Goal: Task Accomplishment & Management: Complete application form

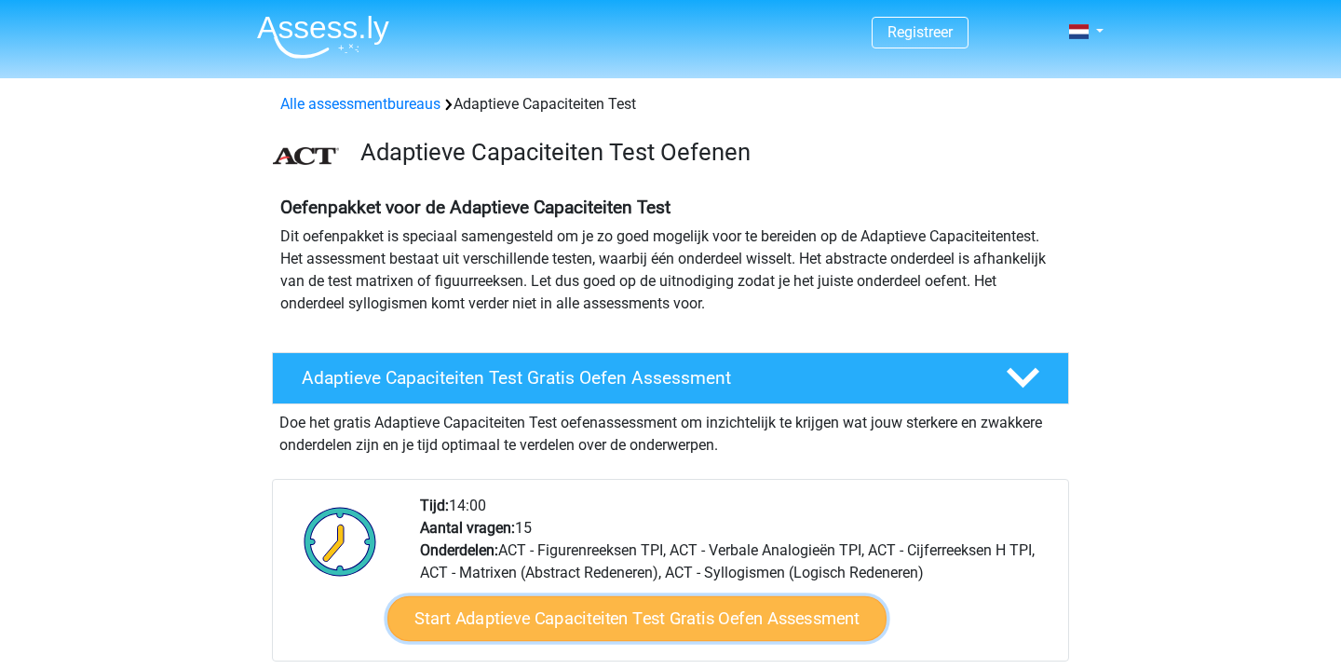
click at [663, 614] on link "Start Adaptieve Capaciteiten Test Gratis Oefen Assessment" at bounding box center [637, 618] width 499 height 45
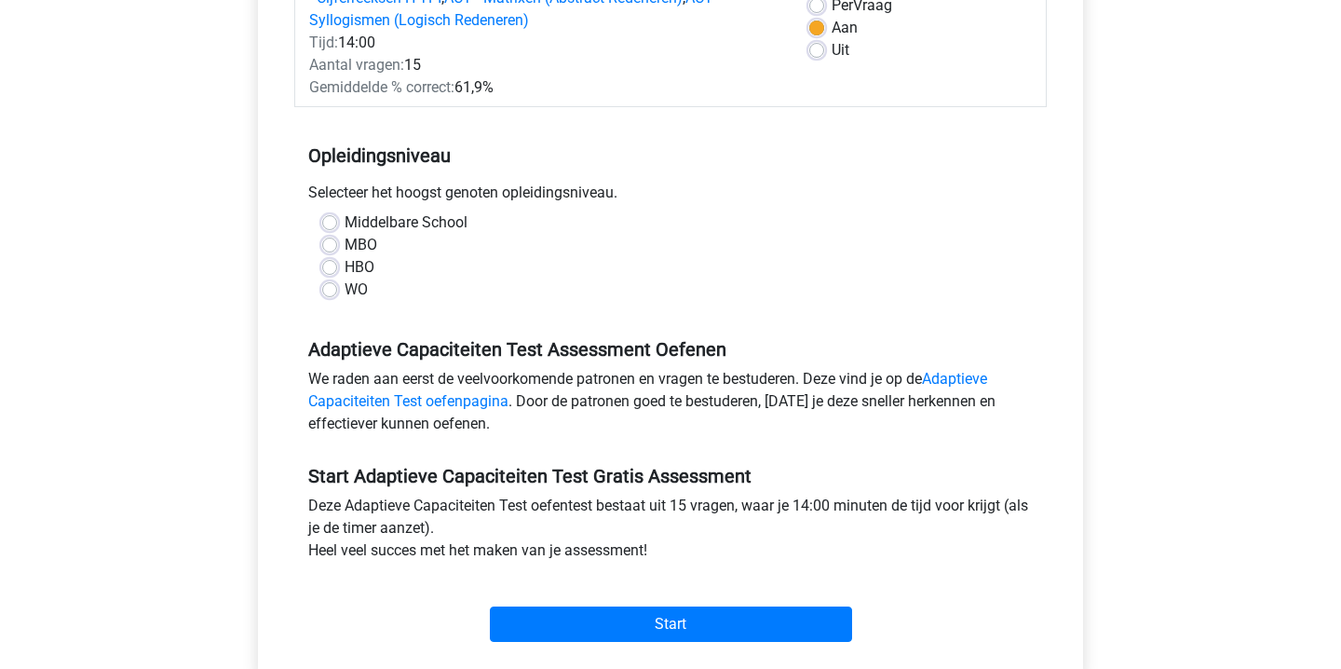
scroll to position [420, 0]
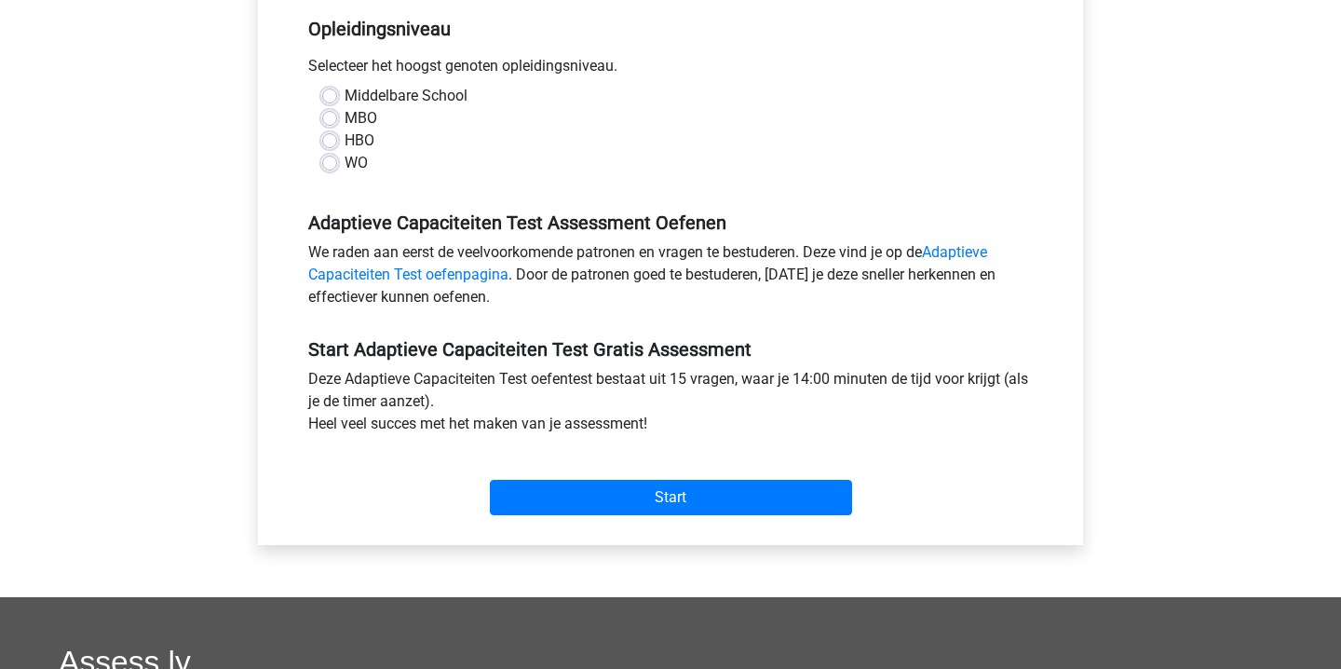
click at [345, 139] on label "HBO" at bounding box center [360, 140] width 30 height 22
click at [324, 139] on input "HBO" at bounding box center [329, 138] width 15 height 19
radio input "true"
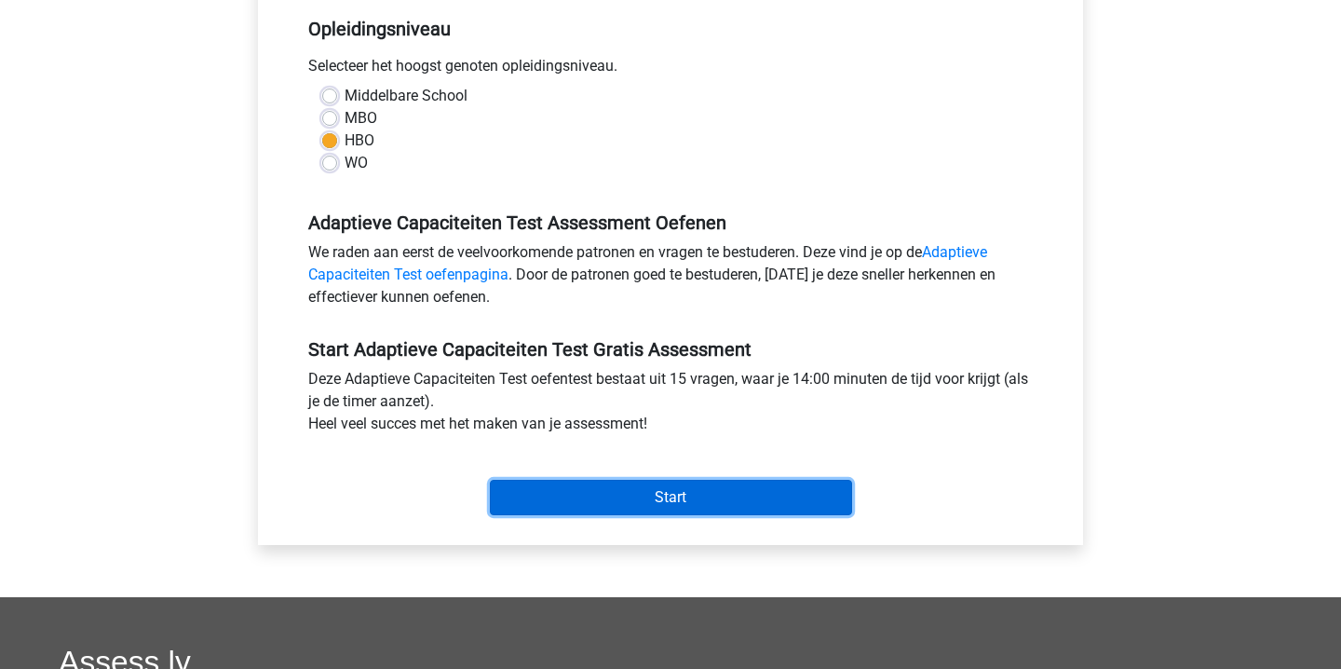
click at [634, 510] on input "Start" at bounding box center [671, 497] width 362 height 35
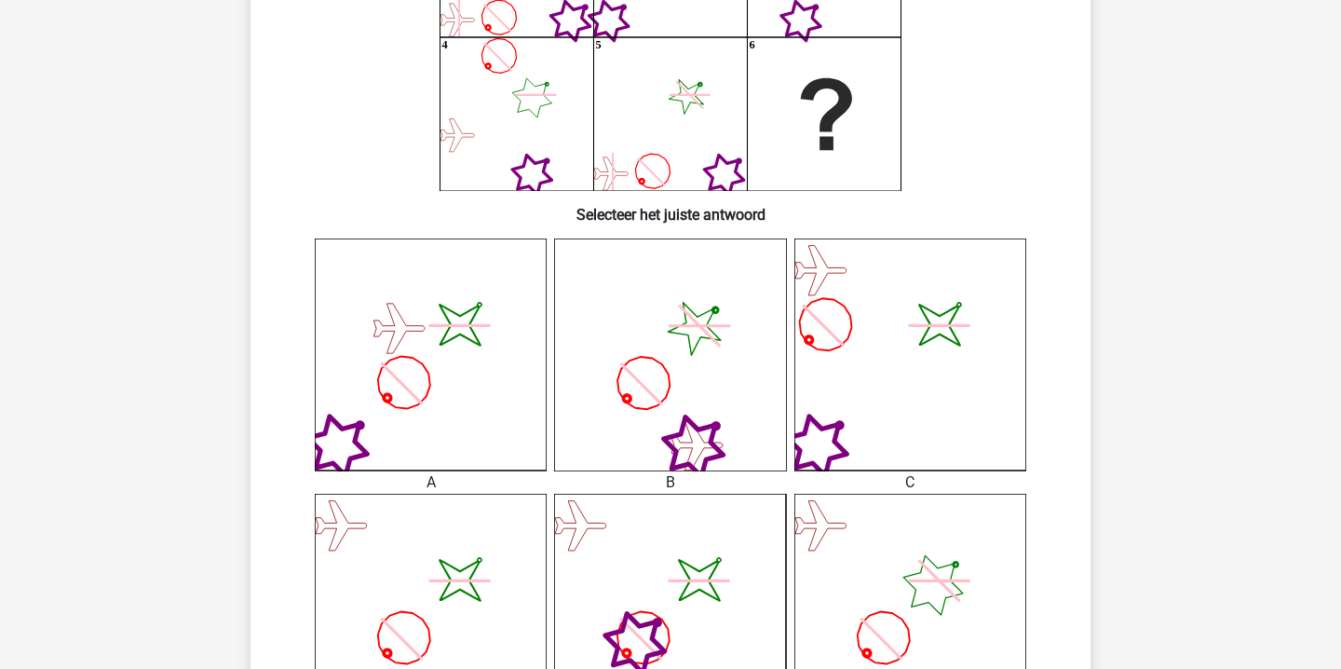
scroll to position [293, 0]
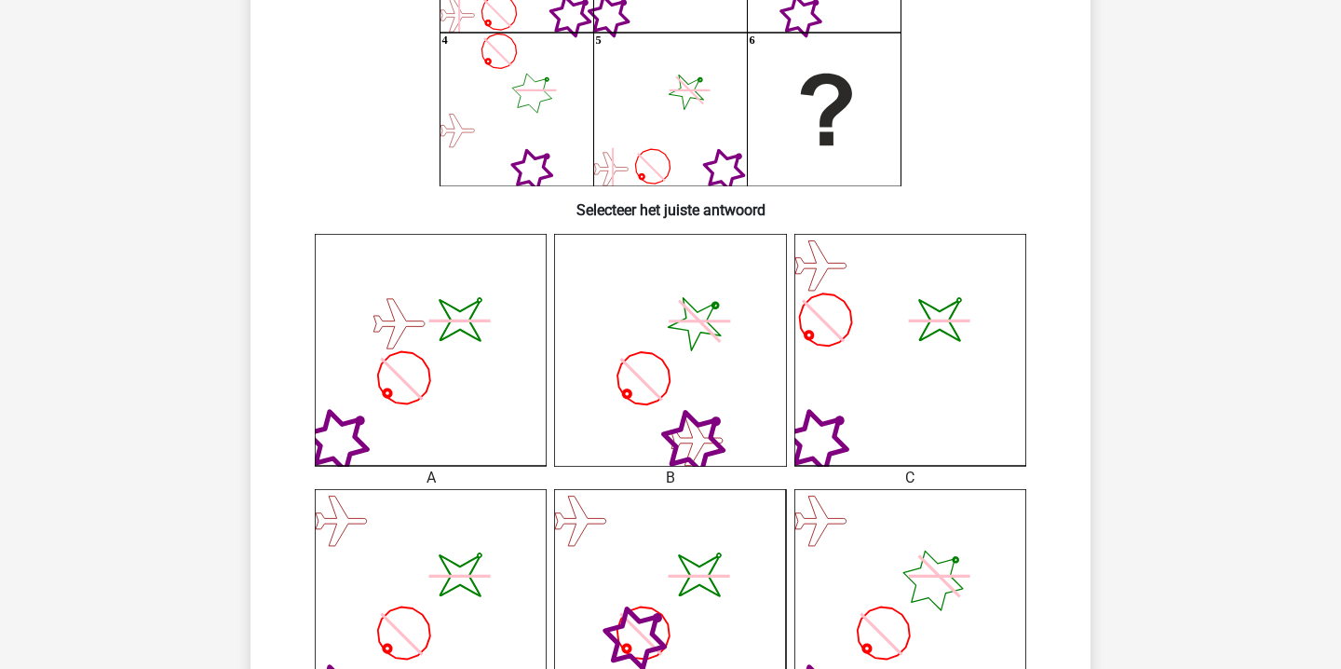
click at [450, 368] on icon "image/svg+xml" at bounding box center [431, 350] width 232 height 232
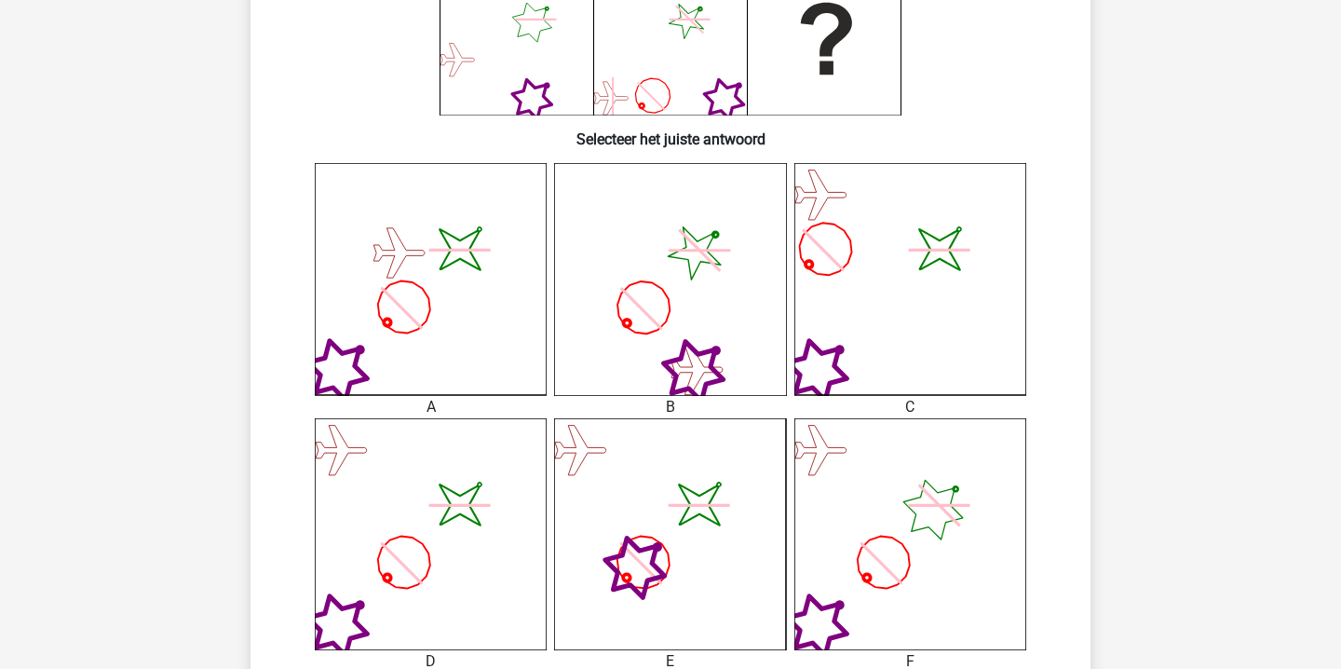
scroll to position [383, 0]
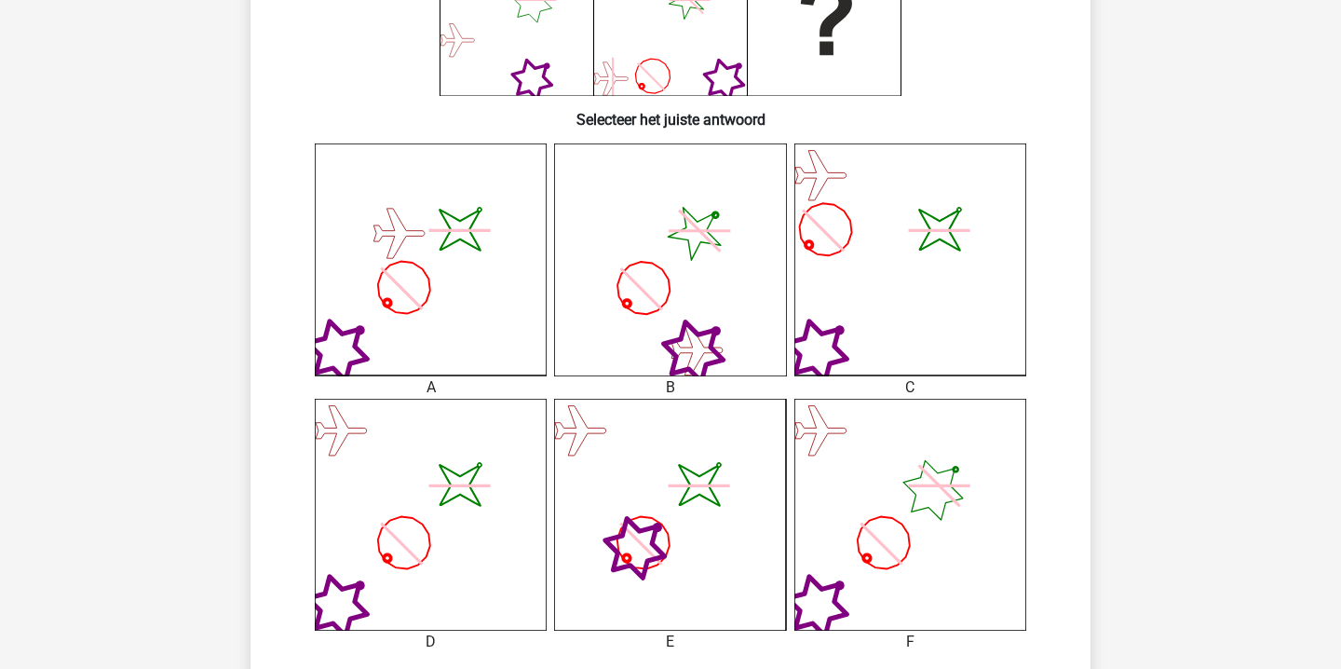
click at [444, 361] on icon "image/svg+xml" at bounding box center [431, 259] width 232 height 232
click at [432, 382] on div "A" at bounding box center [431, 387] width 260 height 22
click at [424, 262] on icon "image/svg+xml" at bounding box center [431, 259] width 232 height 232
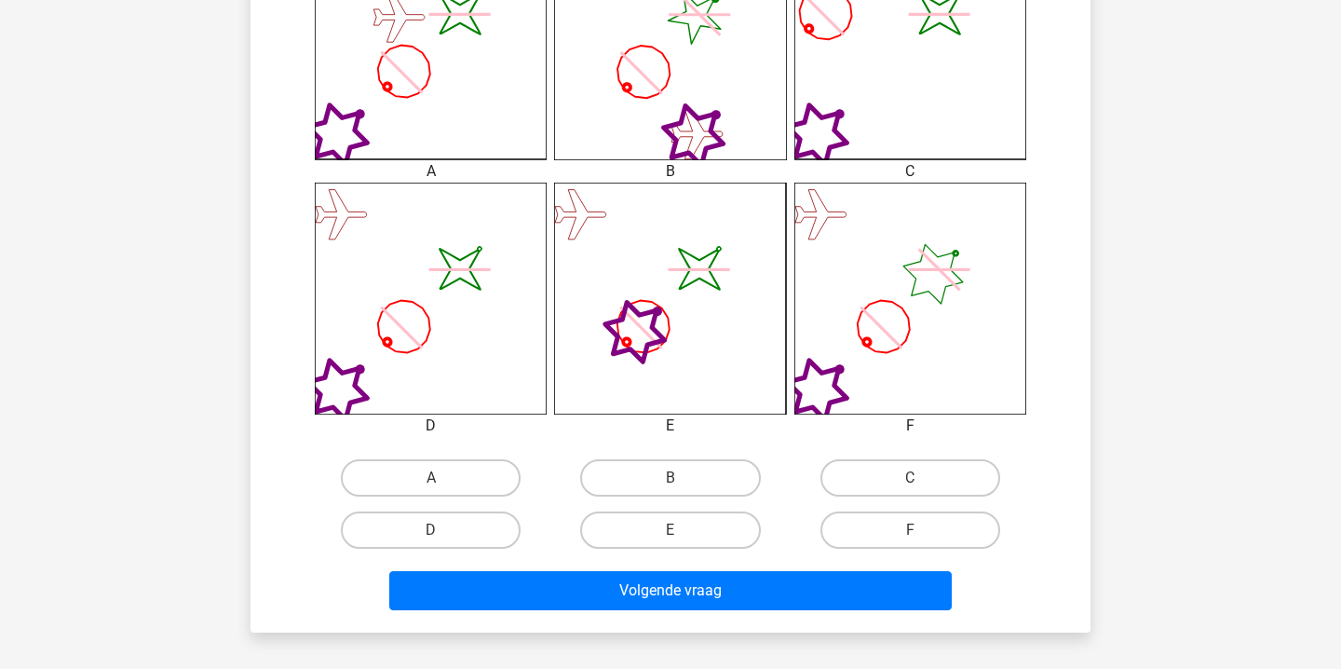
scroll to position [618, 0]
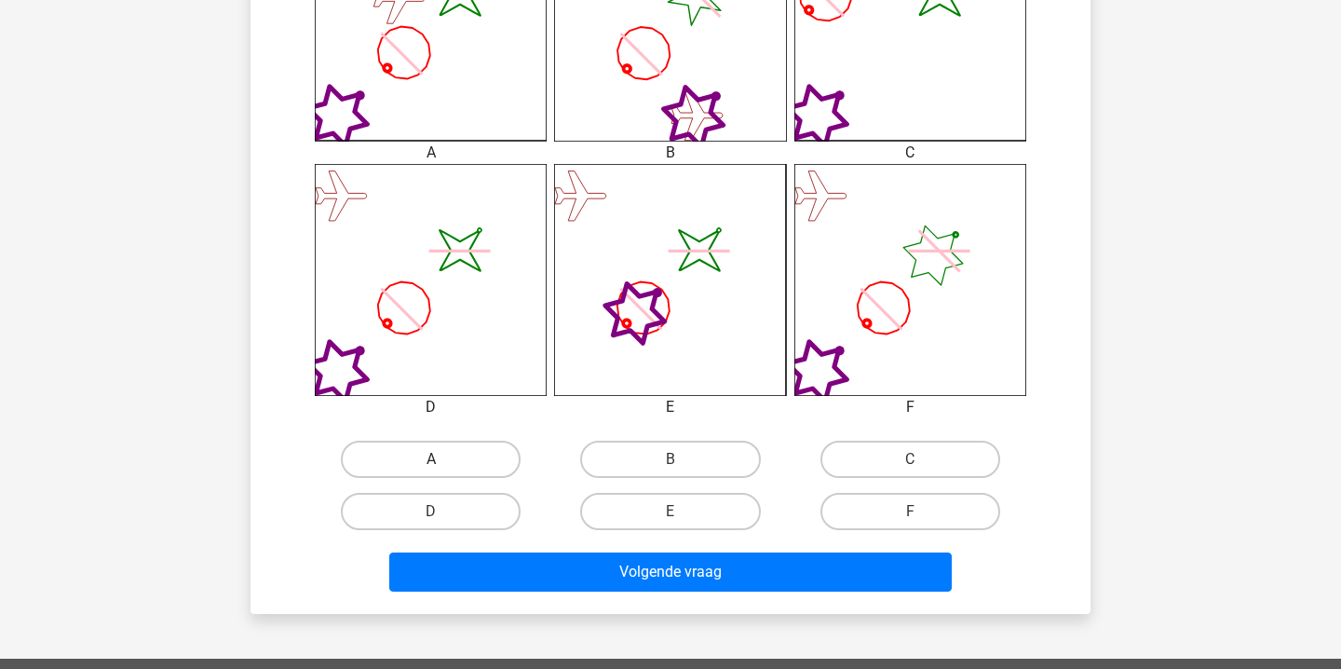
click at [446, 459] on label "A" at bounding box center [431, 459] width 180 height 37
click at [443, 459] on input "A" at bounding box center [437, 465] width 12 height 12
radio input "true"
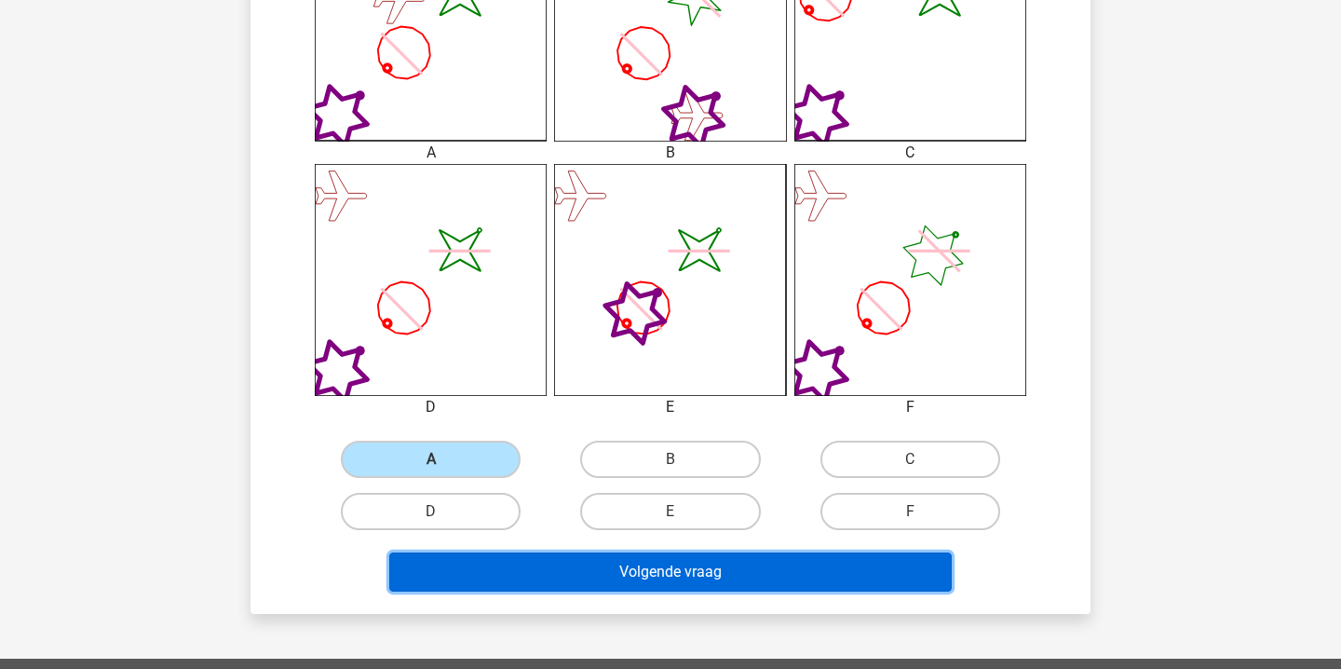
click at [650, 567] on button "Volgende vraag" at bounding box center [671, 571] width 564 height 39
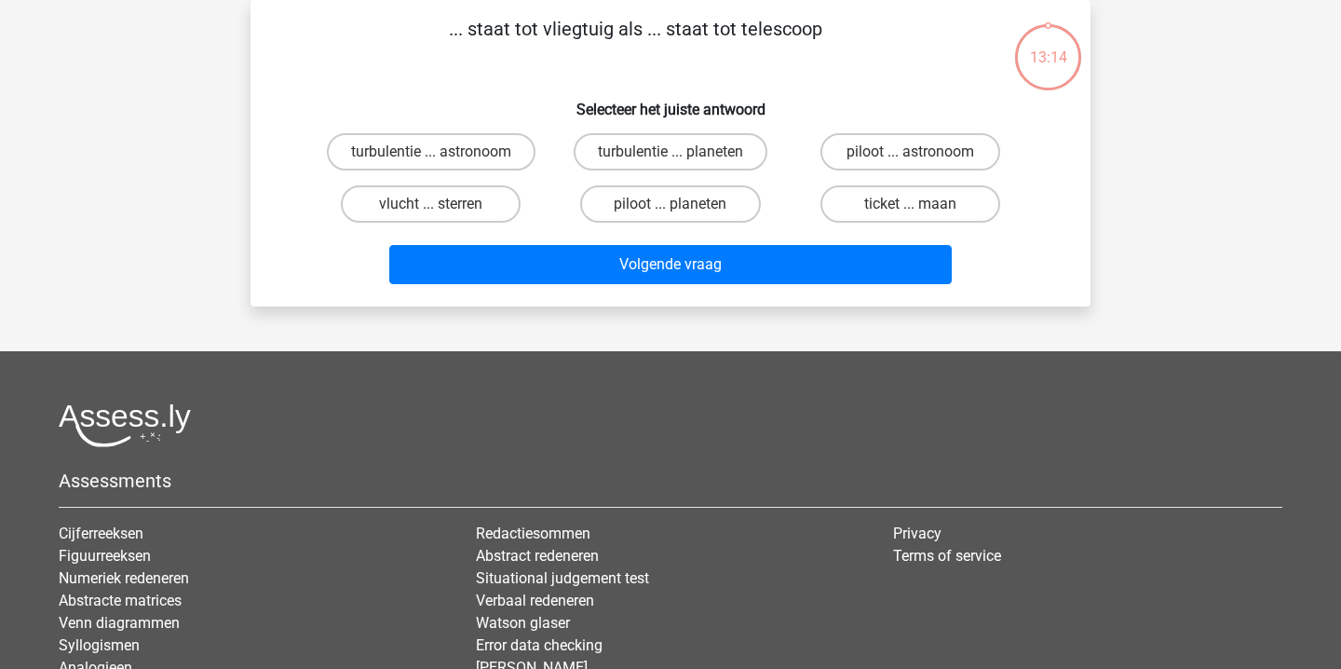
scroll to position [0, 0]
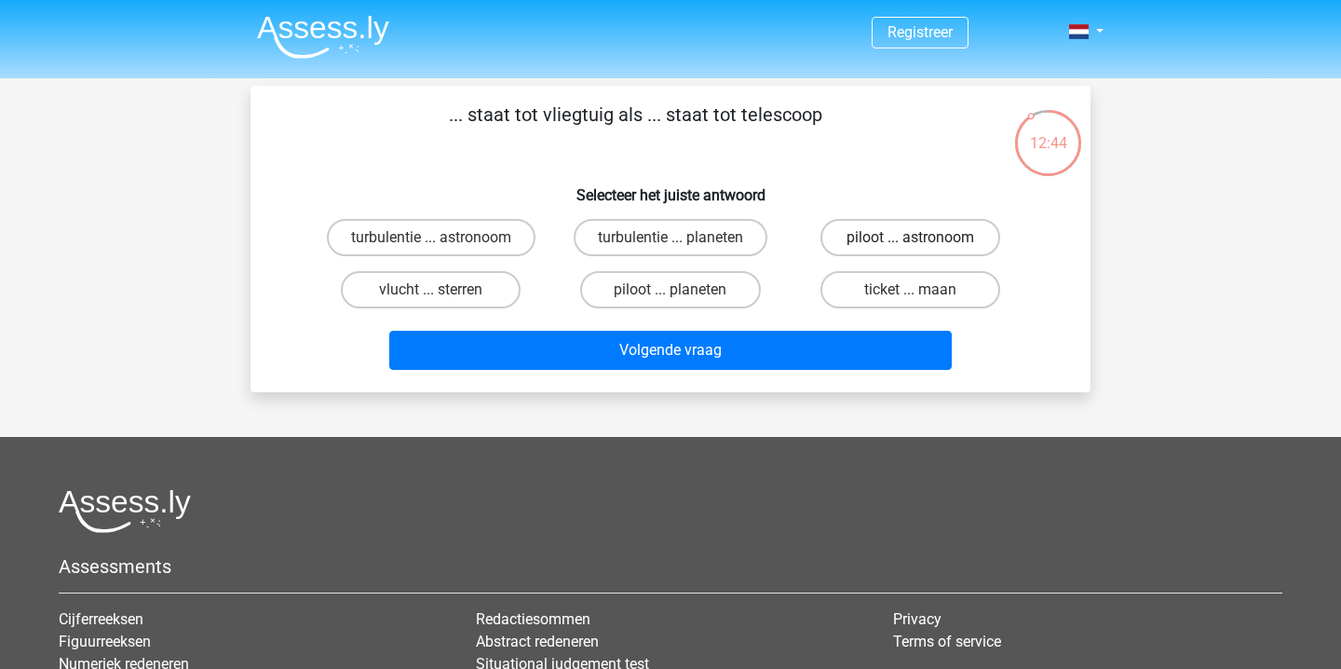
click at [923, 242] on label "piloot ... astronoom" at bounding box center [911, 237] width 180 height 37
click at [922, 242] on input "piloot ... astronoom" at bounding box center [916, 244] width 12 height 12
radio input "true"
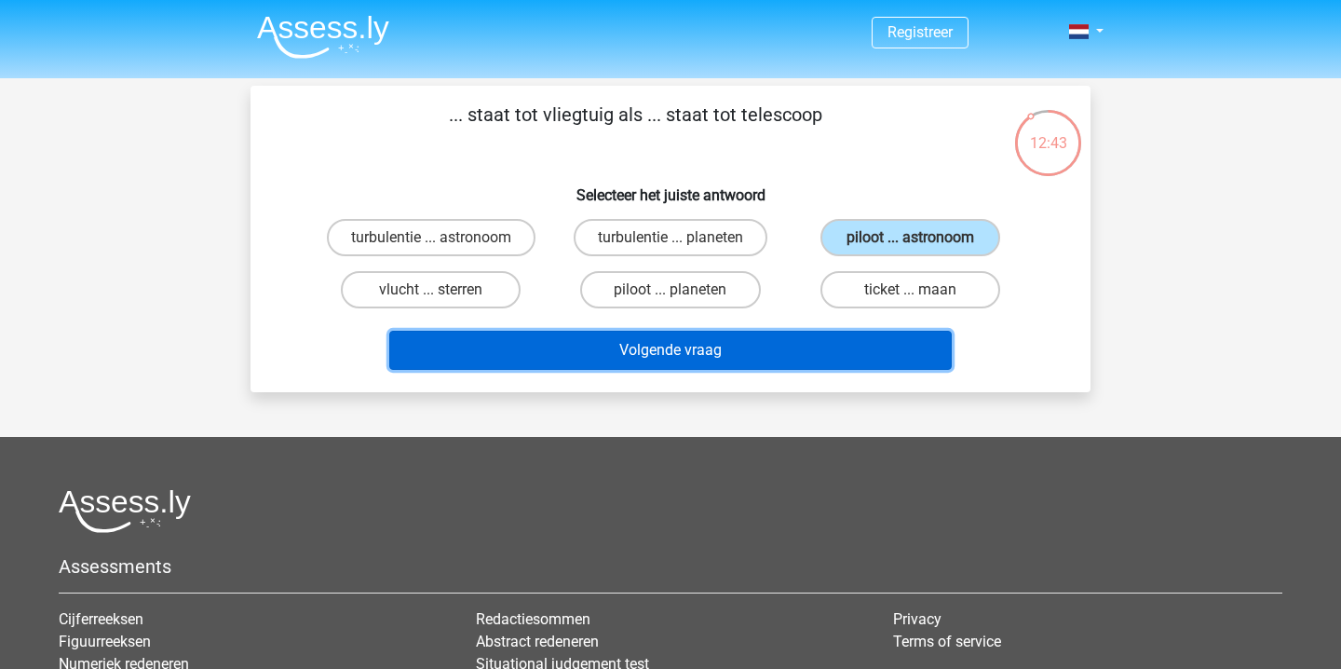
click at [793, 346] on button "Volgende vraag" at bounding box center [671, 350] width 564 height 39
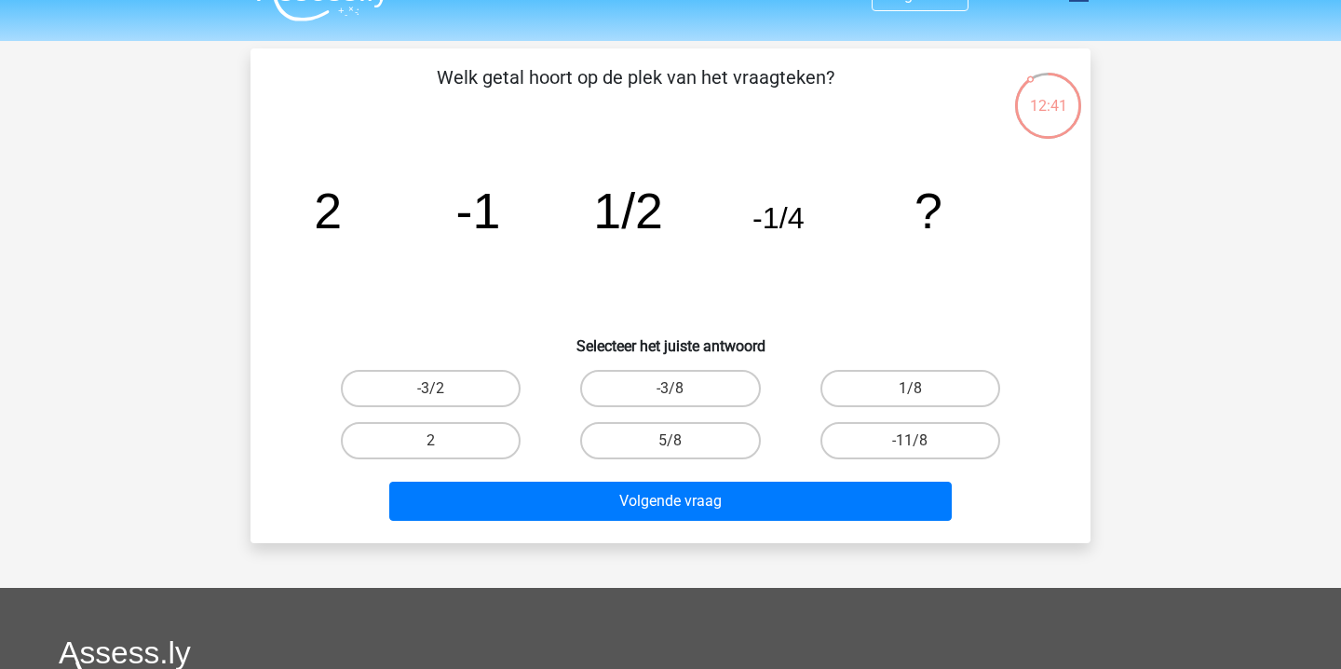
scroll to position [35, 0]
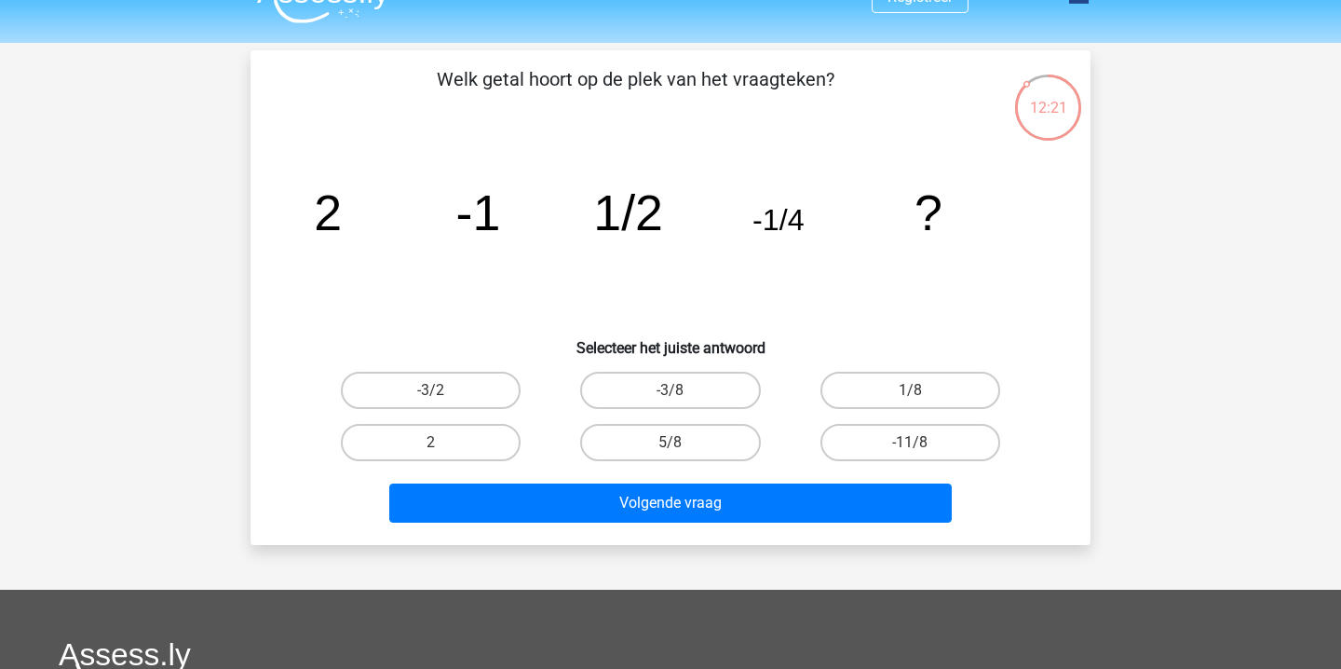
click at [809, 223] on icon "image/svg+xml 2 -1 1/2 -1/4 ?" at bounding box center [670, 230] width 751 height 188
click at [891, 395] on label "1/8" at bounding box center [911, 390] width 180 height 37
click at [910, 395] on input "1/8" at bounding box center [916, 396] width 12 height 12
radio input "true"
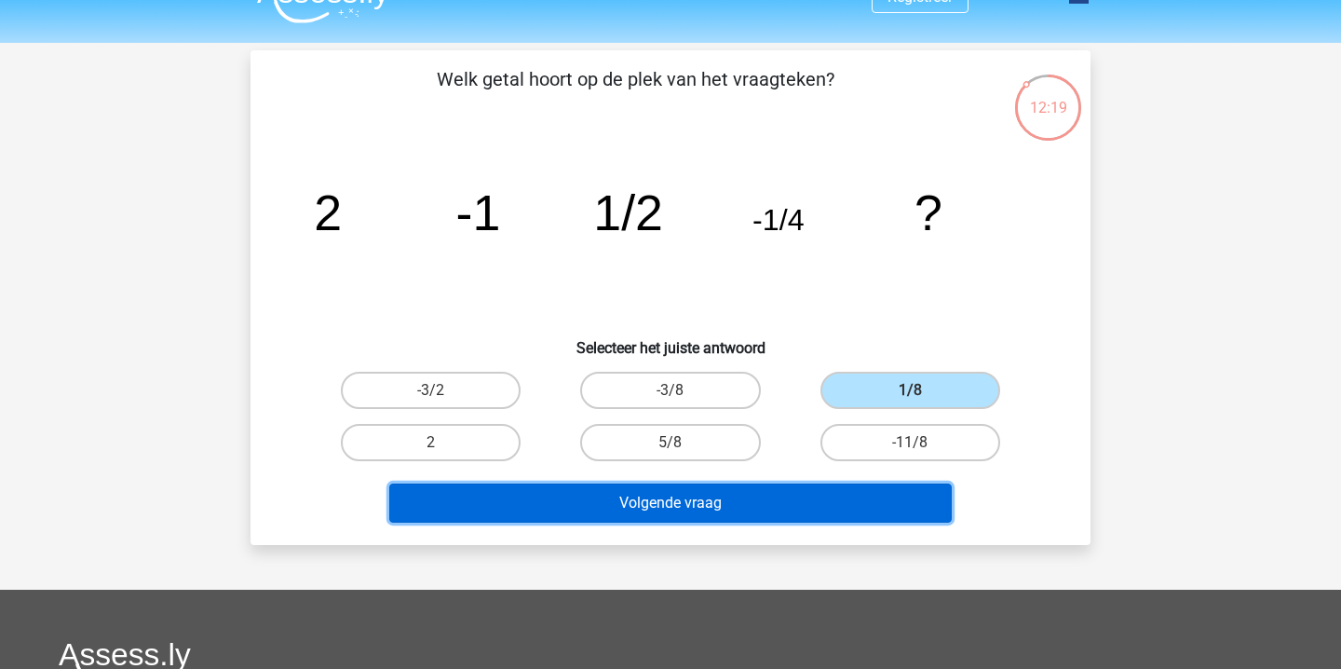
click at [727, 497] on button "Volgende vraag" at bounding box center [671, 502] width 564 height 39
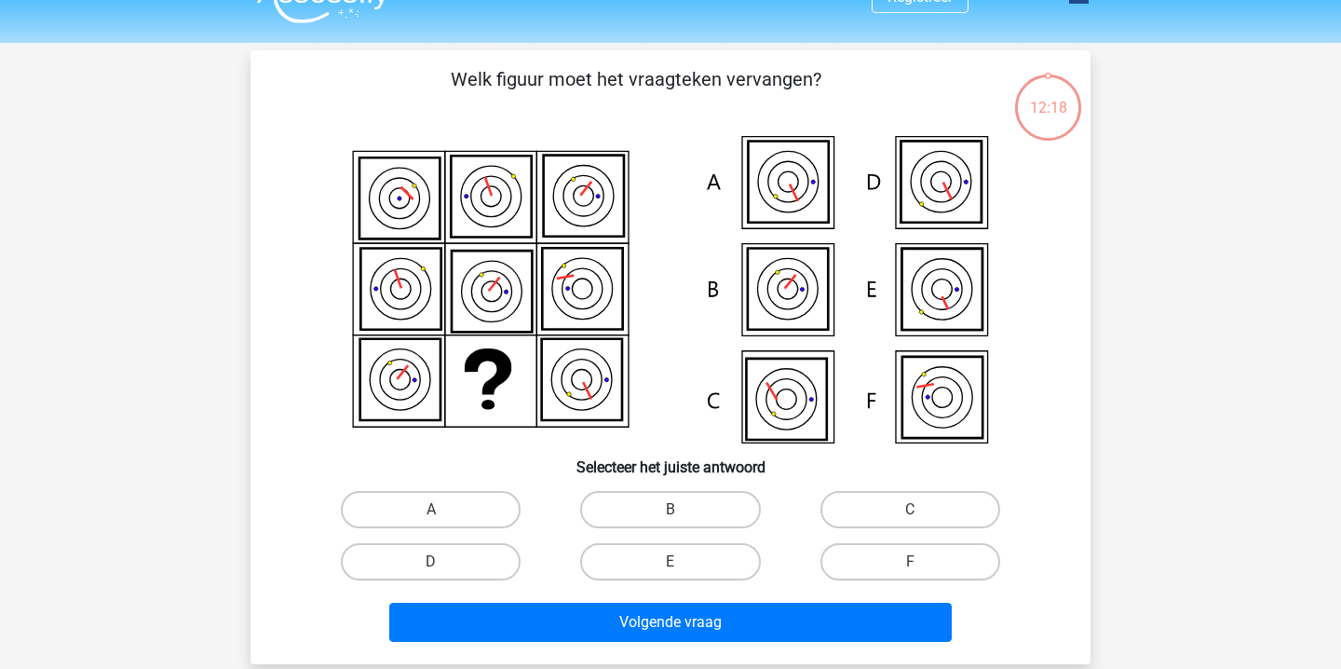
scroll to position [86, 0]
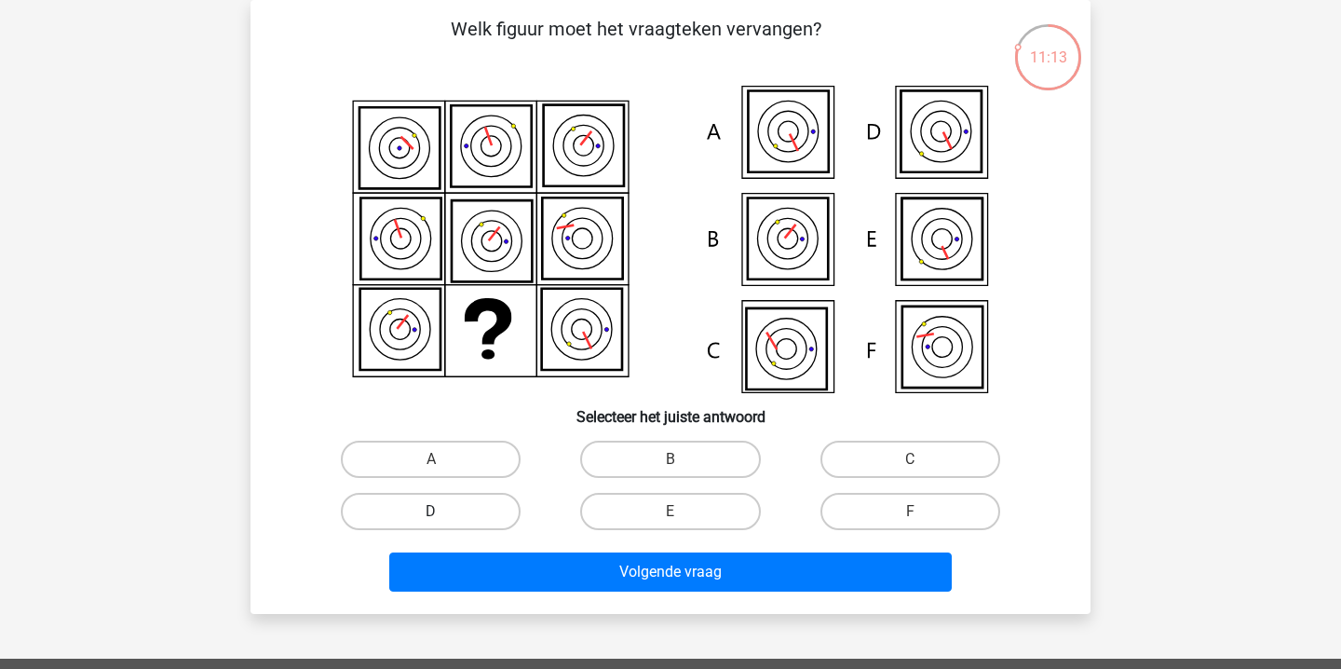
click at [444, 507] on label "D" at bounding box center [431, 511] width 180 height 37
click at [443, 511] on input "D" at bounding box center [437, 517] width 12 height 12
radio input "true"
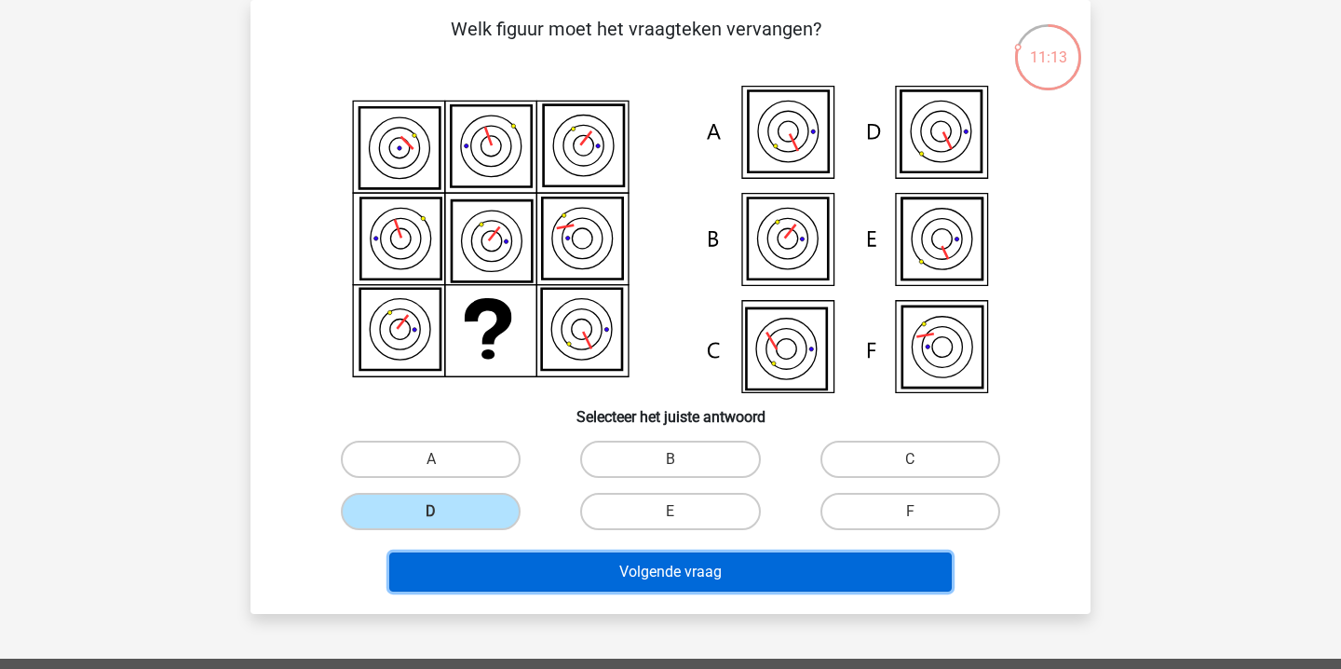
click at [667, 579] on button "Volgende vraag" at bounding box center [671, 571] width 564 height 39
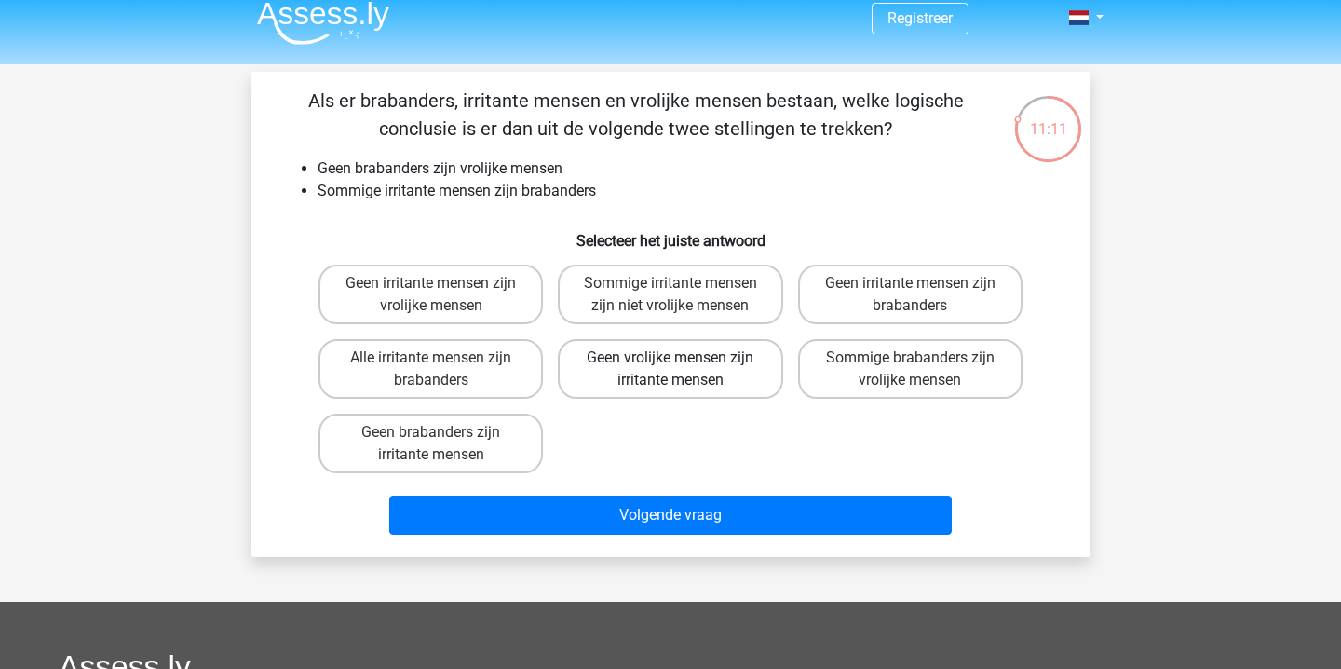
scroll to position [7, 0]
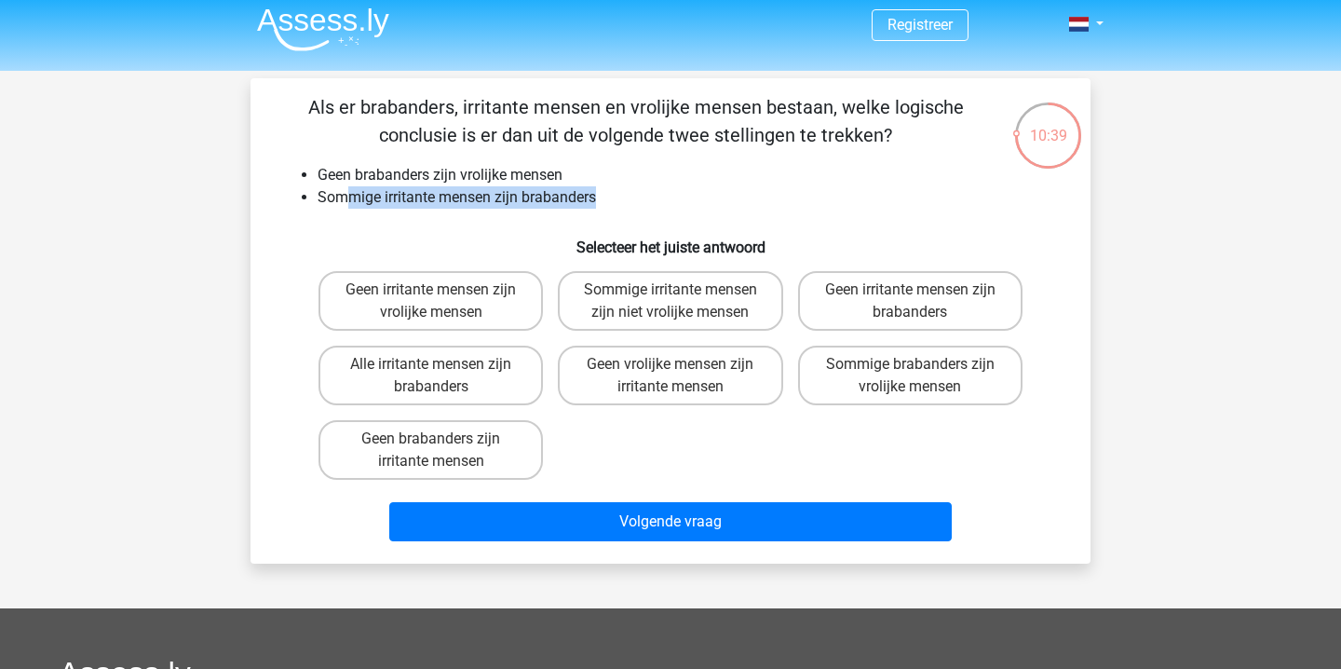
drag, startPoint x: 353, startPoint y: 201, endPoint x: 634, endPoint y: 201, distance: 281.3
click at [634, 201] on li "Sommige irritante mensen zijn brabanders" at bounding box center [689, 197] width 743 height 22
click at [568, 196] on li "Sommige irritante mensen zijn brabanders" at bounding box center [689, 197] width 743 height 22
click at [506, 201] on li "Sommige irritante mensen zijn brabanders" at bounding box center [689, 197] width 743 height 22
drag, startPoint x: 390, startPoint y: 200, endPoint x: 732, endPoint y: 211, distance: 342.0
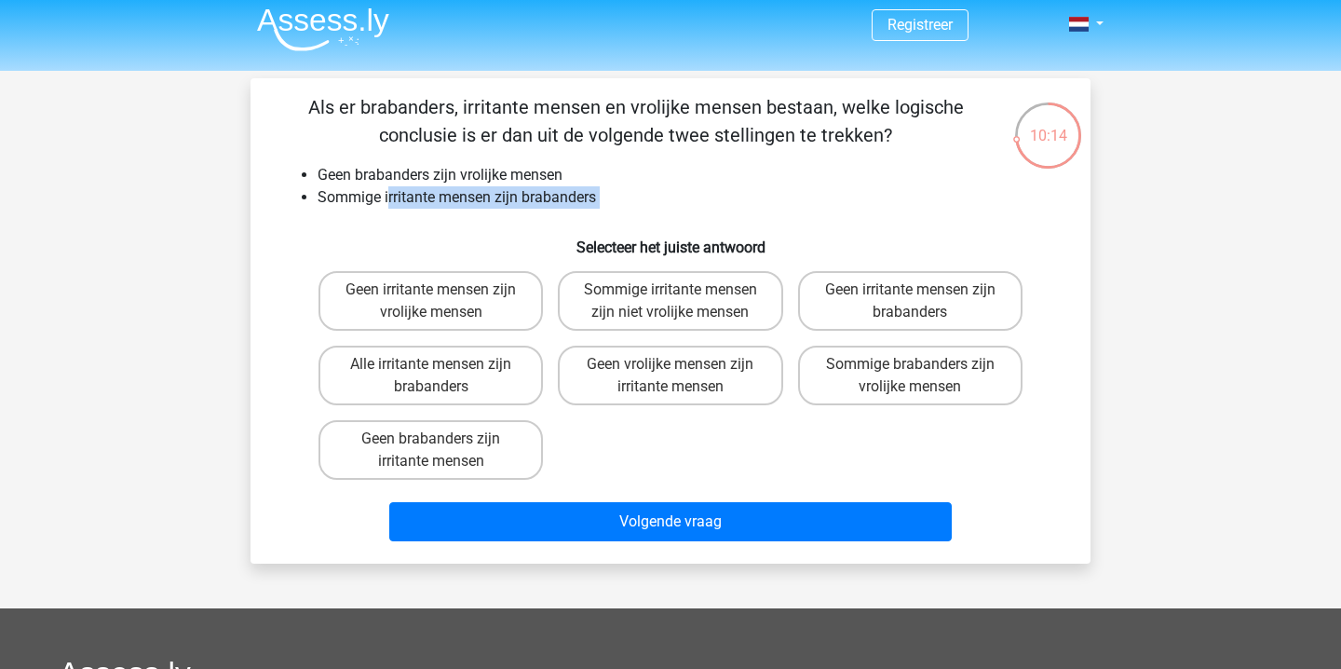
click at [732, 211] on div "Als er brabanders, irritante mensen en vrolijke mensen bestaan, welke logische …" at bounding box center [670, 321] width 825 height 456
click at [694, 301] on label "Sommige irritante mensen zijn niet vrolijke mensen" at bounding box center [670, 301] width 225 height 60
click at [683, 301] on input "Sommige irritante mensen zijn niet vrolijke mensen" at bounding box center [677, 296] width 12 height 12
radio input "true"
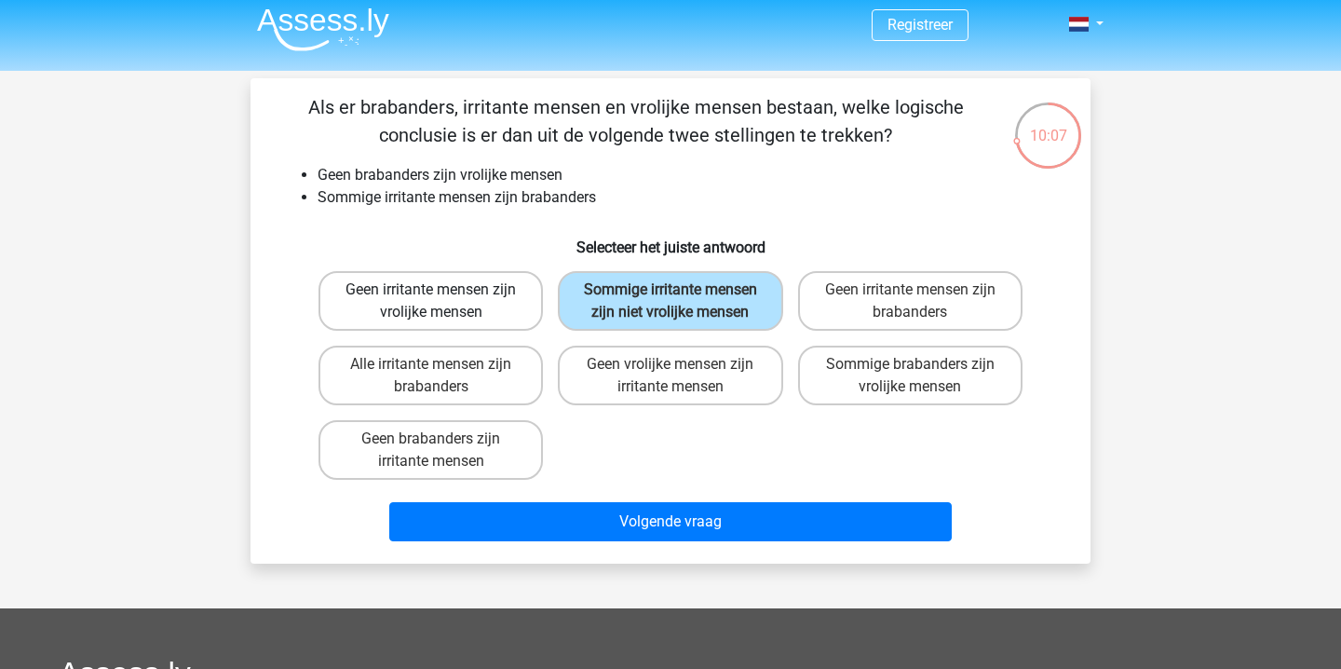
drag, startPoint x: 483, startPoint y: 279, endPoint x: 504, endPoint y: 282, distance: 21.7
click at [483, 279] on label "Geen irritante mensen zijn vrolijke mensen" at bounding box center [431, 301] width 225 height 60
click at [443, 290] on input "Geen irritante mensen zijn vrolijke mensen" at bounding box center [437, 296] width 12 height 12
radio input "true"
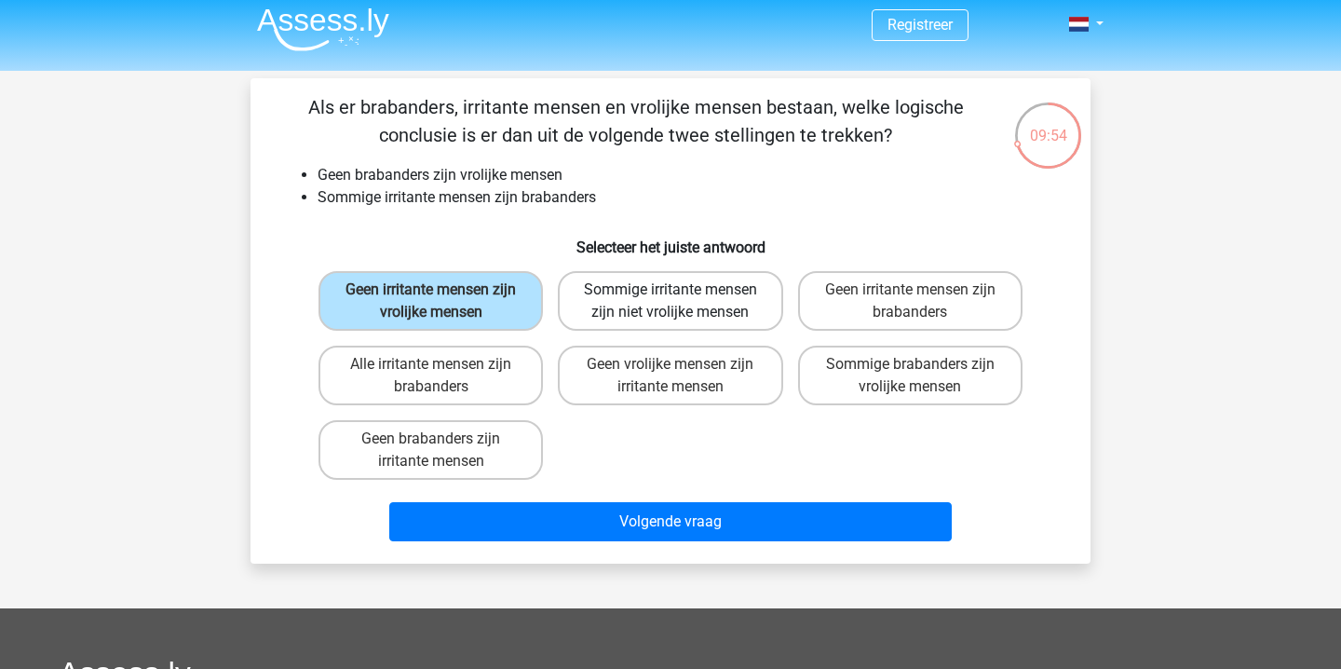
click at [709, 300] on label "Sommige irritante mensen zijn niet vrolijke mensen" at bounding box center [670, 301] width 225 height 60
click at [683, 300] on input "Sommige irritante mensen zijn niet vrolijke mensen" at bounding box center [677, 296] width 12 height 12
radio input "true"
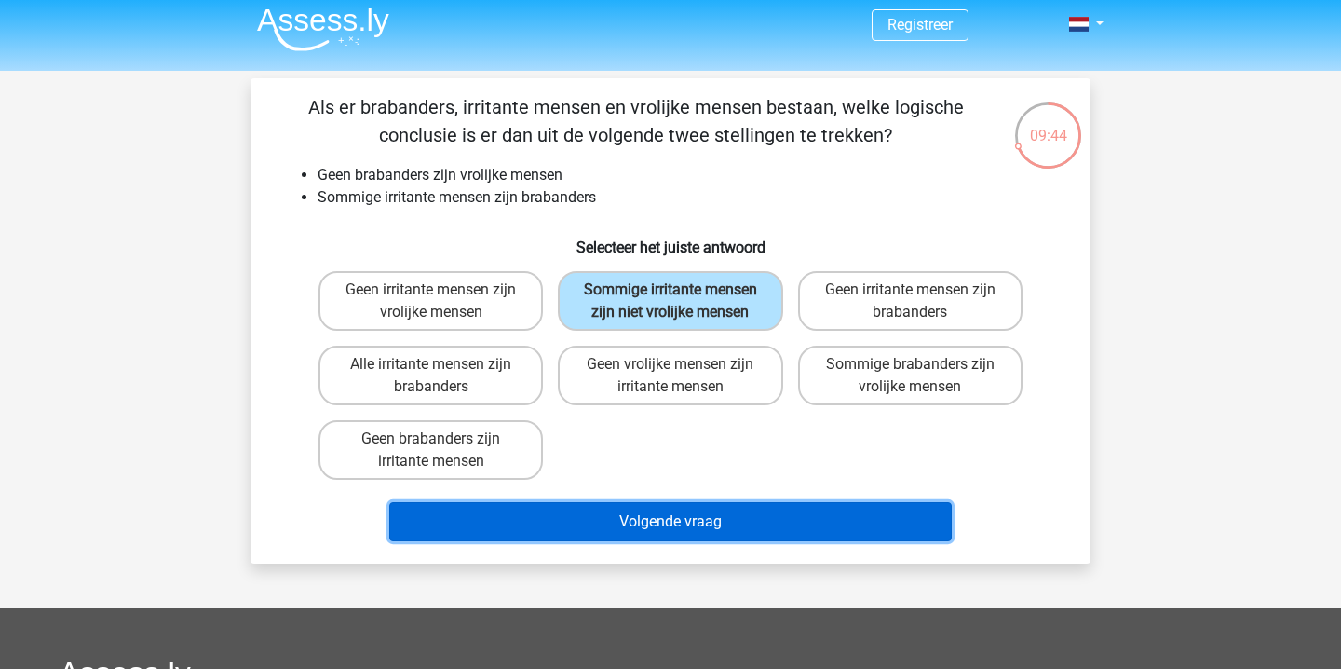
click at [745, 518] on button "Volgende vraag" at bounding box center [671, 521] width 564 height 39
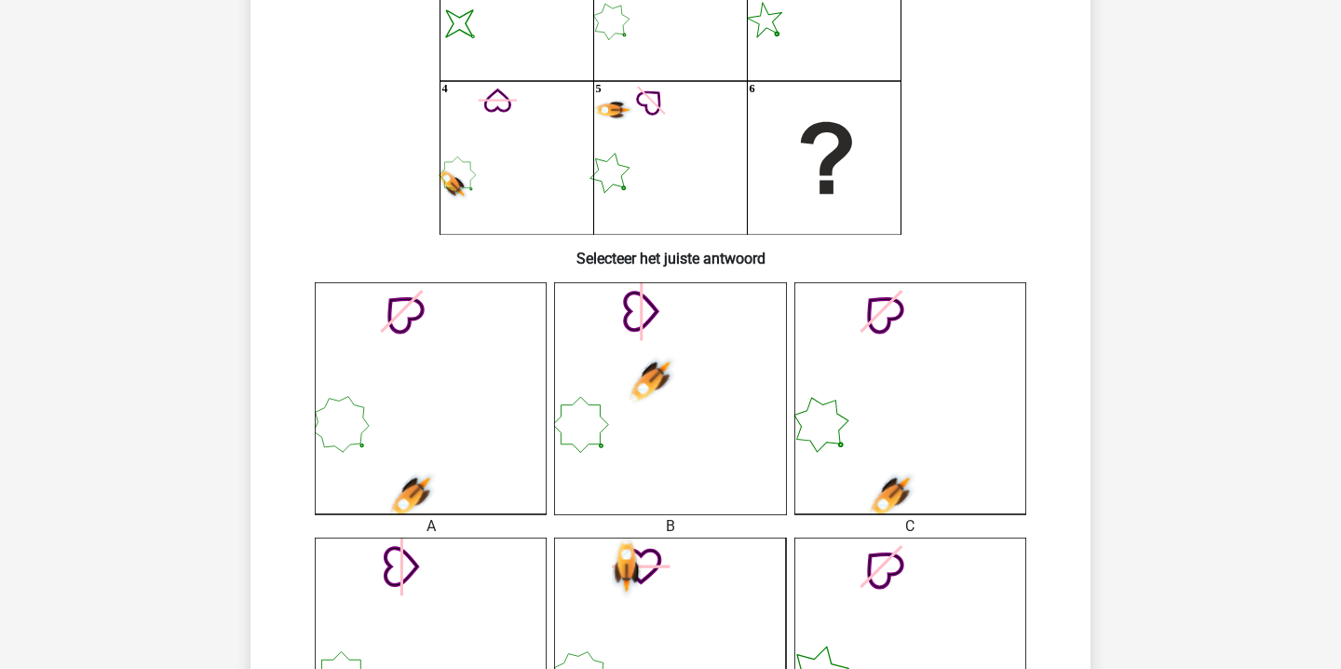
scroll to position [296, 0]
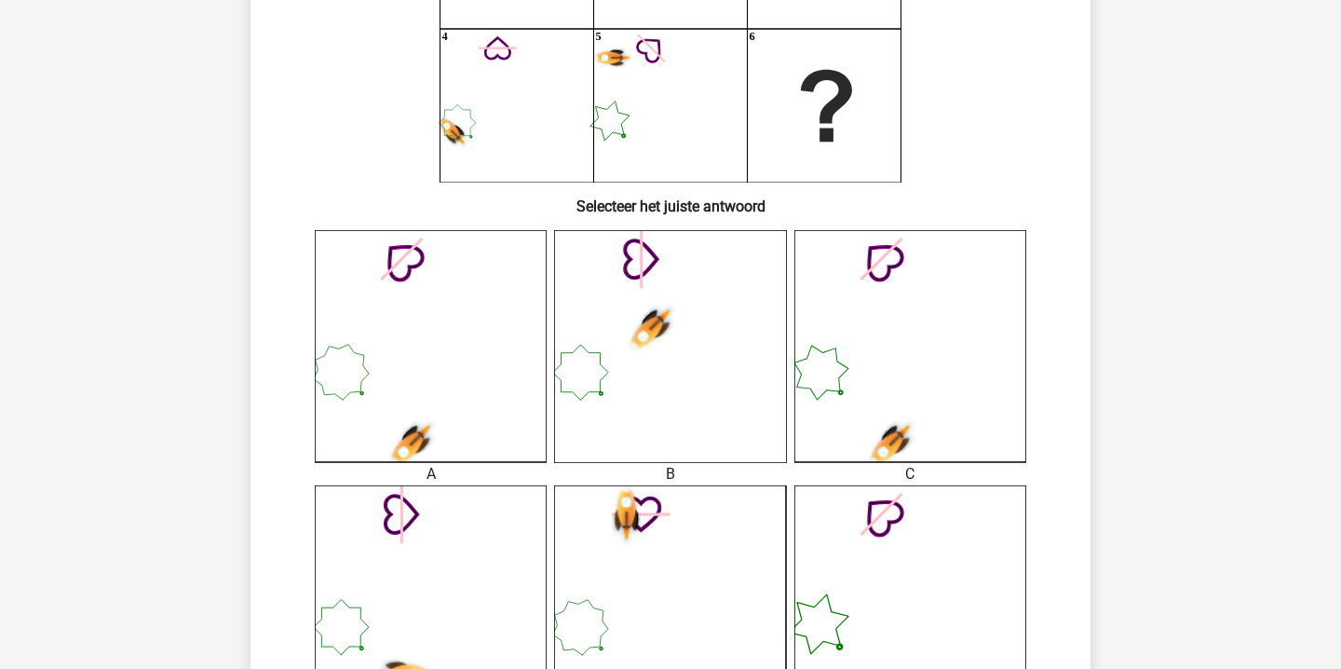
click at [467, 440] on icon at bounding box center [431, 346] width 232 height 232
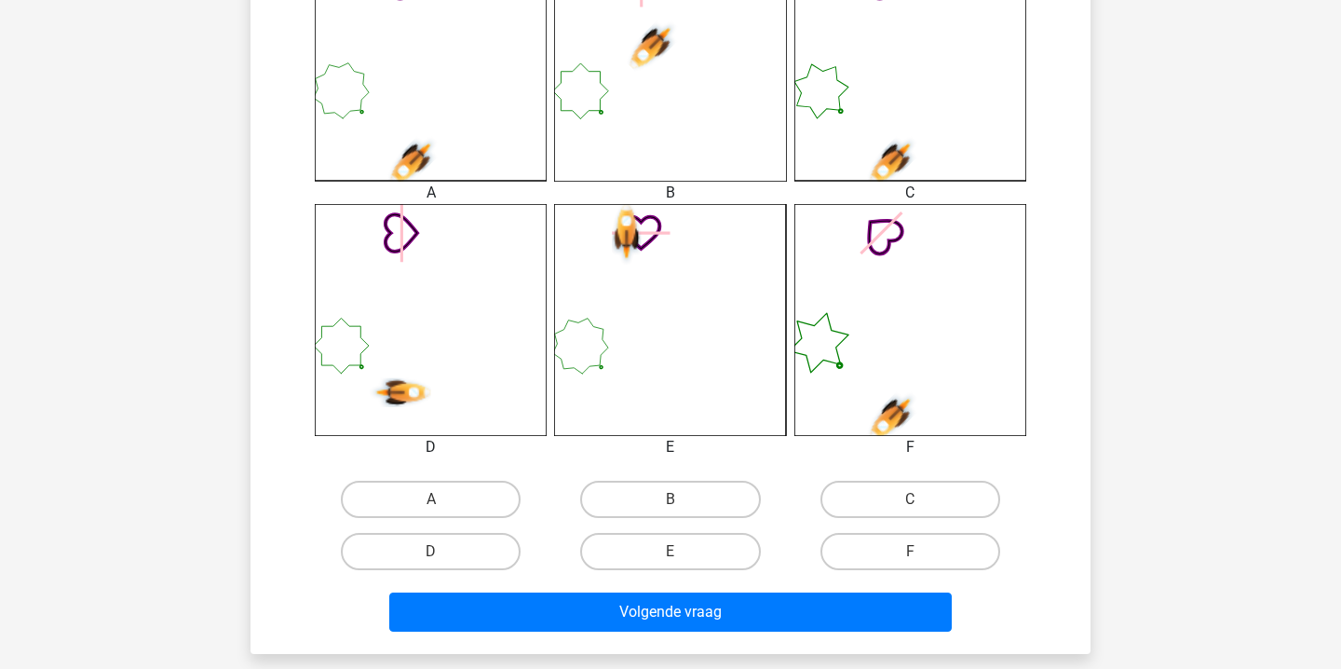
scroll to position [577, 0]
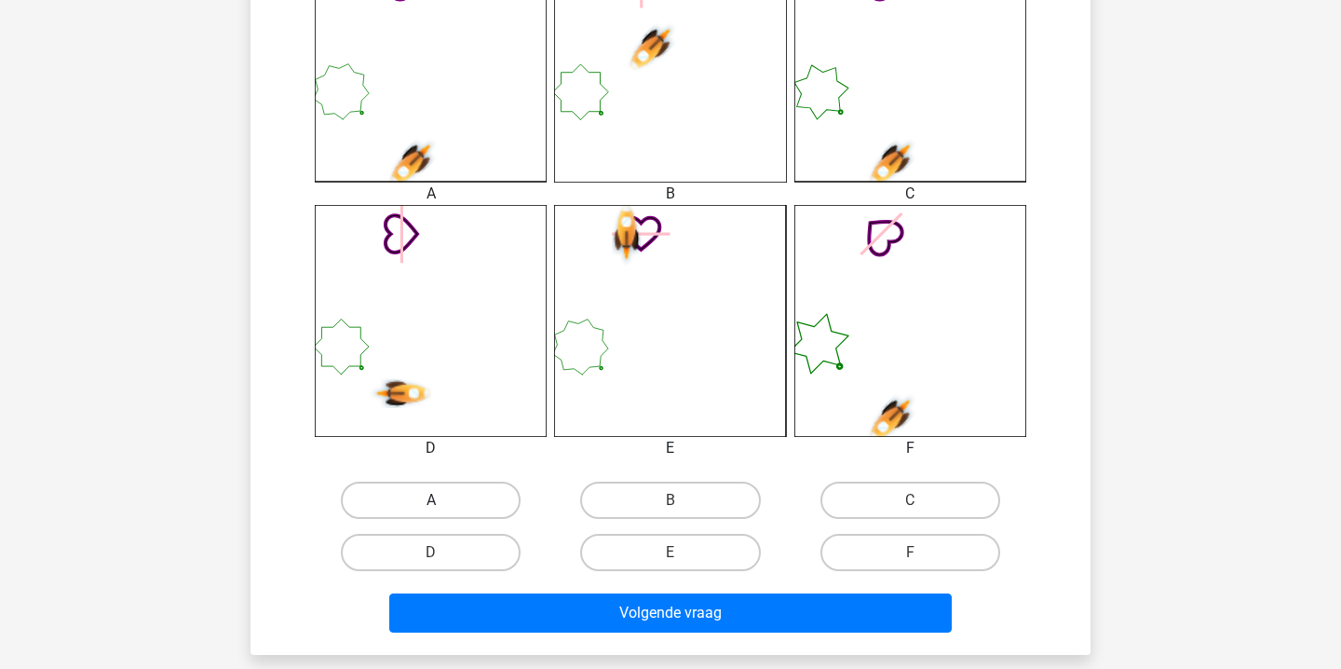
click at [452, 496] on label "A" at bounding box center [431, 500] width 180 height 37
click at [443, 500] on input "A" at bounding box center [437, 506] width 12 height 12
radio input "true"
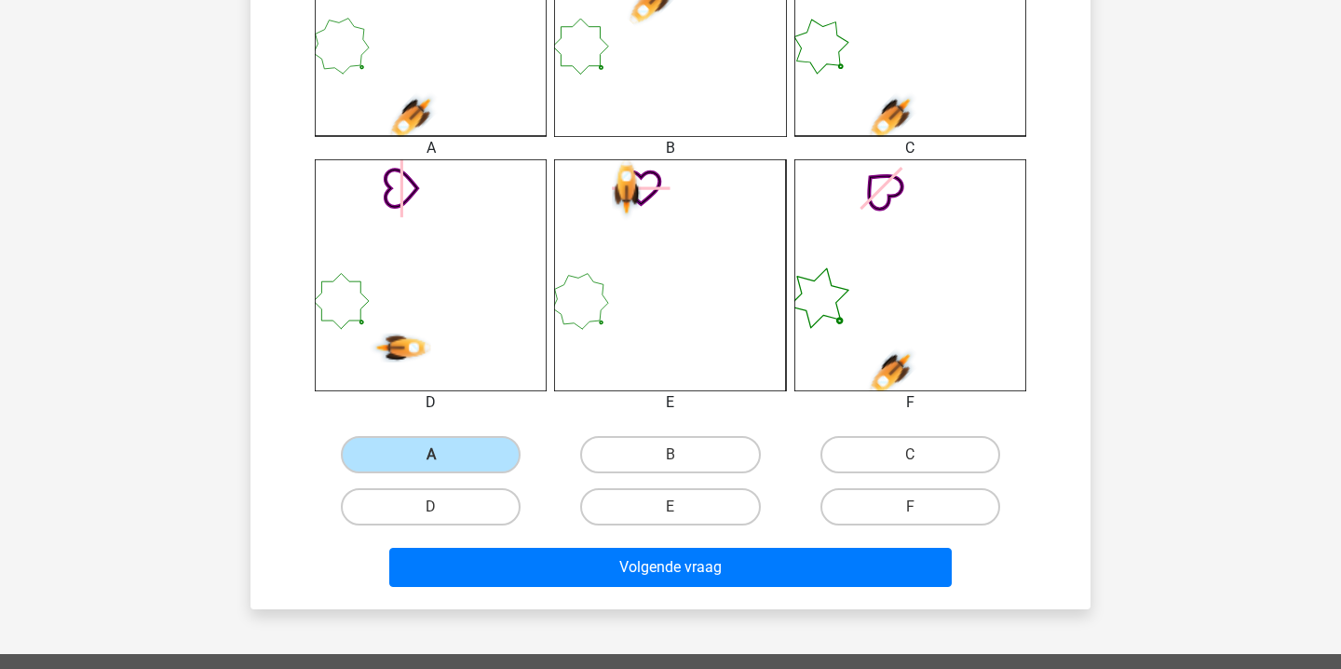
scroll to position [637, 0]
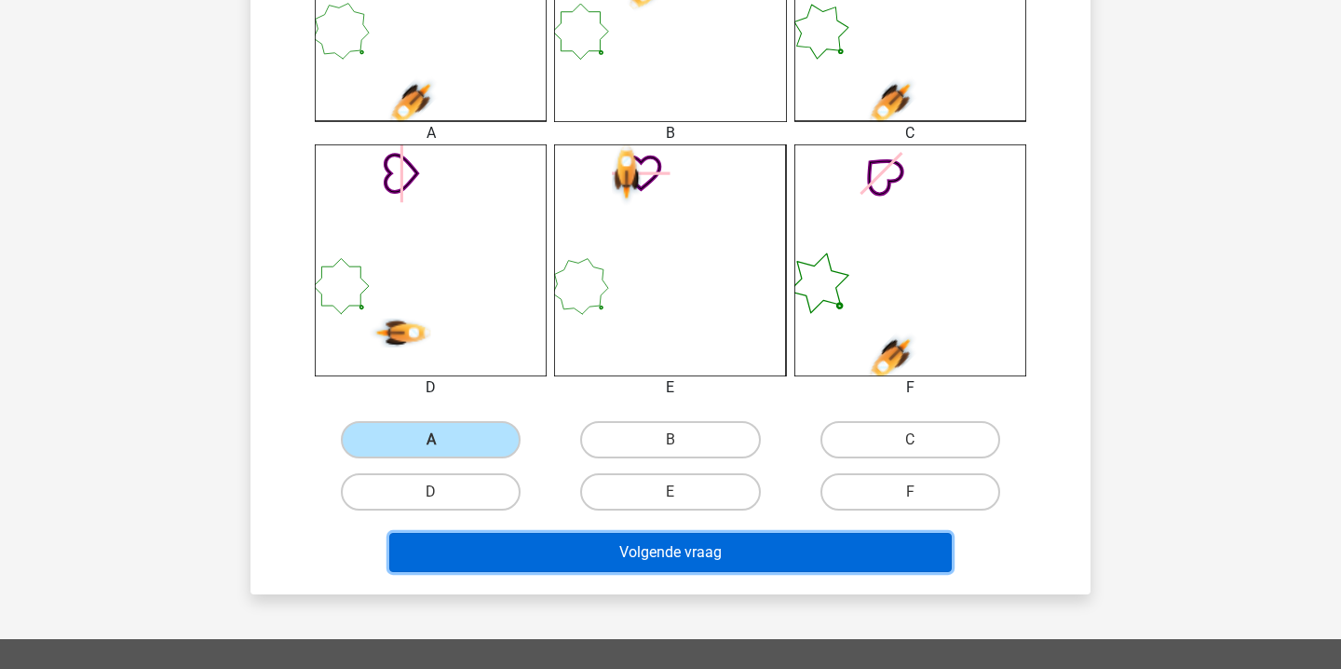
click at [633, 563] on button "Volgende vraag" at bounding box center [671, 552] width 564 height 39
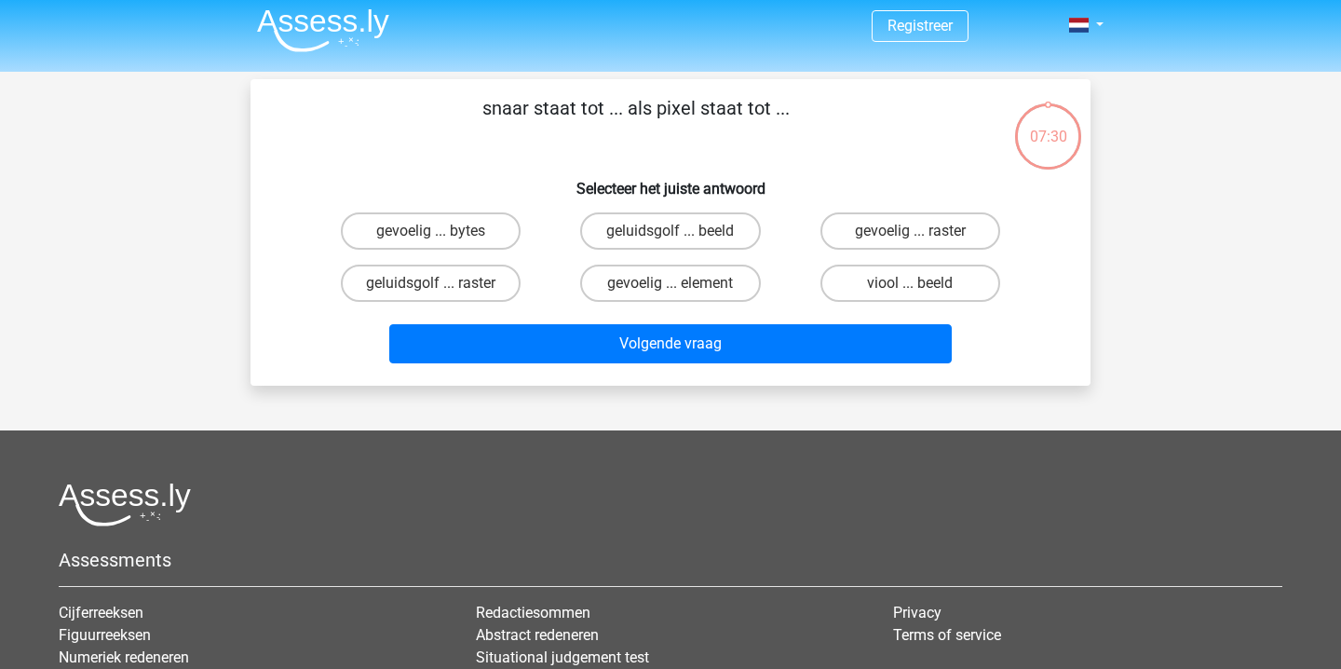
scroll to position [0, 0]
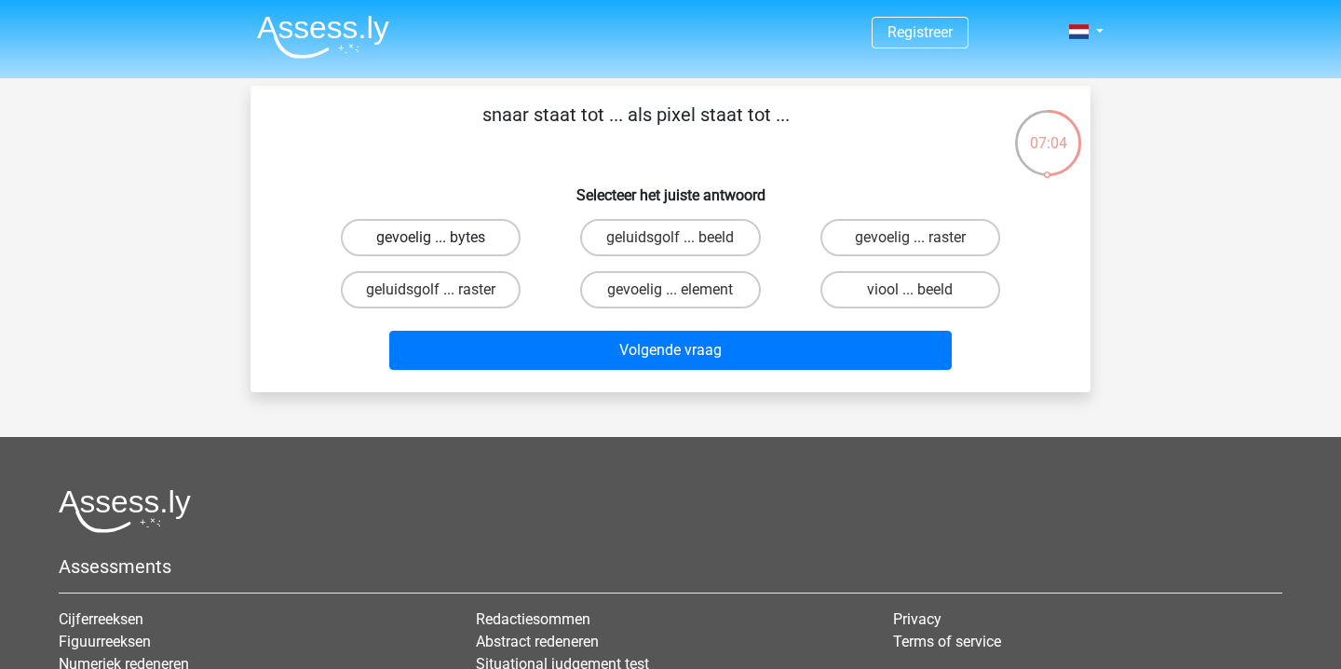
click at [479, 236] on label "gevoelig ... bytes" at bounding box center [431, 237] width 180 height 37
click at [443, 238] on input "gevoelig ... bytes" at bounding box center [437, 244] width 12 height 12
radio input "true"
click at [740, 244] on label "geluidsgolf ... beeld" at bounding box center [670, 237] width 180 height 37
click at [683, 244] on input "geluidsgolf ... beeld" at bounding box center [677, 244] width 12 height 12
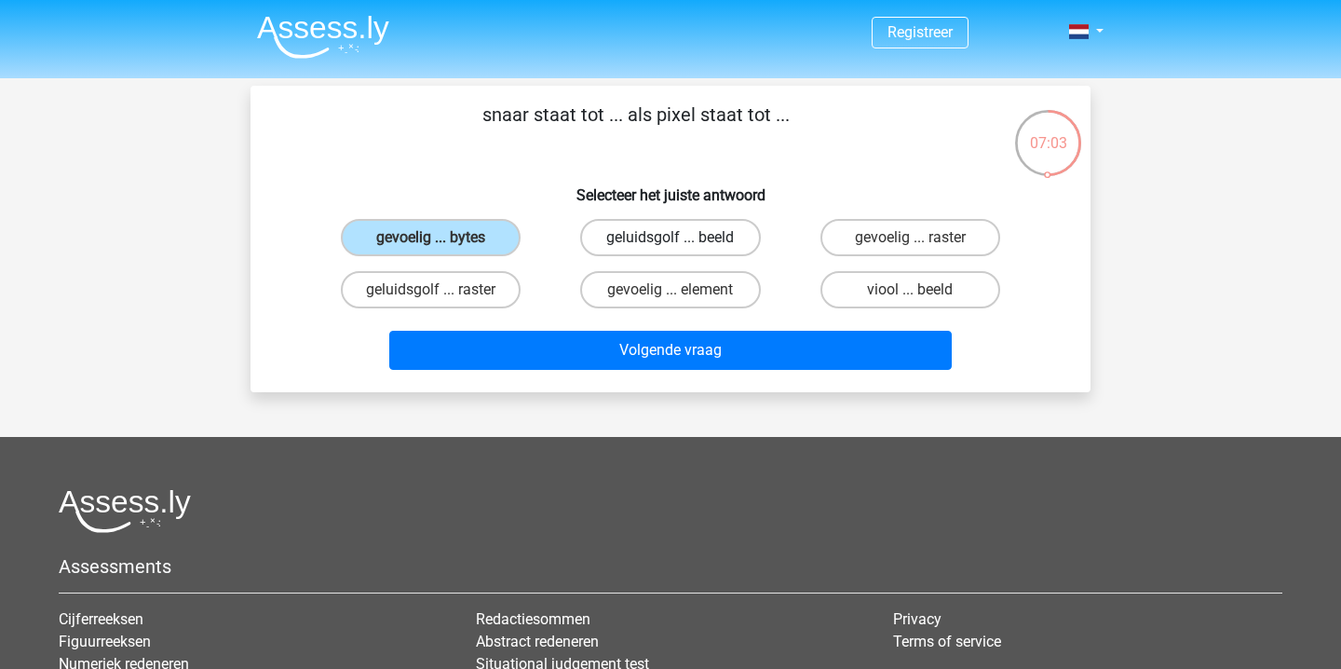
radio input "true"
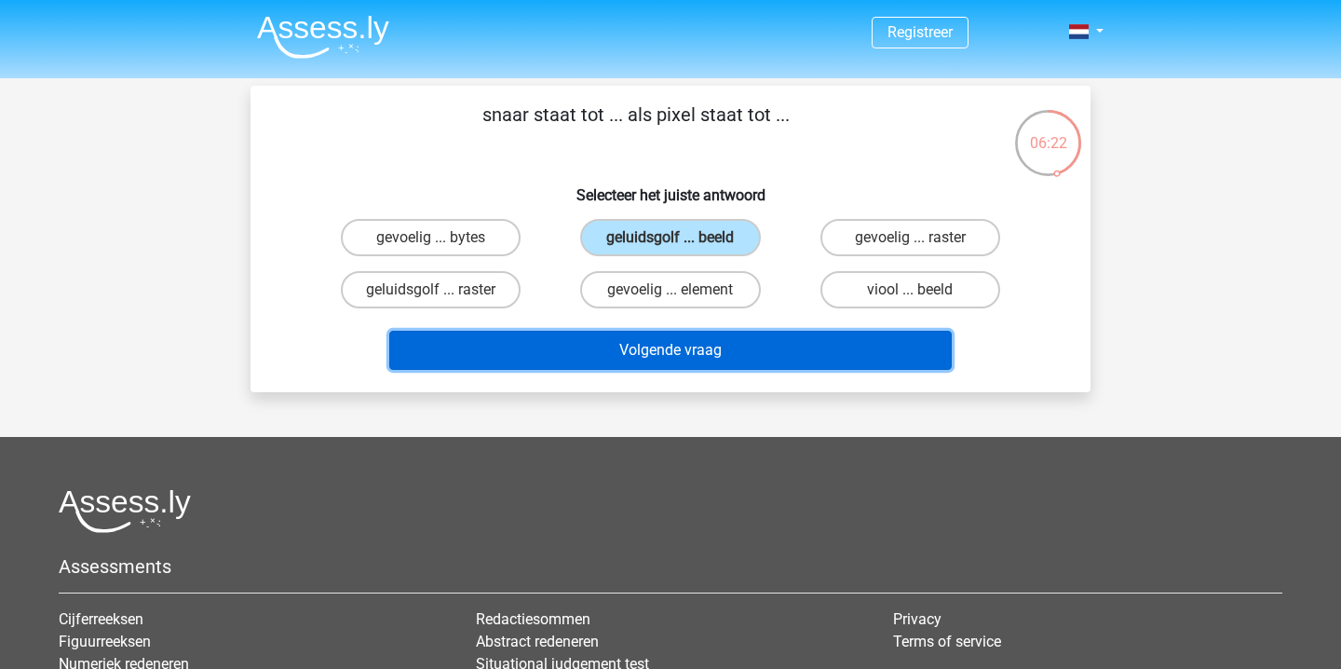
click at [528, 344] on button "Volgende vraag" at bounding box center [671, 350] width 564 height 39
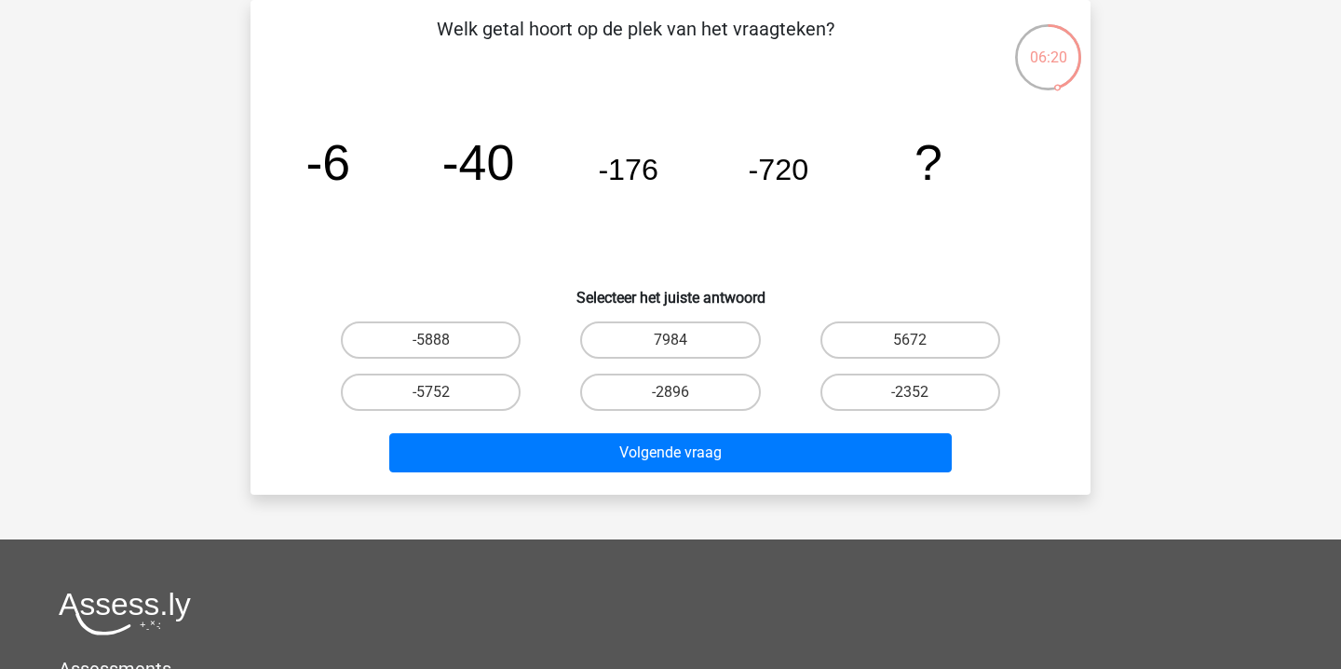
scroll to position [44, 0]
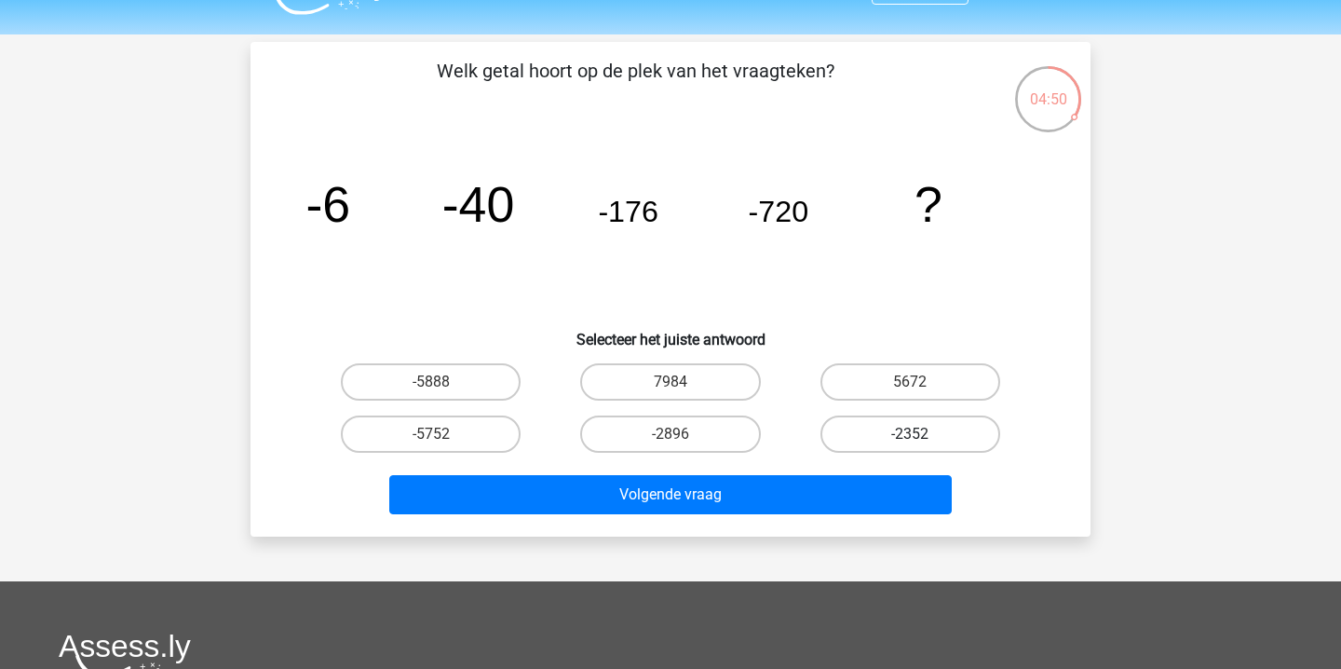
click at [852, 428] on label "-2352" at bounding box center [911, 433] width 180 height 37
click at [910, 434] on input "-2352" at bounding box center [916, 440] width 12 height 12
radio input "true"
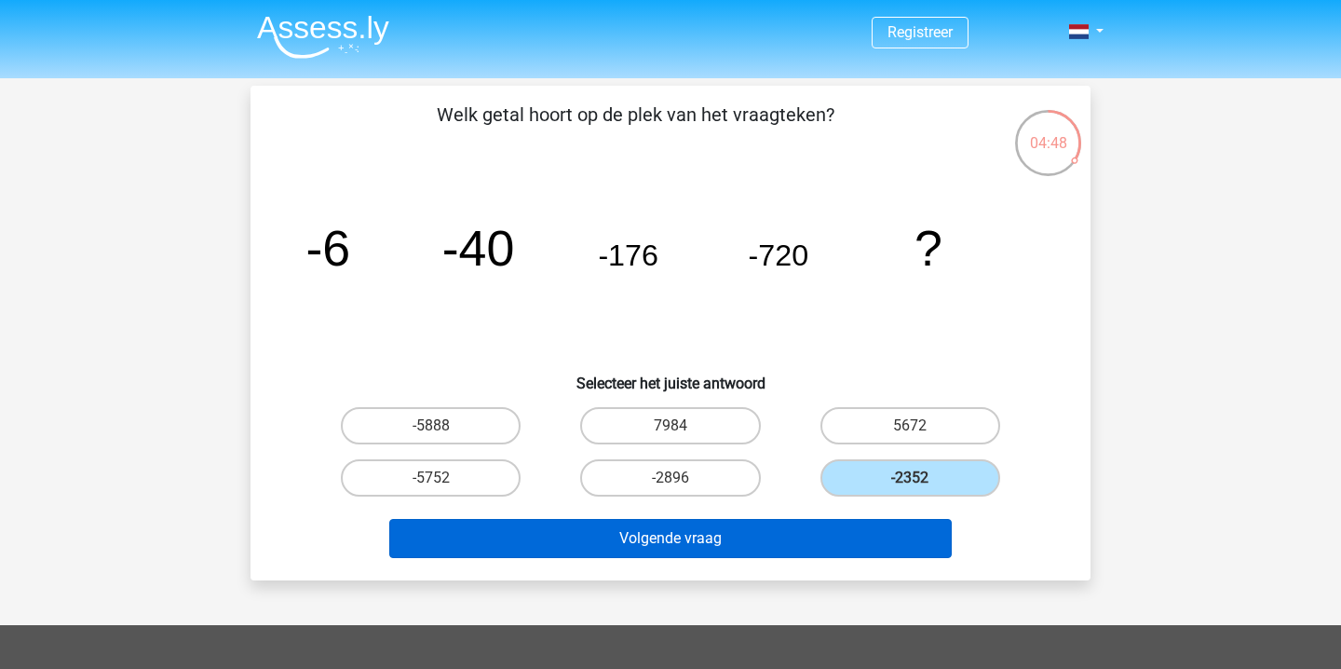
scroll to position [0, 0]
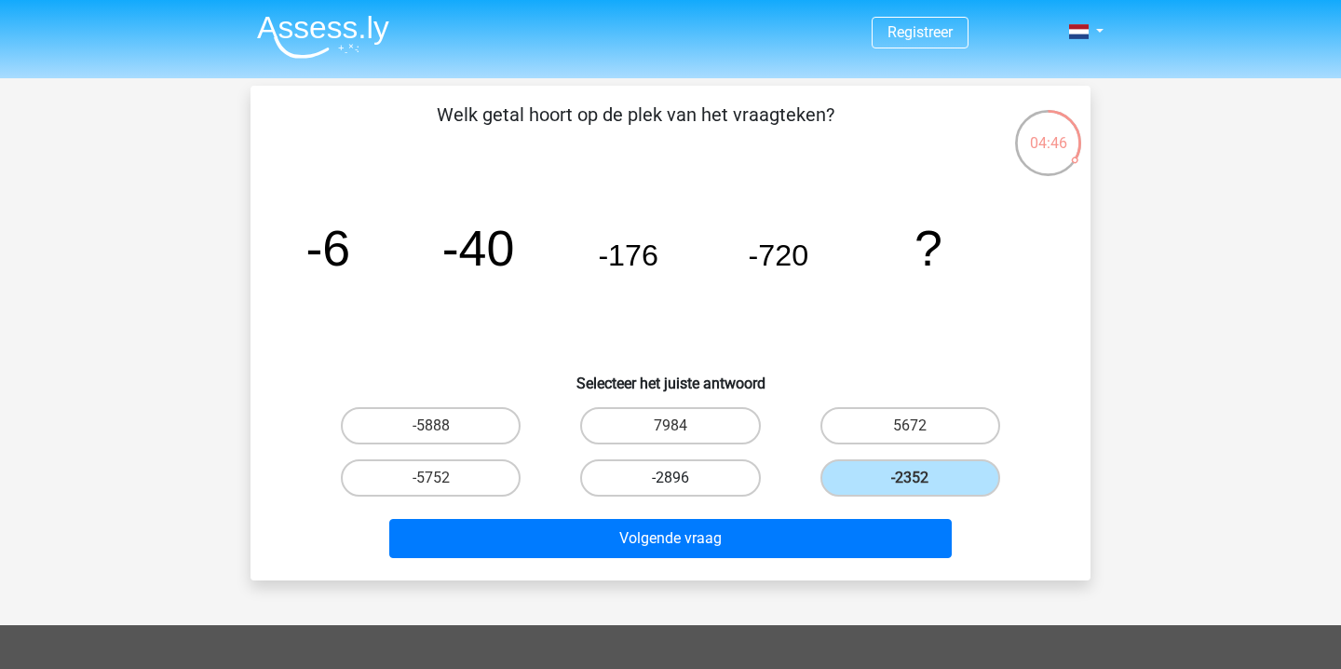
click at [685, 470] on label "-2896" at bounding box center [670, 477] width 180 height 37
click at [683, 478] on input "-2896" at bounding box center [677, 484] width 12 height 12
radio input "true"
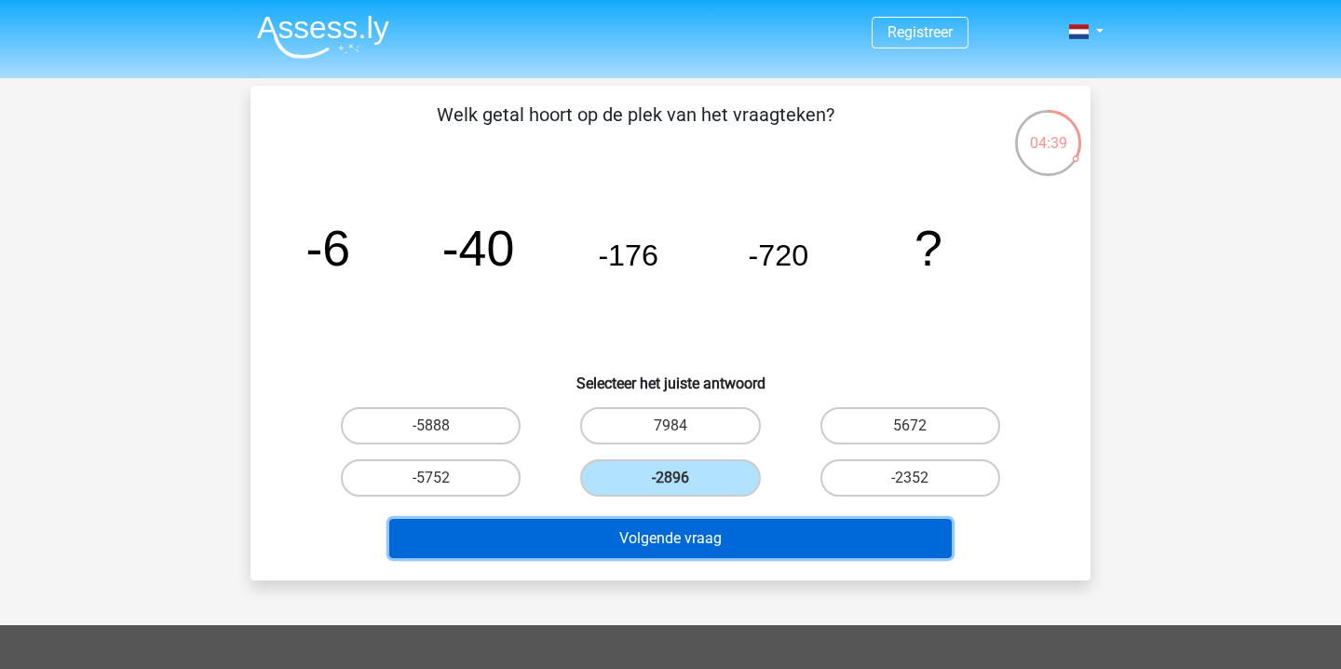
click at [691, 545] on button "Volgende vraag" at bounding box center [671, 538] width 564 height 39
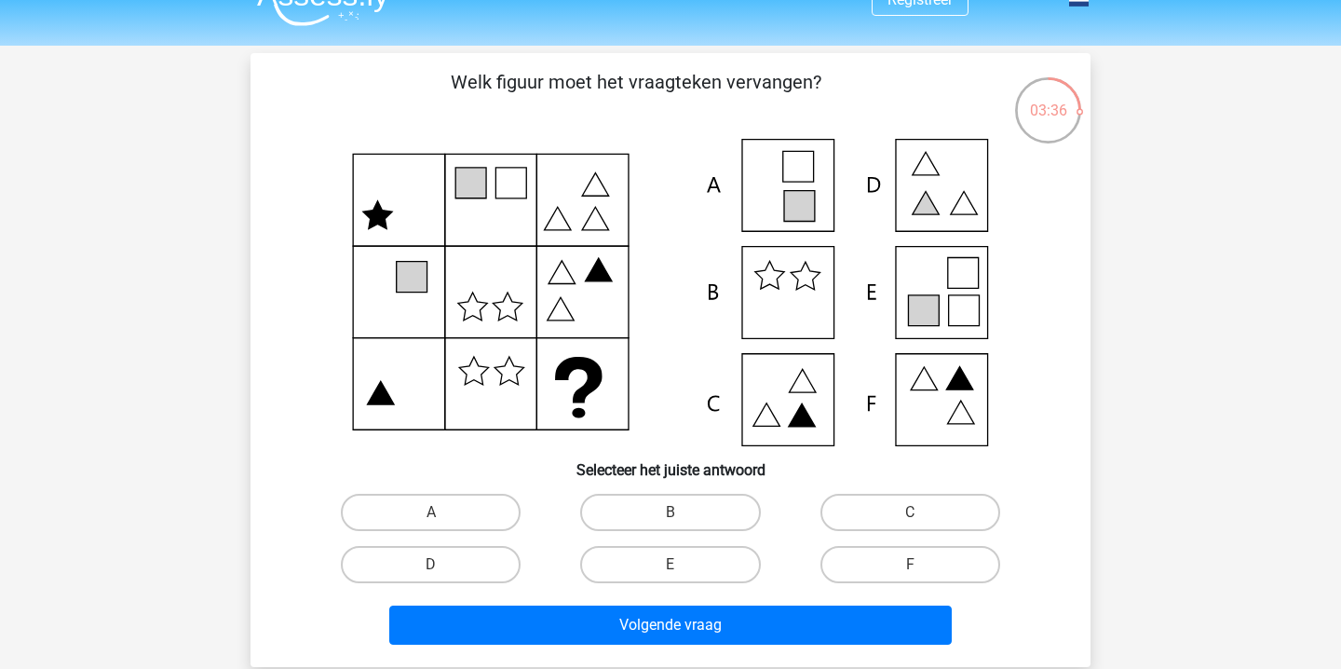
scroll to position [37, 0]
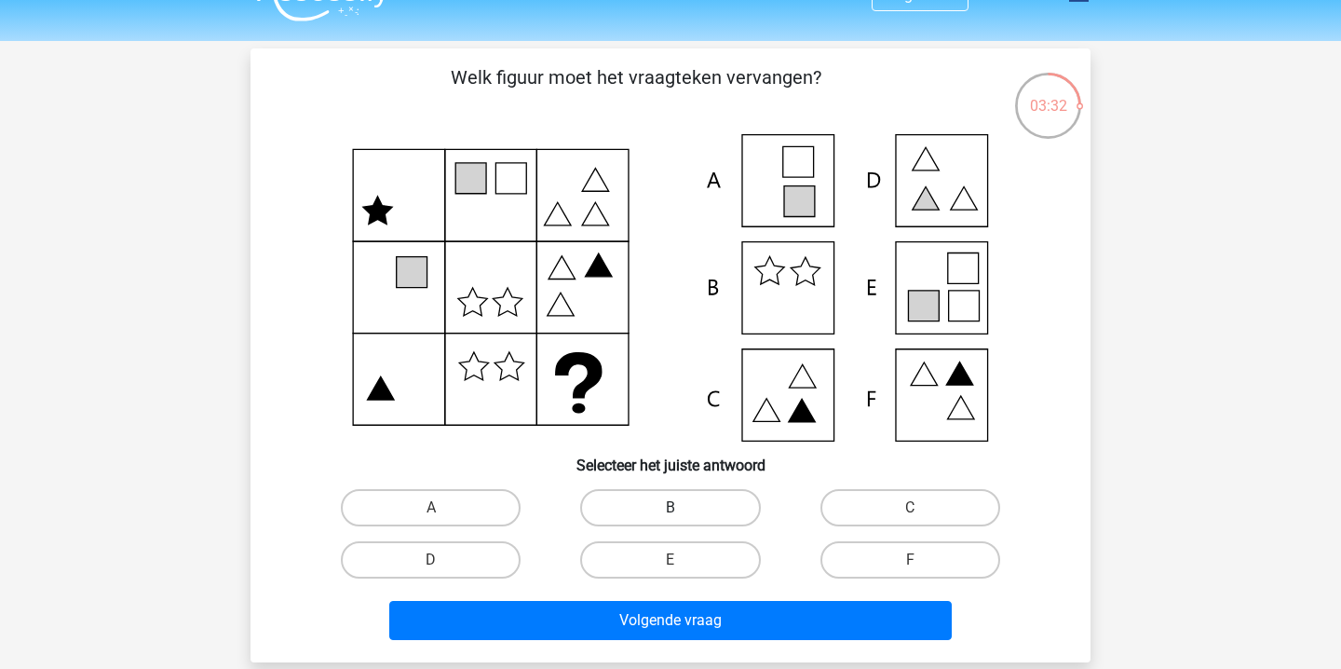
click at [636, 516] on label "B" at bounding box center [670, 507] width 180 height 37
click at [671, 516] on input "B" at bounding box center [677, 514] width 12 height 12
radio input "true"
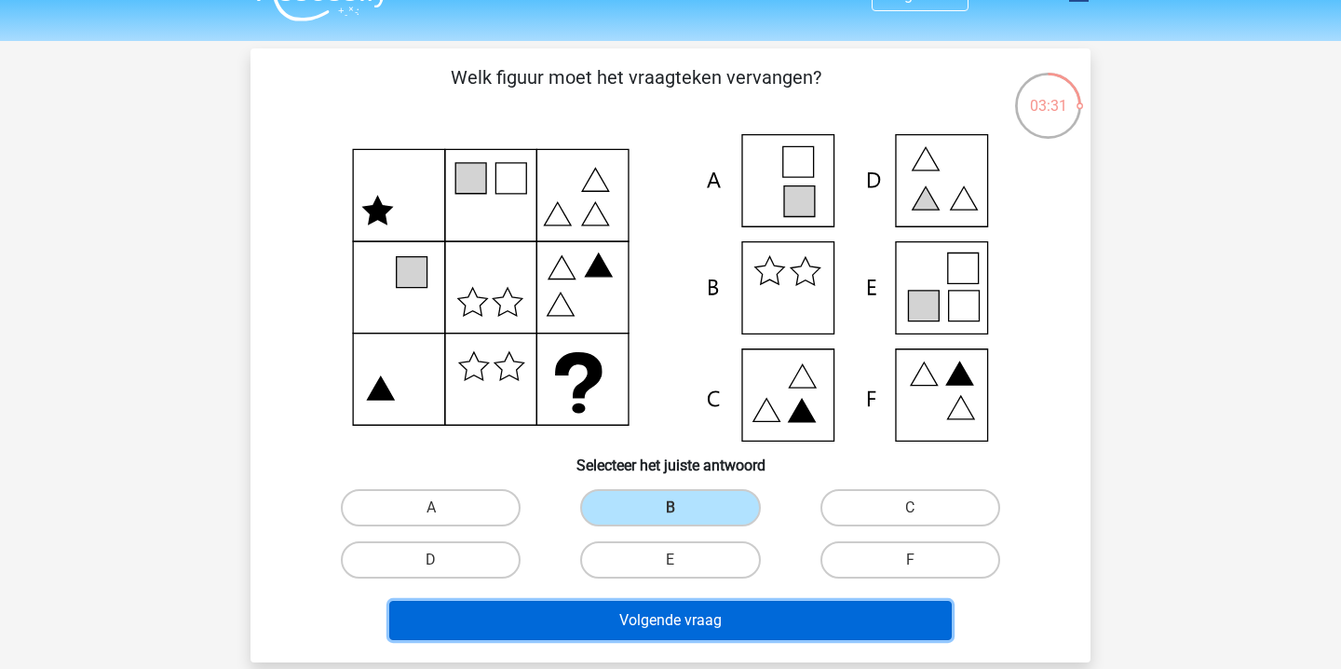
click at [660, 614] on button "Volgende vraag" at bounding box center [671, 620] width 564 height 39
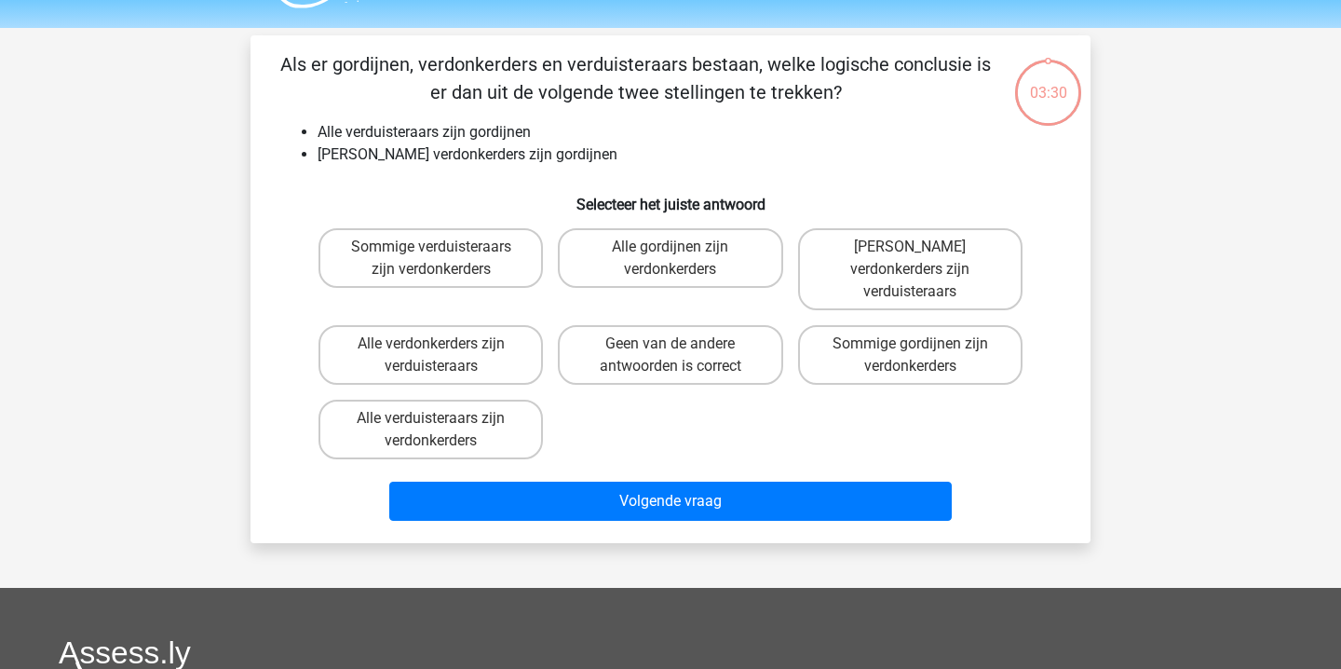
scroll to position [0, 0]
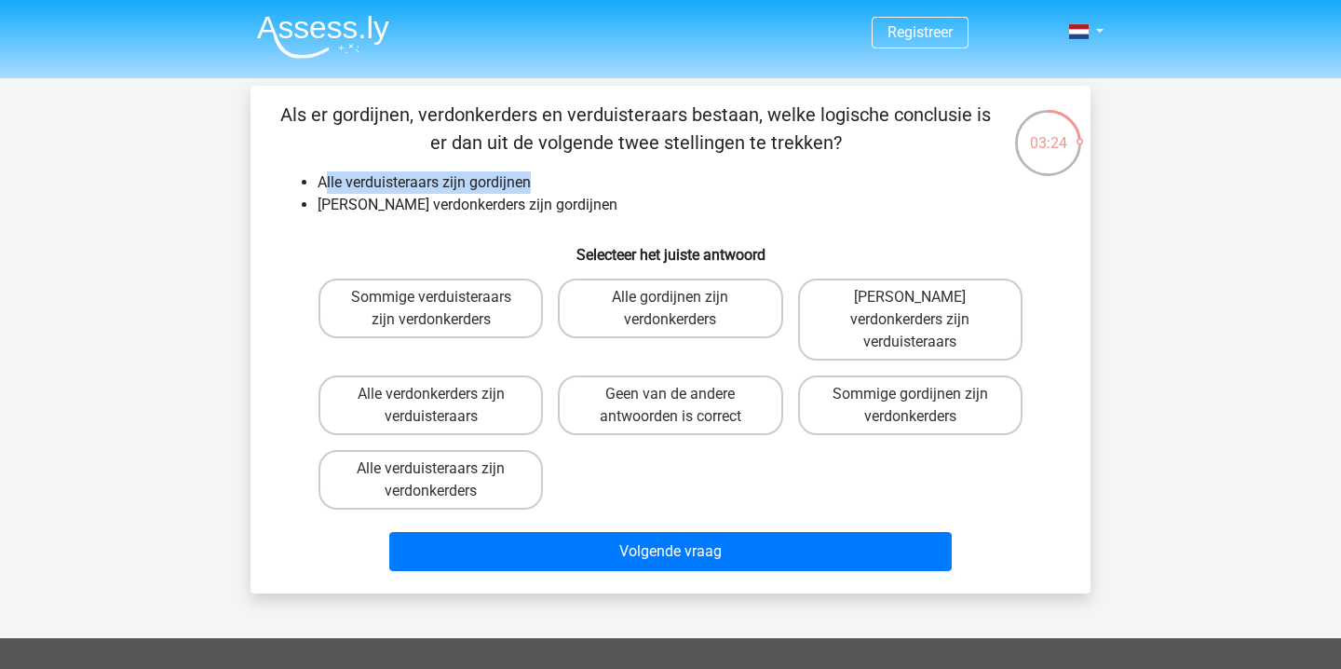
drag, startPoint x: 325, startPoint y: 181, endPoint x: 540, endPoint y: 183, distance: 215.2
click at [539, 184] on li "Alle verduisteraars zijn gordijnen" at bounding box center [689, 182] width 743 height 22
click at [584, 196] on li "Geen verdonkerders zijn gordijnen" at bounding box center [689, 205] width 743 height 22
click at [862, 314] on label "Geen verdonkerders zijn verduisteraars" at bounding box center [910, 320] width 225 height 82
click at [910, 309] on input "Geen verdonkerders zijn verduisteraars" at bounding box center [916, 303] width 12 height 12
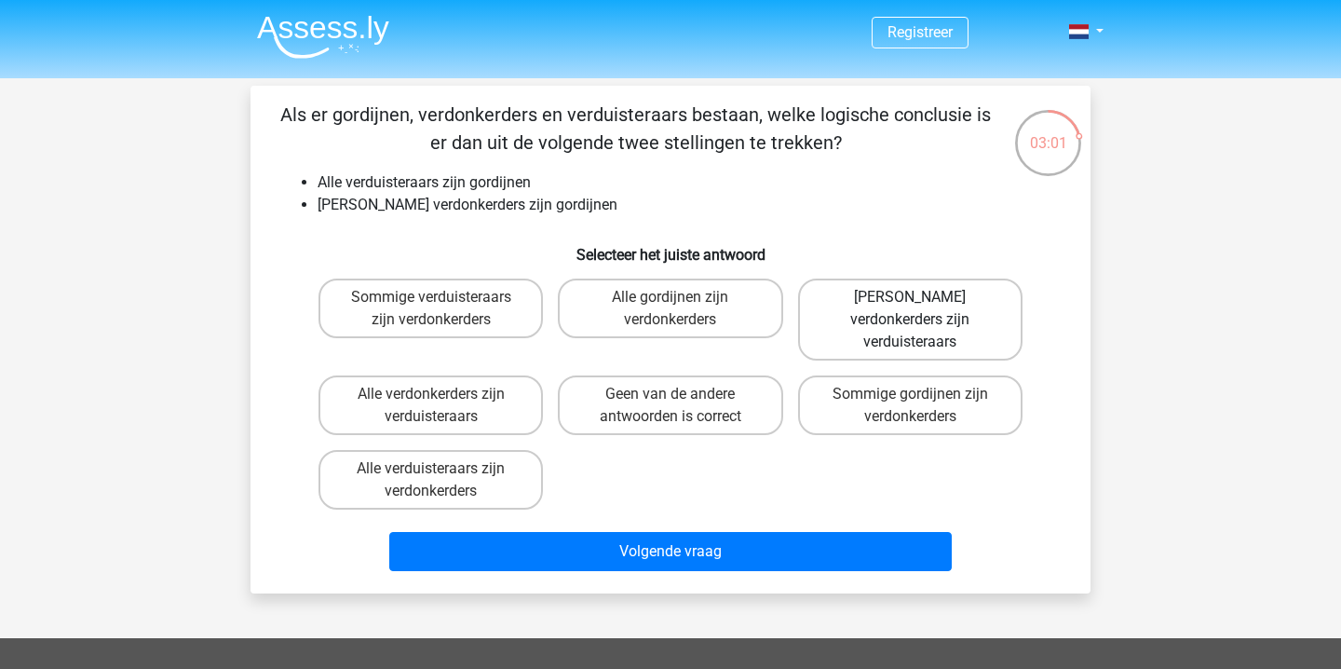
radio input "true"
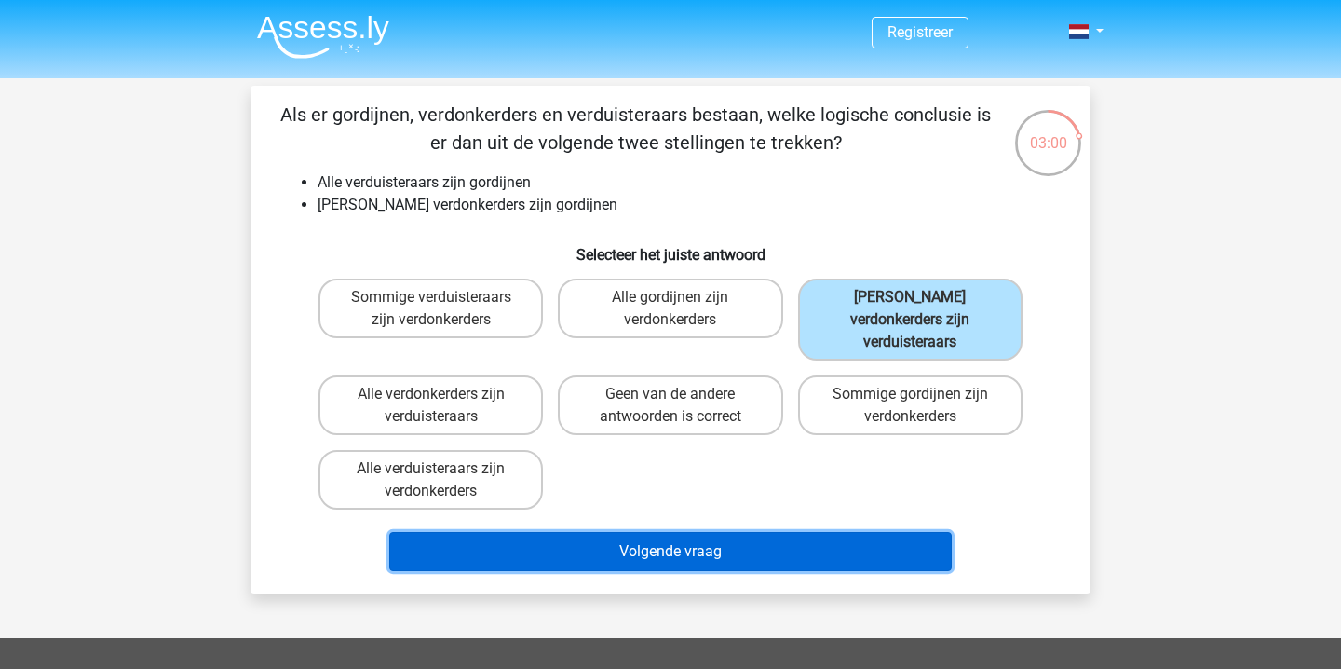
click at [753, 532] on button "Volgende vraag" at bounding box center [671, 551] width 564 height 39
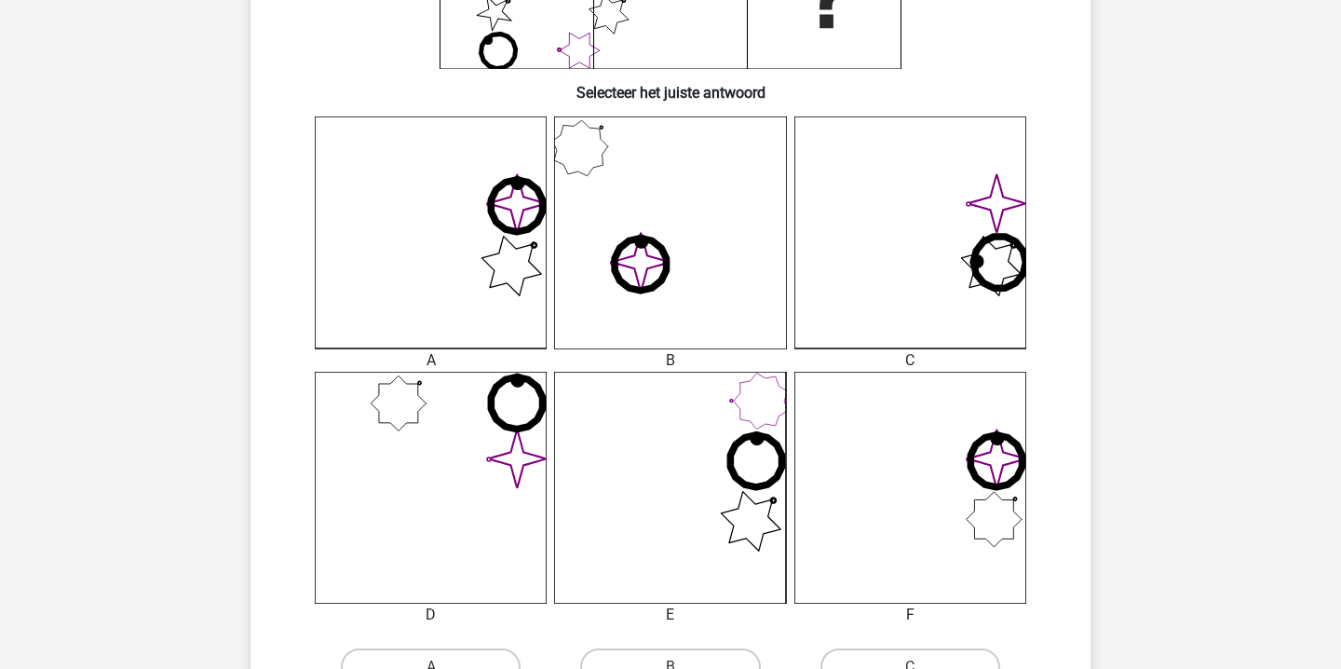
scroll to position [416, 0]
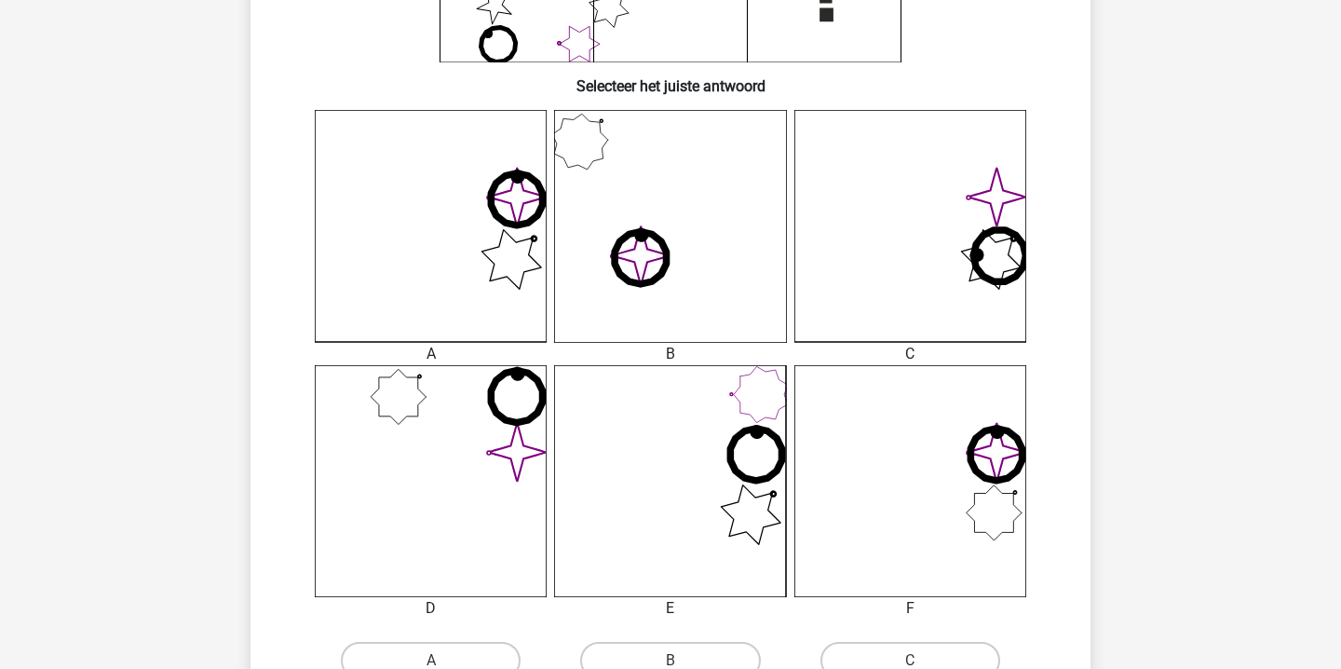
click at [873, 249] on icon "image/svg+xml" at bounding box center [911, 226] width 232 height 232
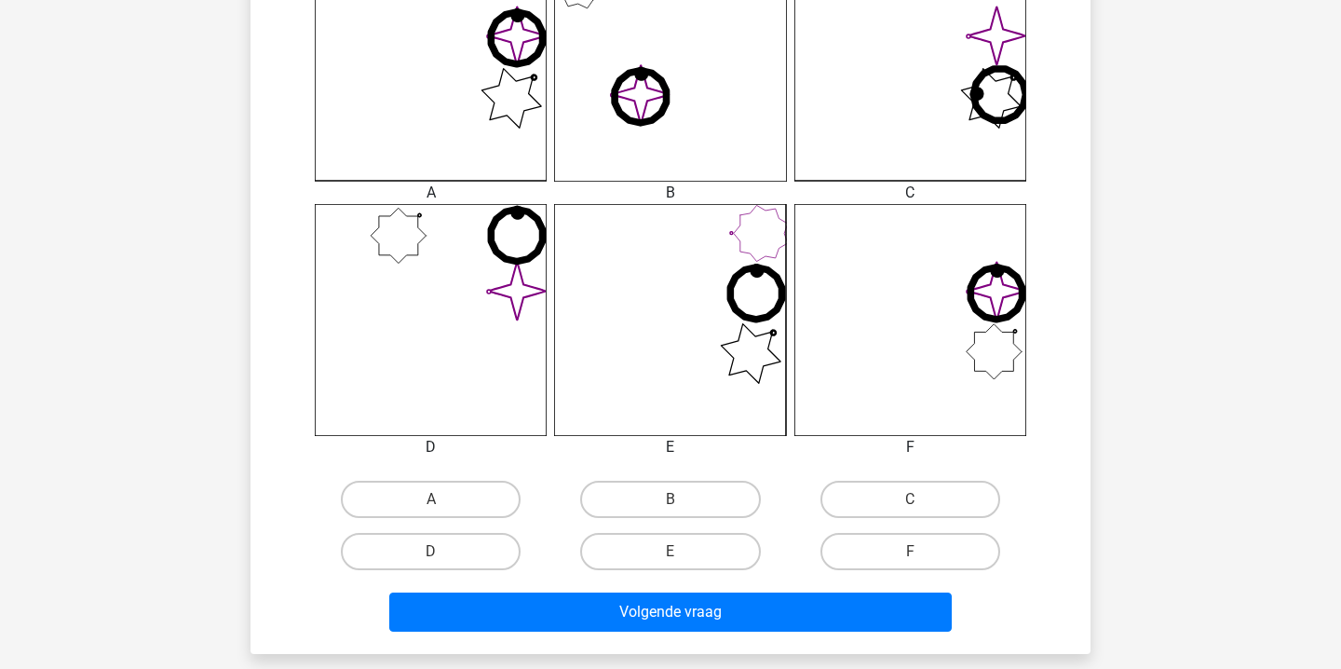
scroll to position [588, 0]
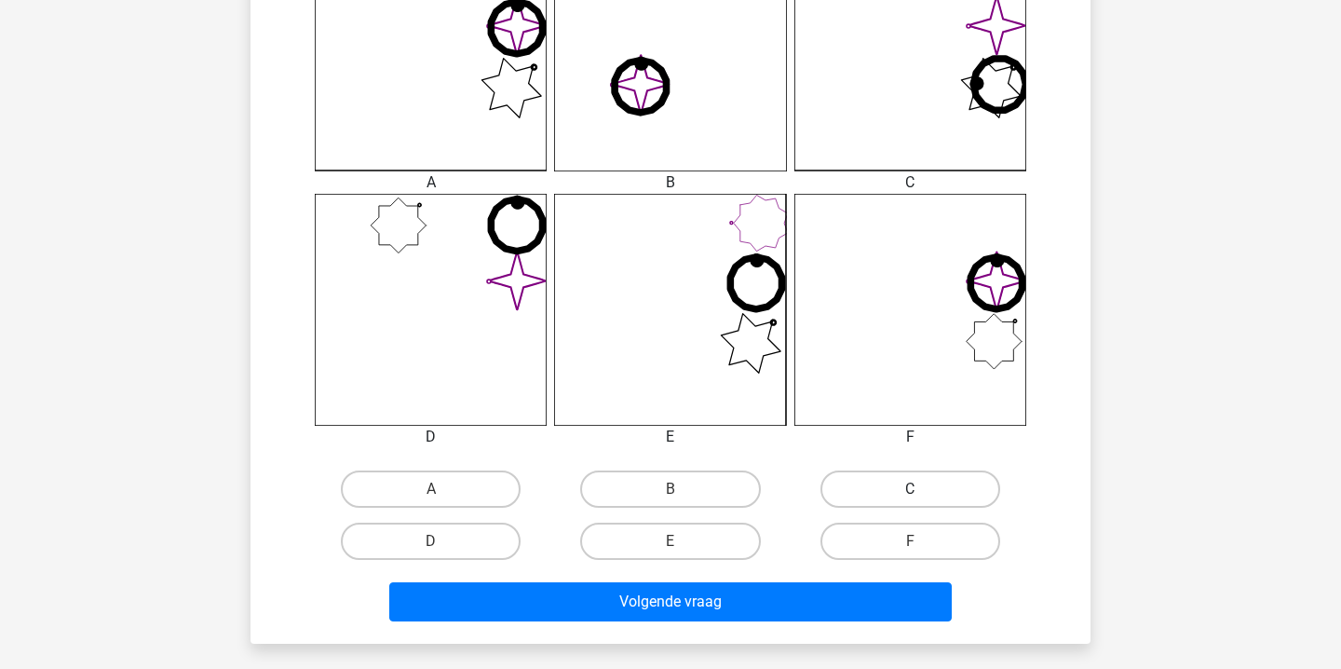
click at [885, 481] on label "C" at bounding box center [911, 488] width 180 height 37
click at [910, 489] on input "C" at bounding box center [916, 495] width 12 height 12
radio input "true"
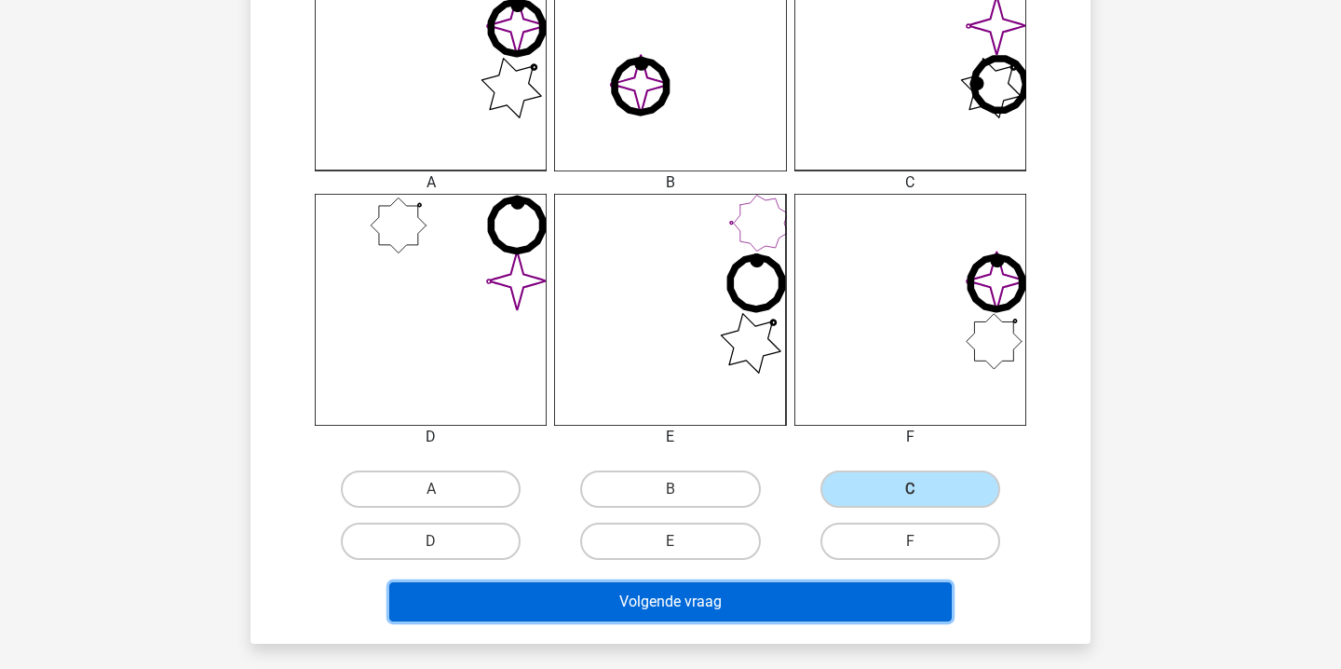
click at [668, 590] on button "Volgende vraag" at bounding box center [671, 601] width 564 height 39
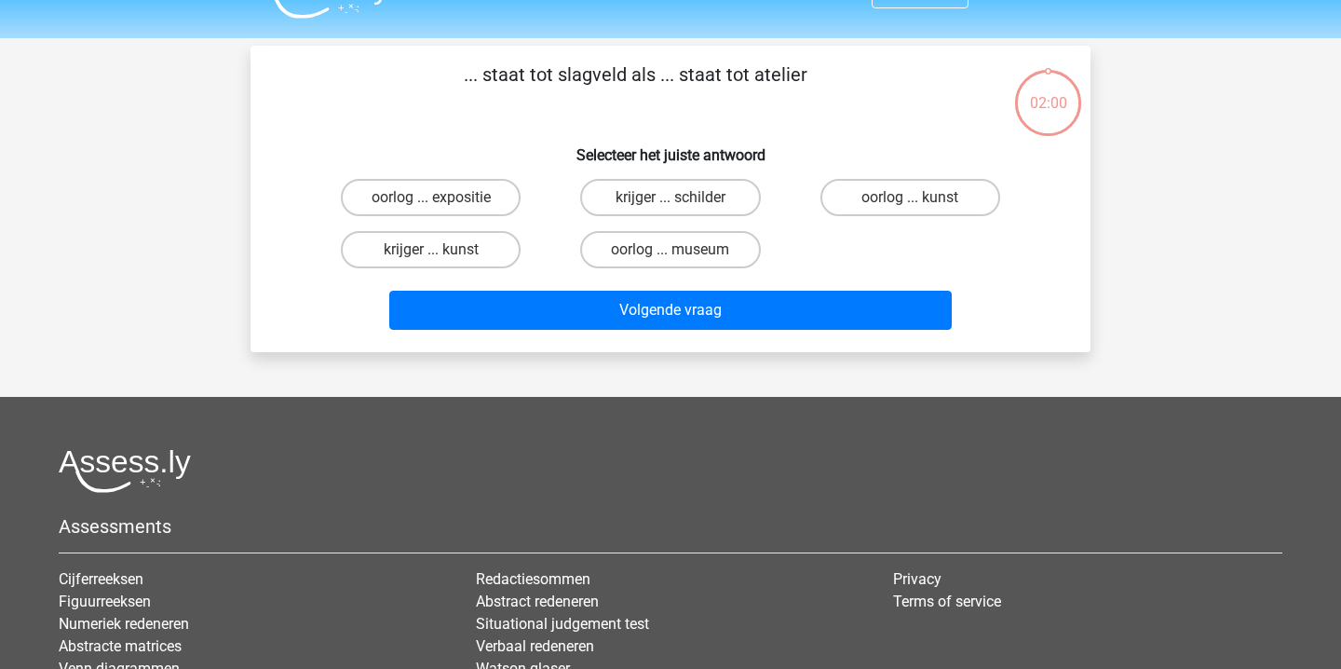
scroll to position [21, 0]
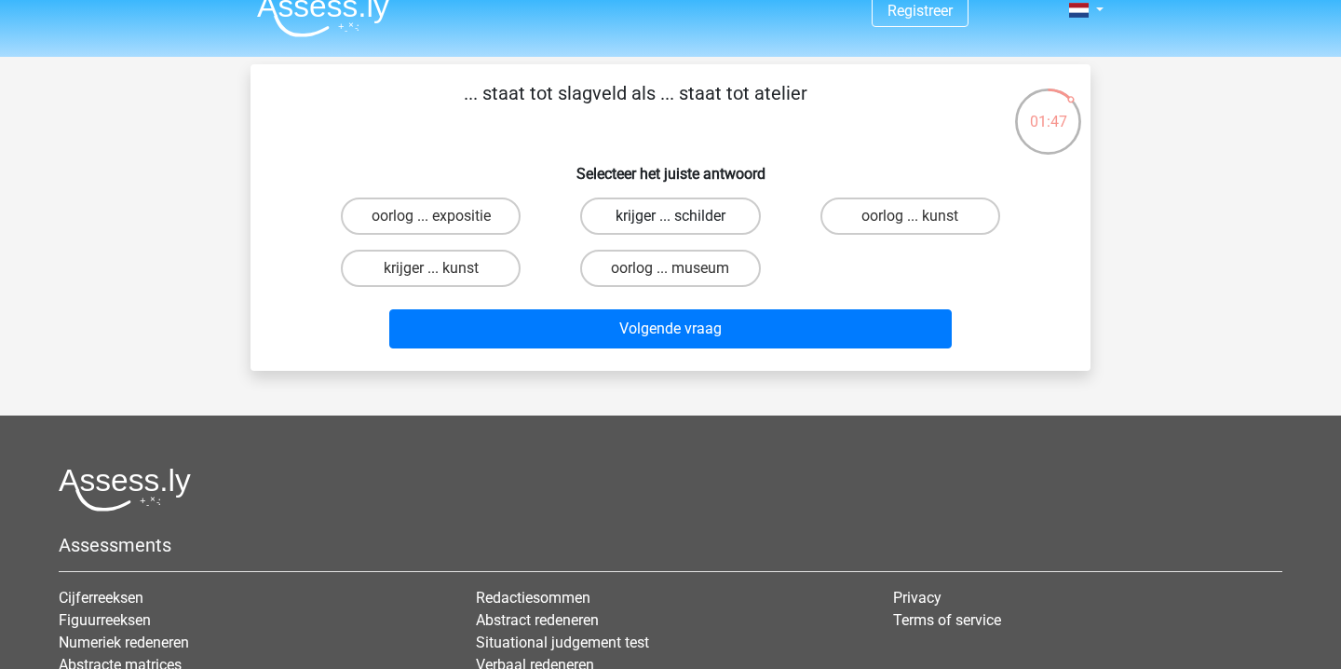
click at [738, 208] on label "krijger ... schilder" at bounding box center [670, 215] width 180 height 37
click at [683, 216] on input "krijger ... schilder" at bounding box center [677, 222] width 12 height 12
radio input "true"
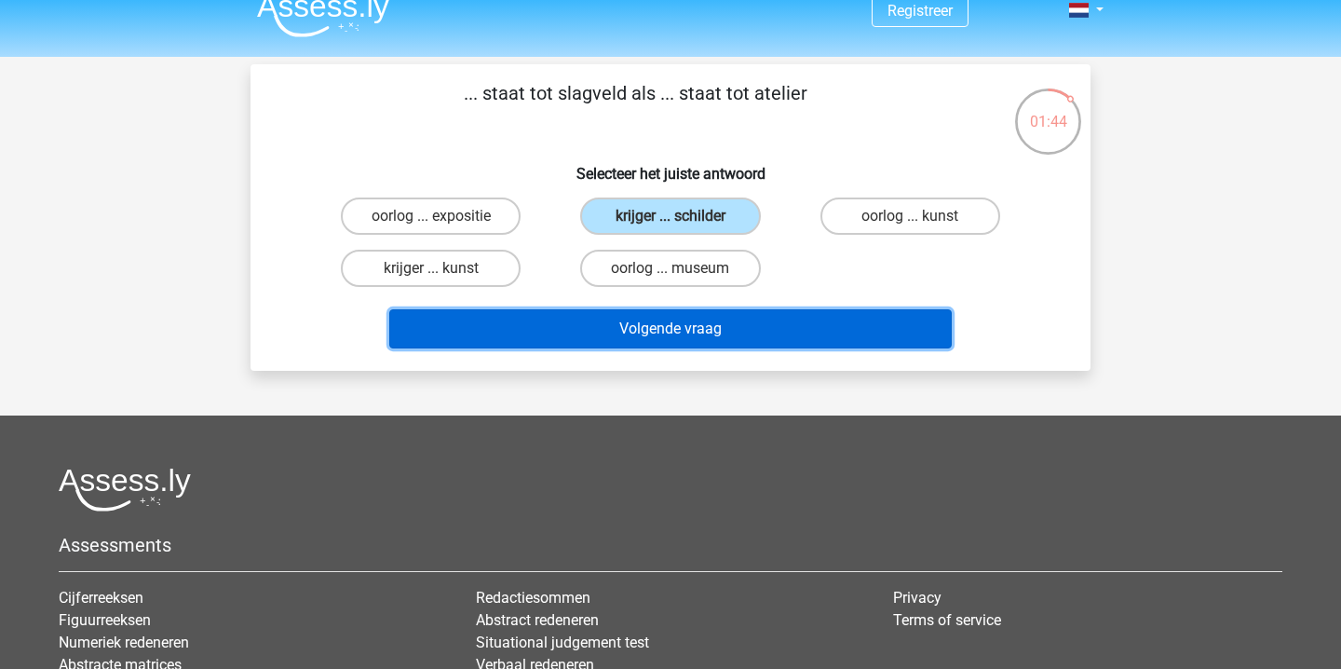
click at [772, 344] on button "Volgende vraag" at bounding box center [671, 328] width 564 height 39
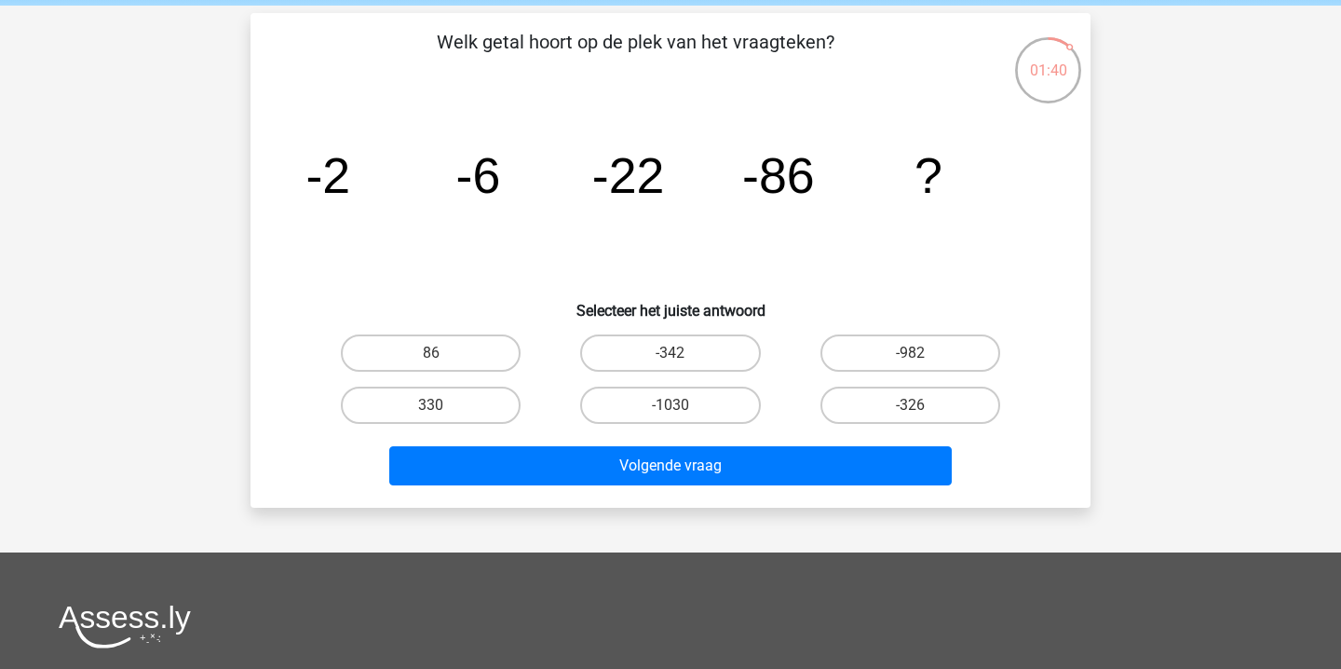
scroll to position [69, 0]
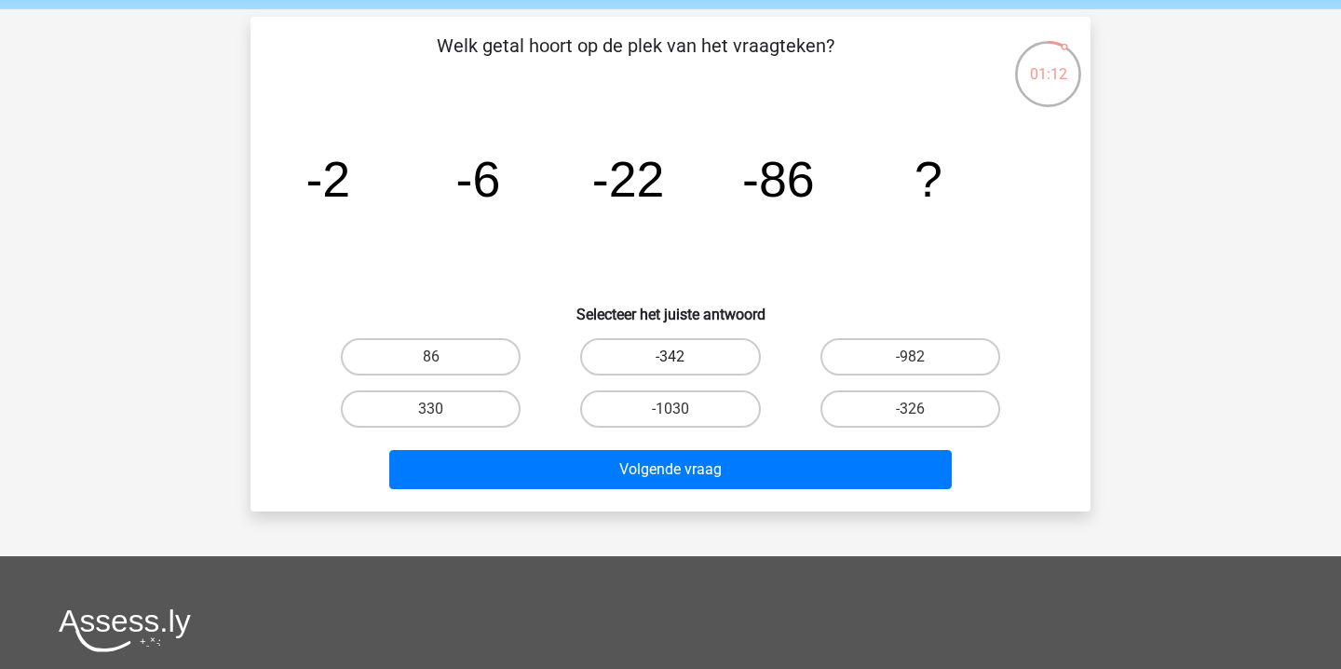
click at [748, 341] on label "-342" at bounding box center [670, 356] width 180 height 37
click at [683, 357] on input "-342" at bounding box center [677, 363] width 12 height 12
radio input "true"
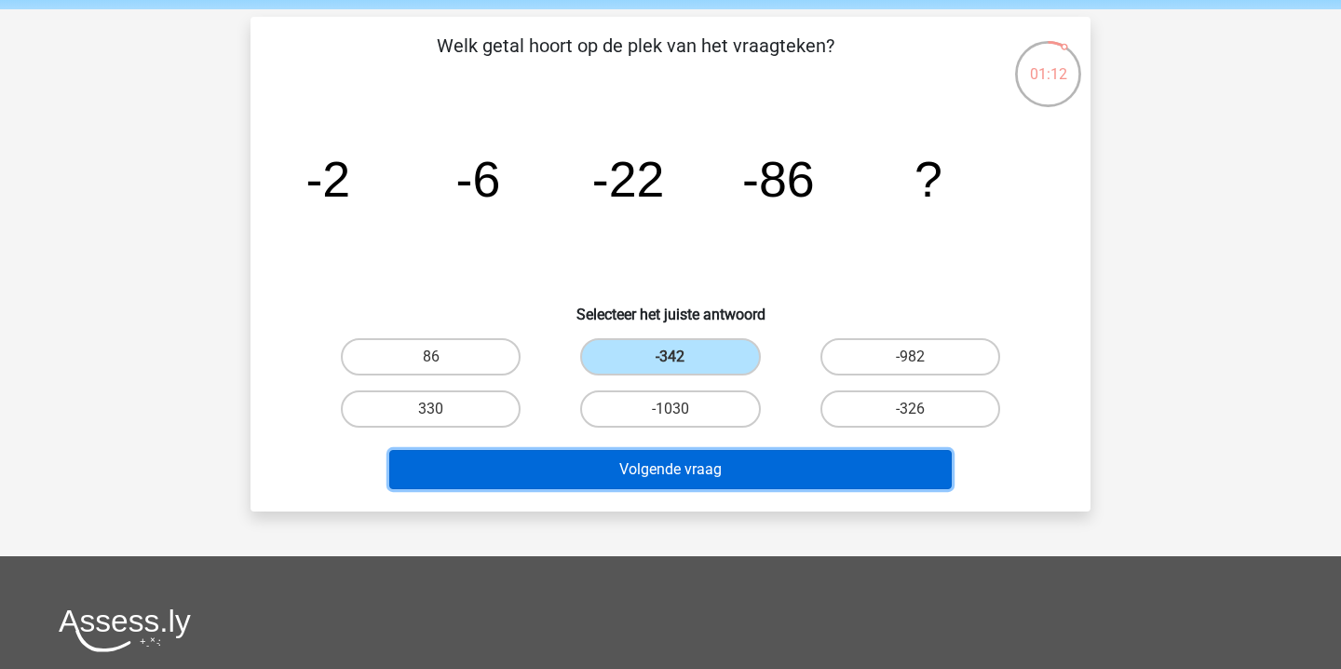
click at [630, 464] on button "Volgende vraag" at bounding box center [671, 469] width 564 height 39
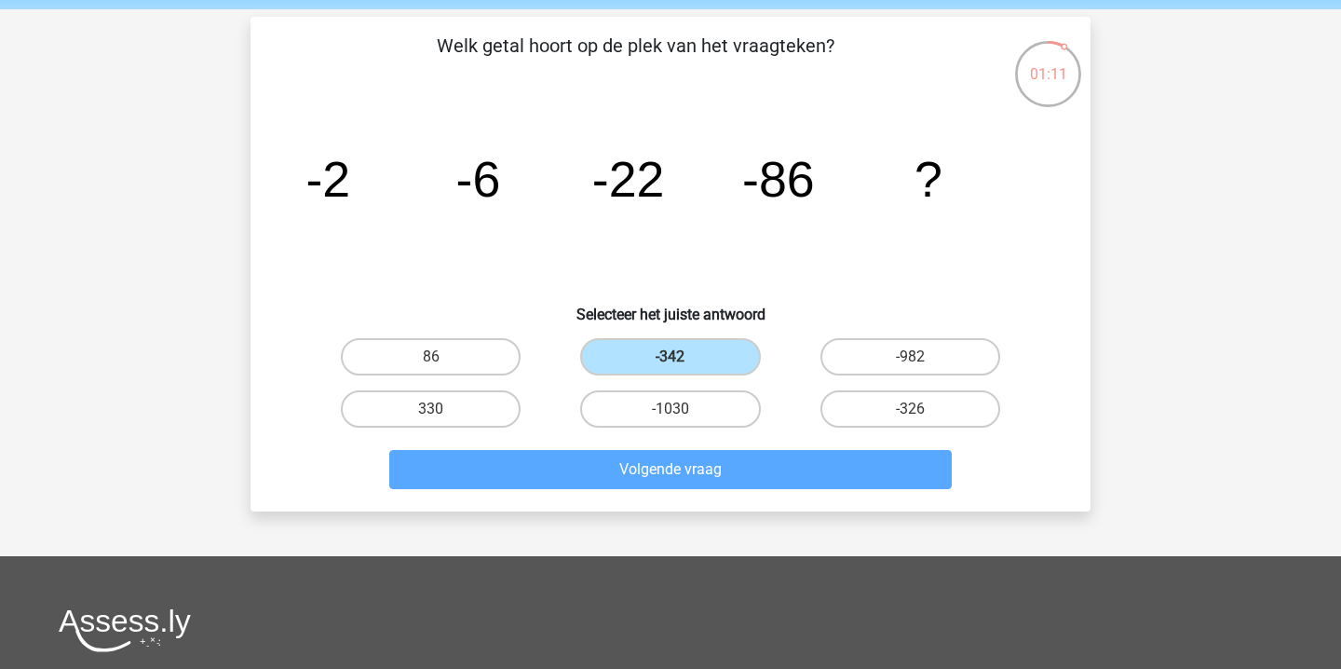
scroll to position [86, 0]
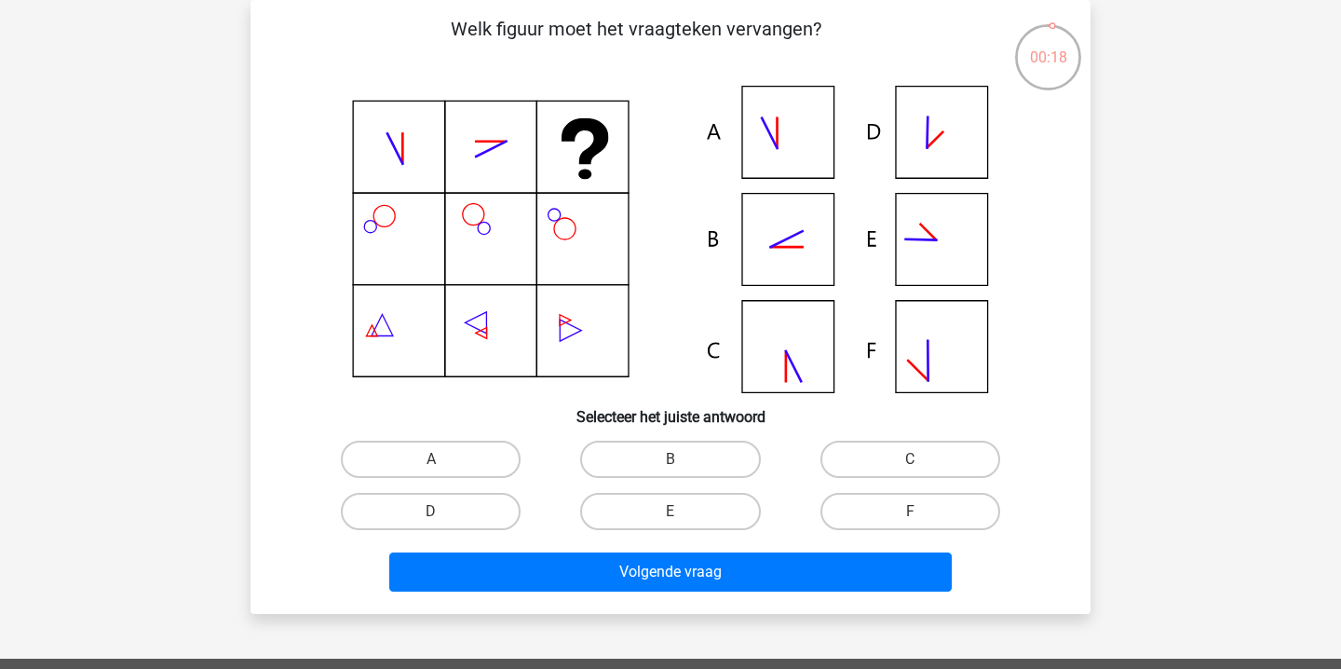
click at [717, 234] on icon at bounding box center [670, 239] width 751 height 307
click at [704, 451] on label "B" at bounding box center [670, 459] width 180 height 37
click at [683, 459] on input "B" at bounding box center [677, 465] width 12 height 12
radio input "true"
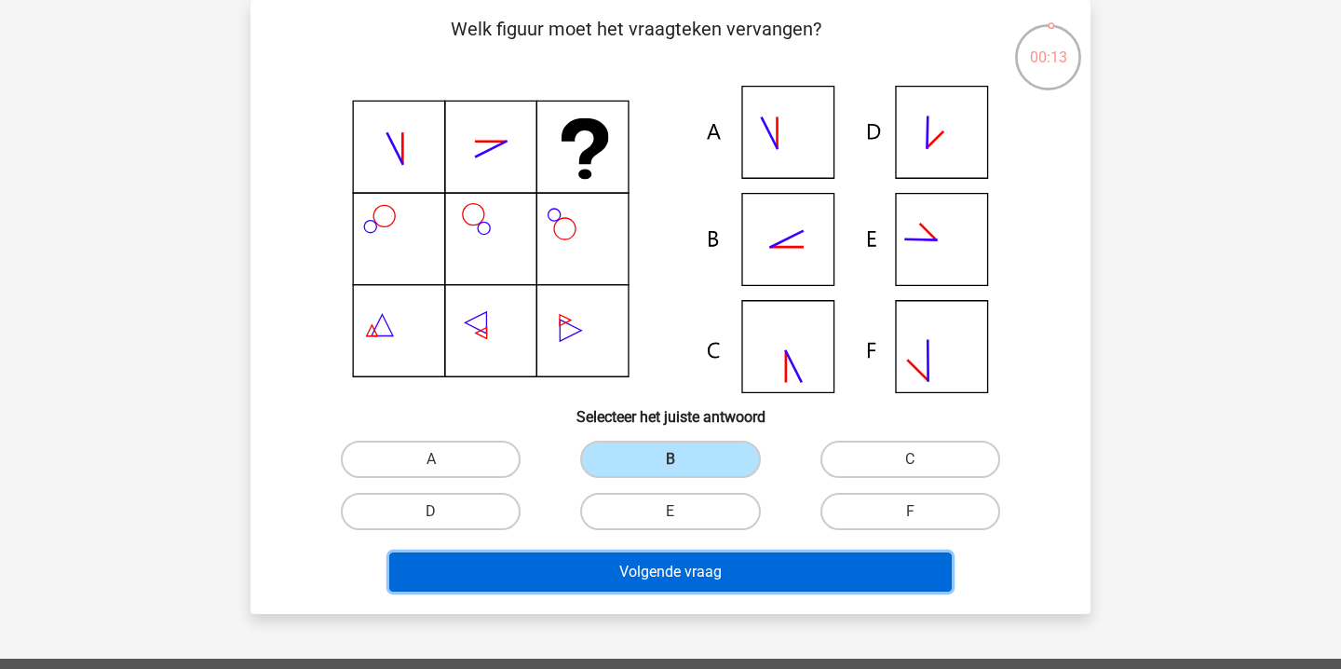
click at [638, 586] on button "Volgende vraag" at bounding box center [671, 571] width 564 height 39
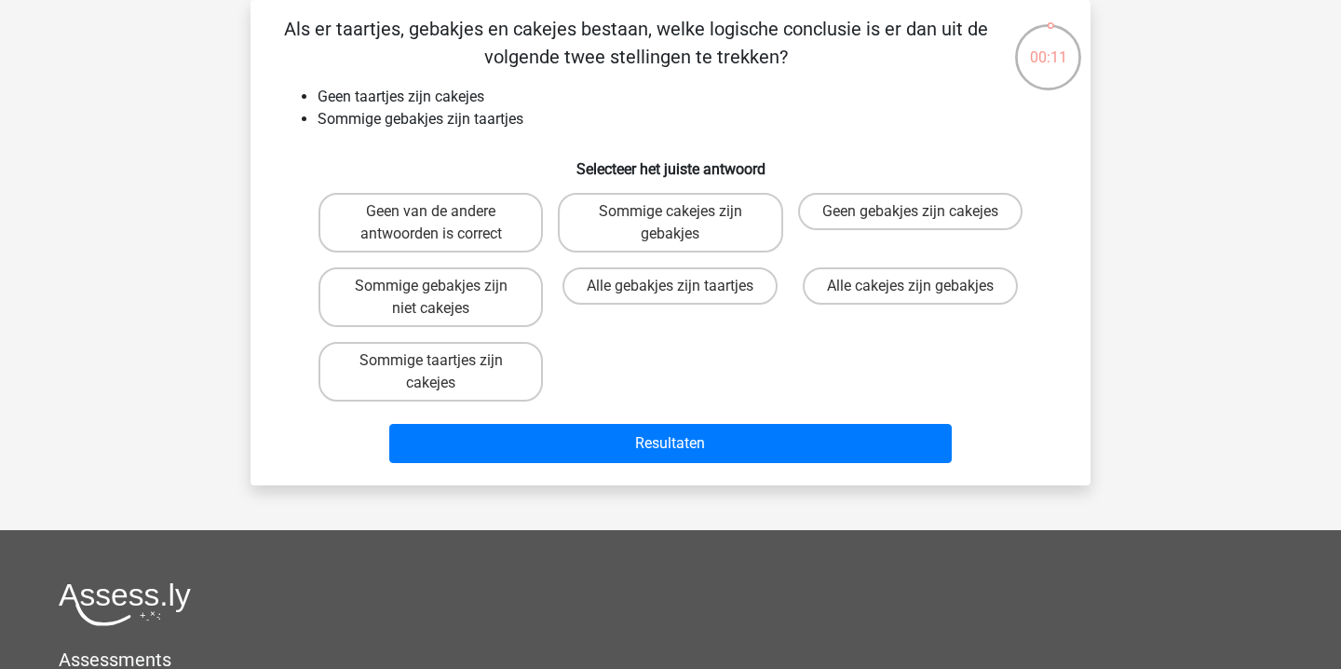
scroll to position [0, 0]
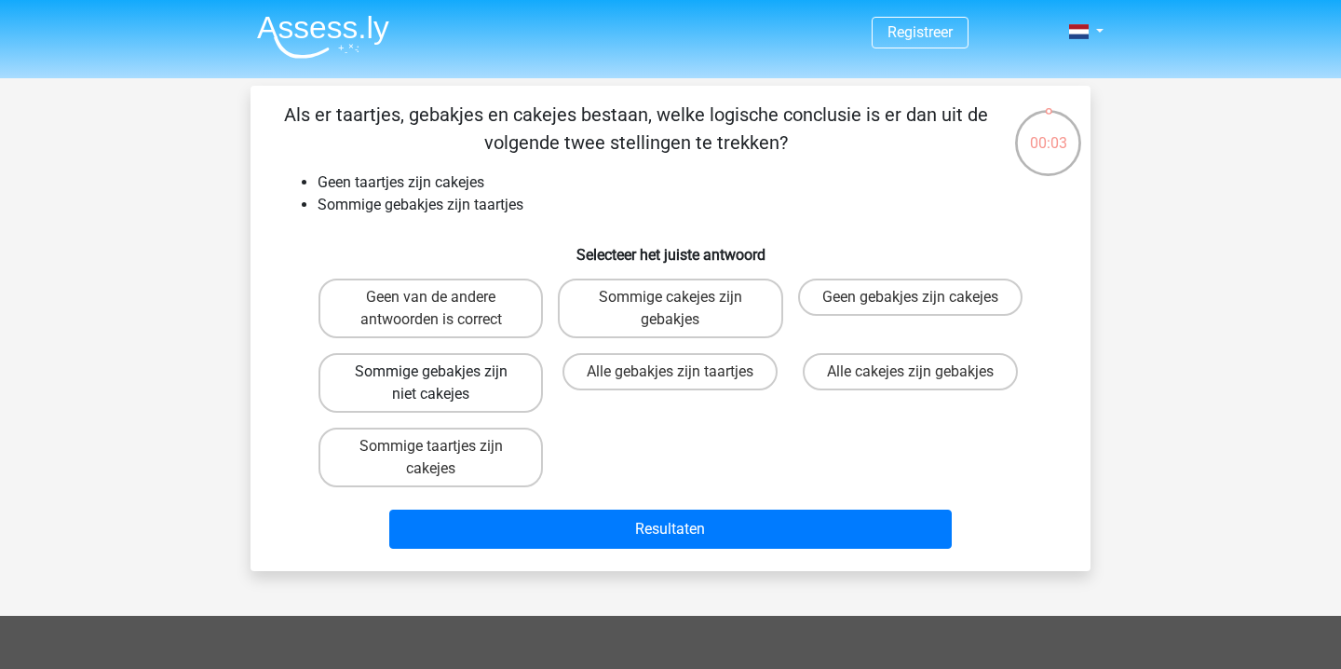
click at [521, 384] on label "Sommige gebakjes zijn niet cakejes" at bounding box center [431, 383] width 225 height 60
click at [443, 384] on input "Sommige gebakjes zijn niet cakejes" at bounding box center [437, 378] width 12 height 12
radio input "true"
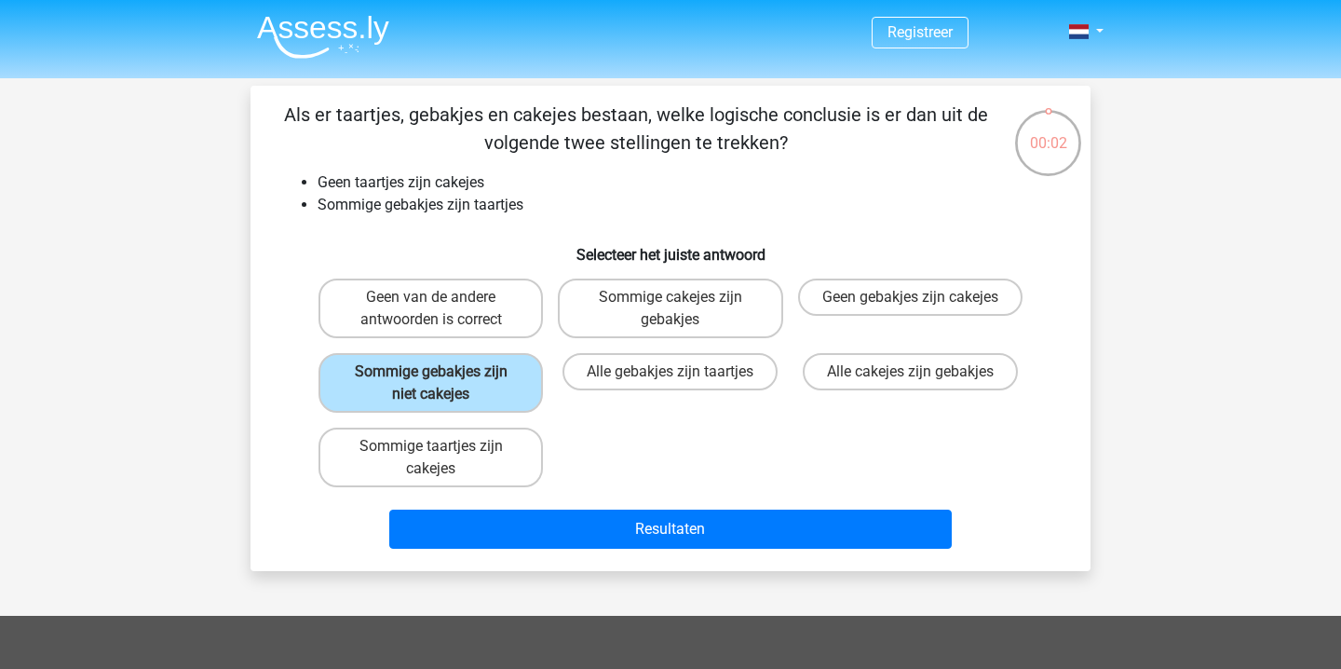
click at [585, 509] on div "Resultaten" at bounding box center [670, 525] width 781 height 61
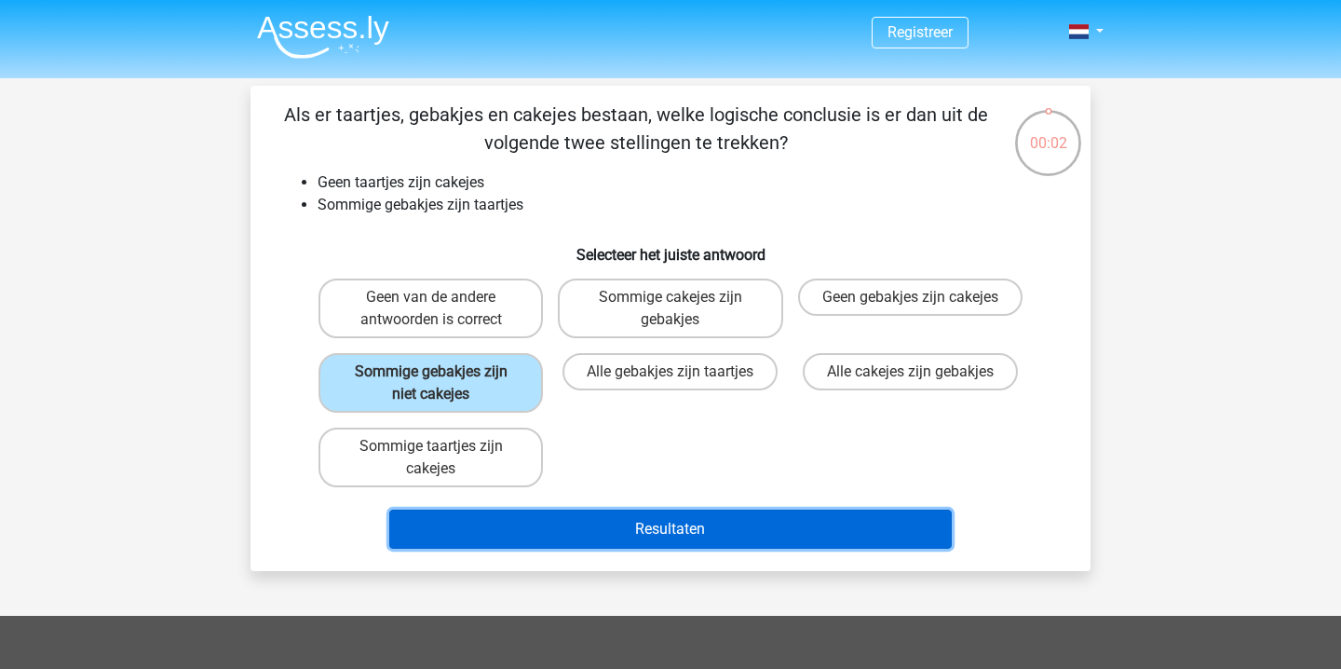
click at [676, 531] on button "Resultaten" at bounding box center [671, 529] width 564 height 39
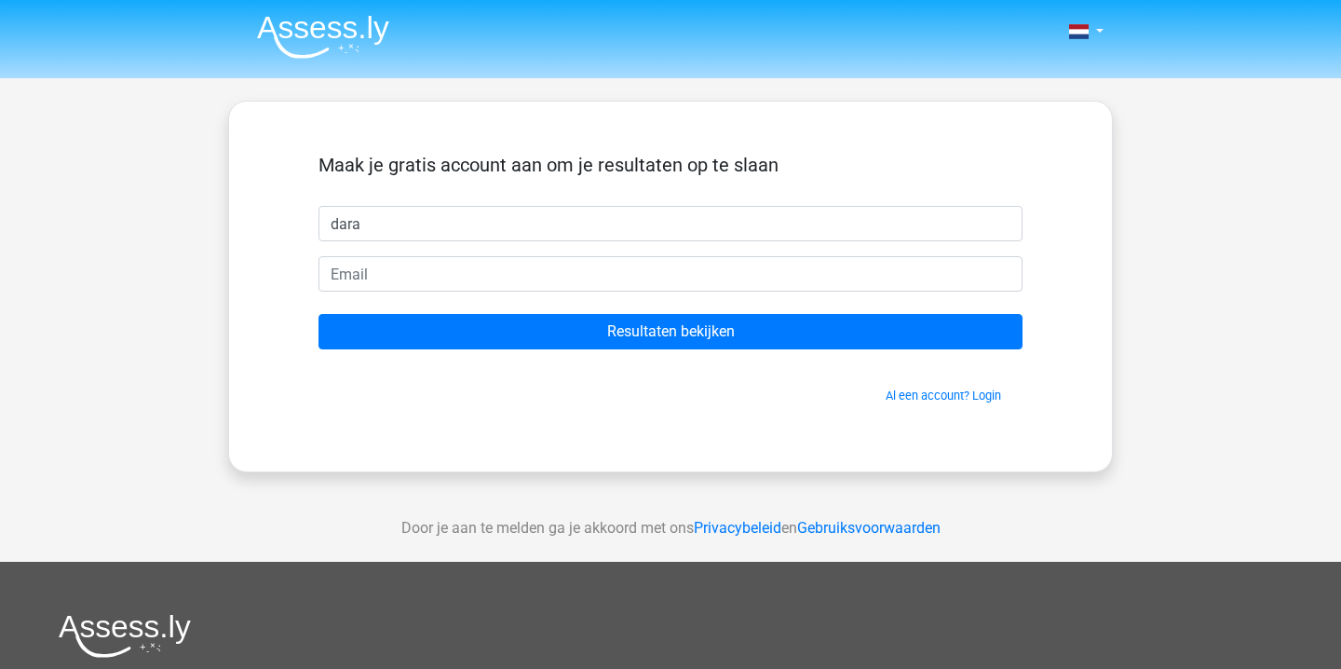
type input "dara"
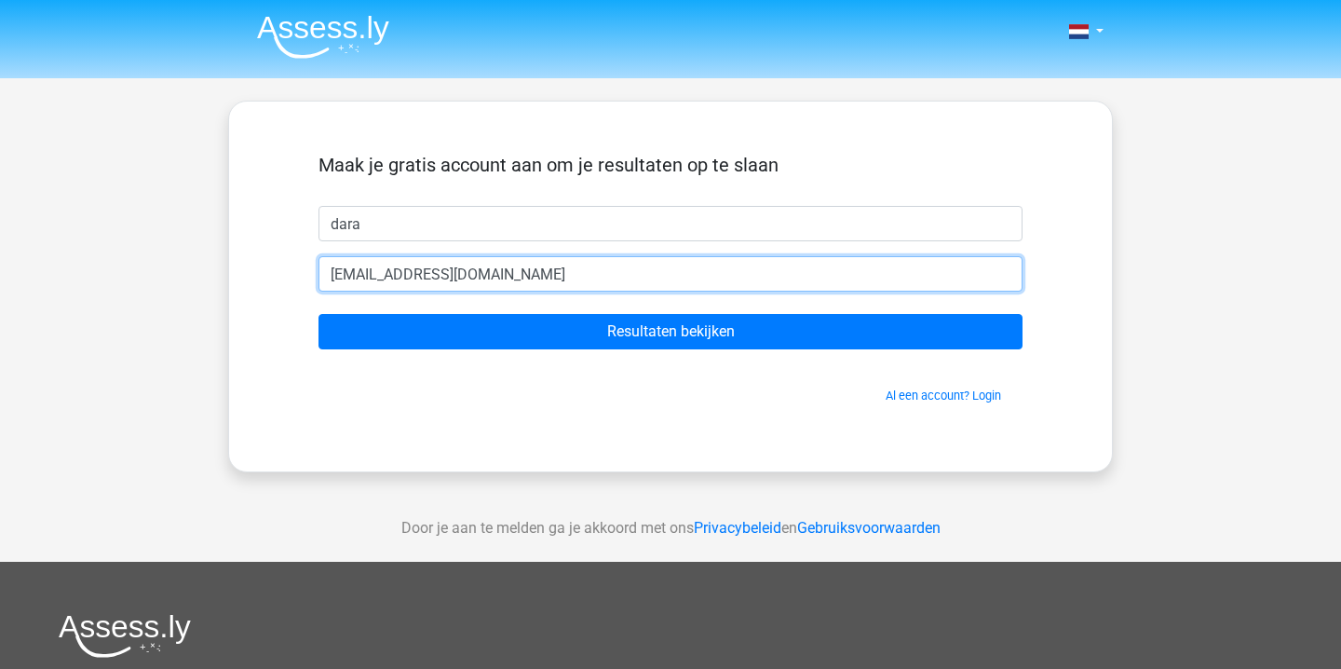
type input "[EMAIL_ADDRESS][DOMAIN_NAME]"
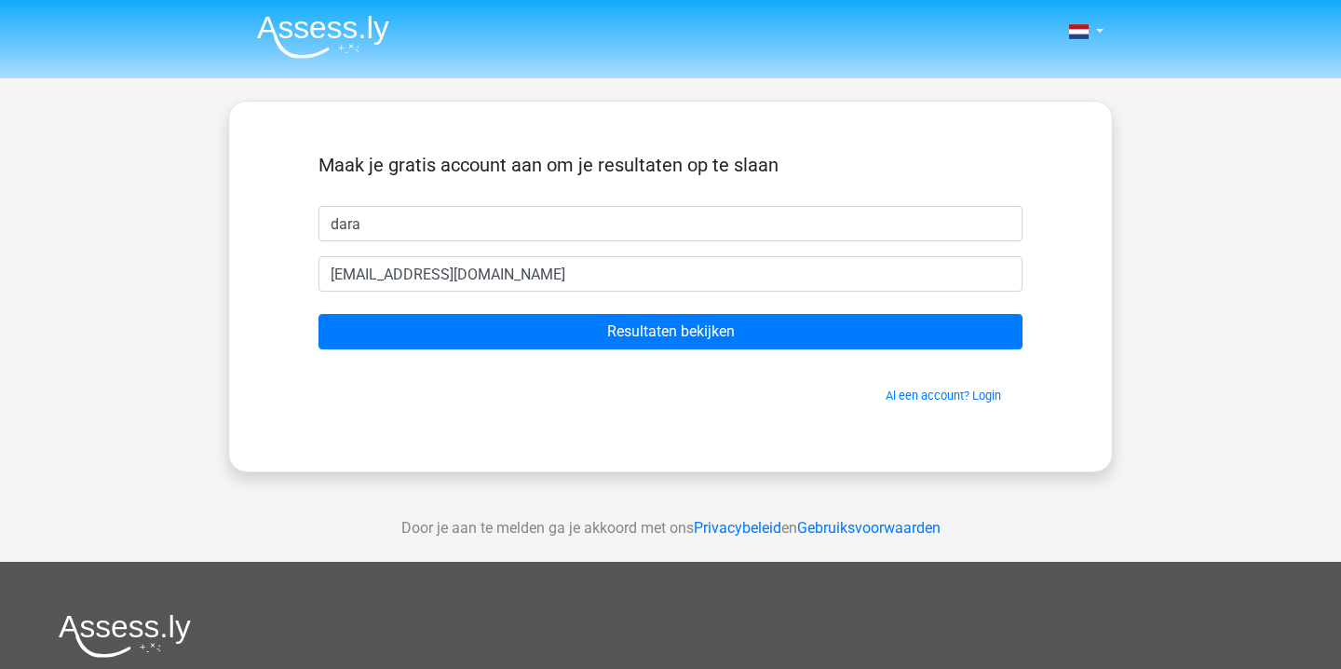
click at [796, 351] on form "Maak je gratis account aan om je resultaten op te slaan [GEOGRAPHIC_DATA] [EMAI…" at bounding box center [671, 279] width 704 height 251
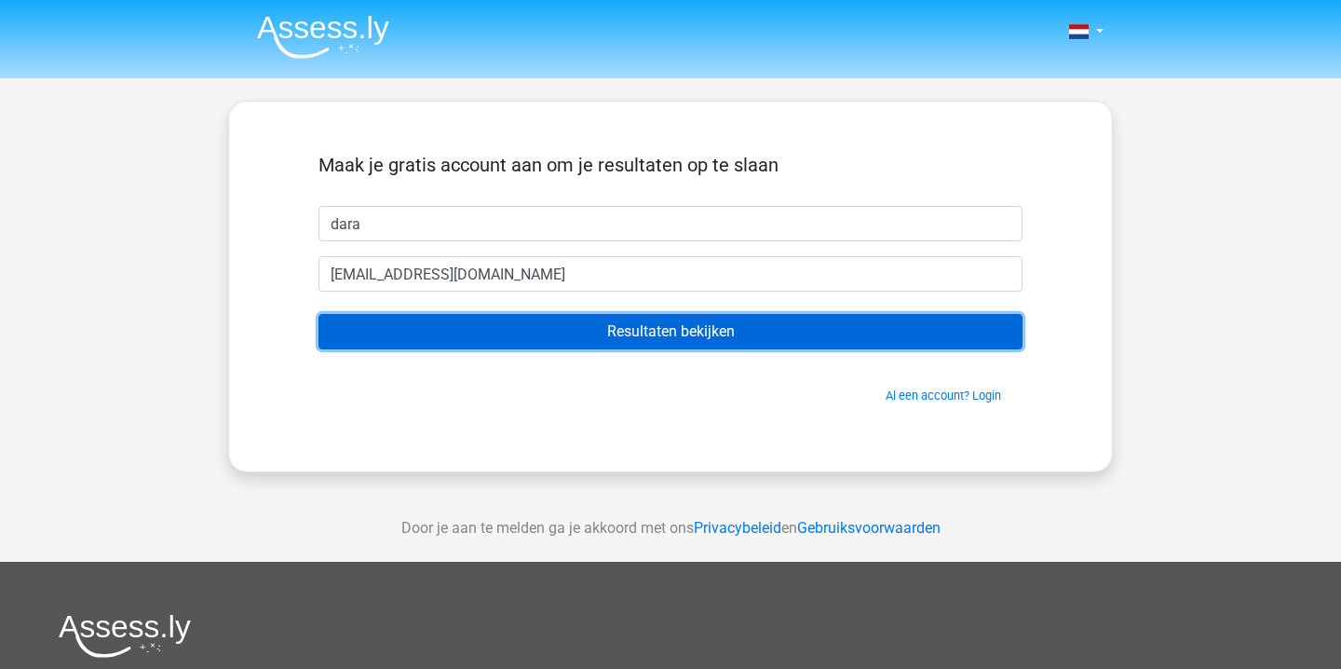
click at [794, 332] on input "Resultaten bekijken" at bounding box center [671, 331] width 704 height 35
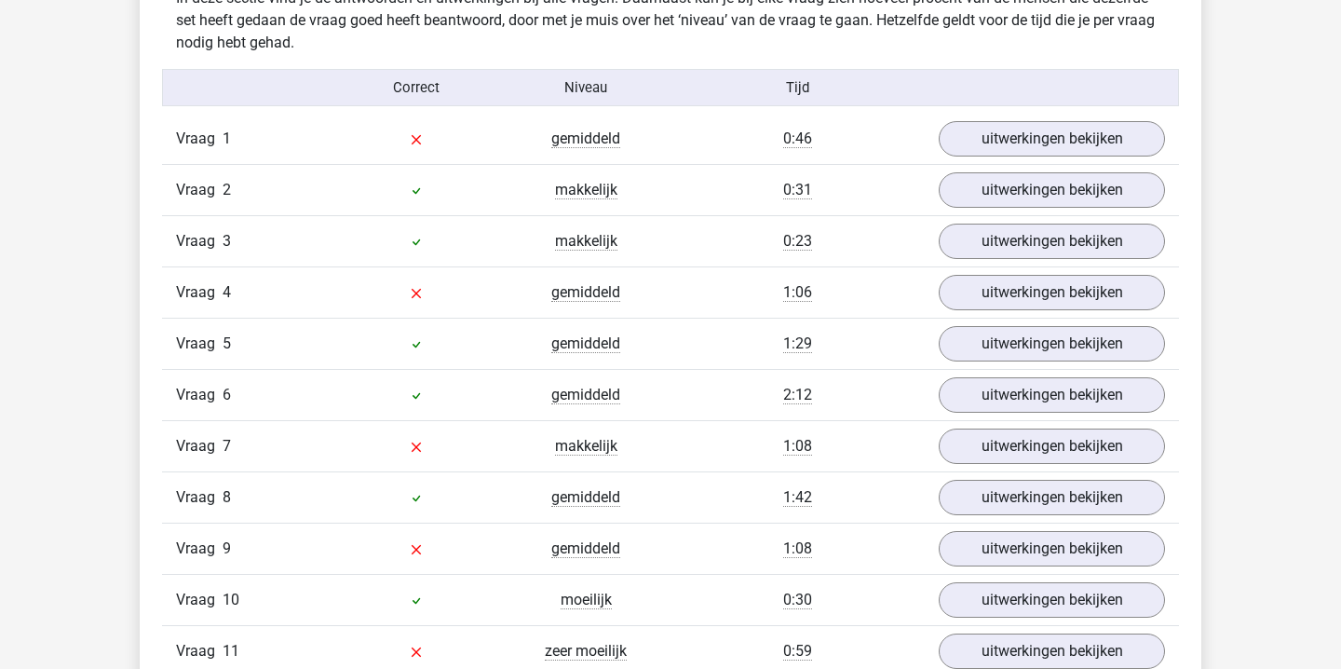
scroll to position [2285, 0]
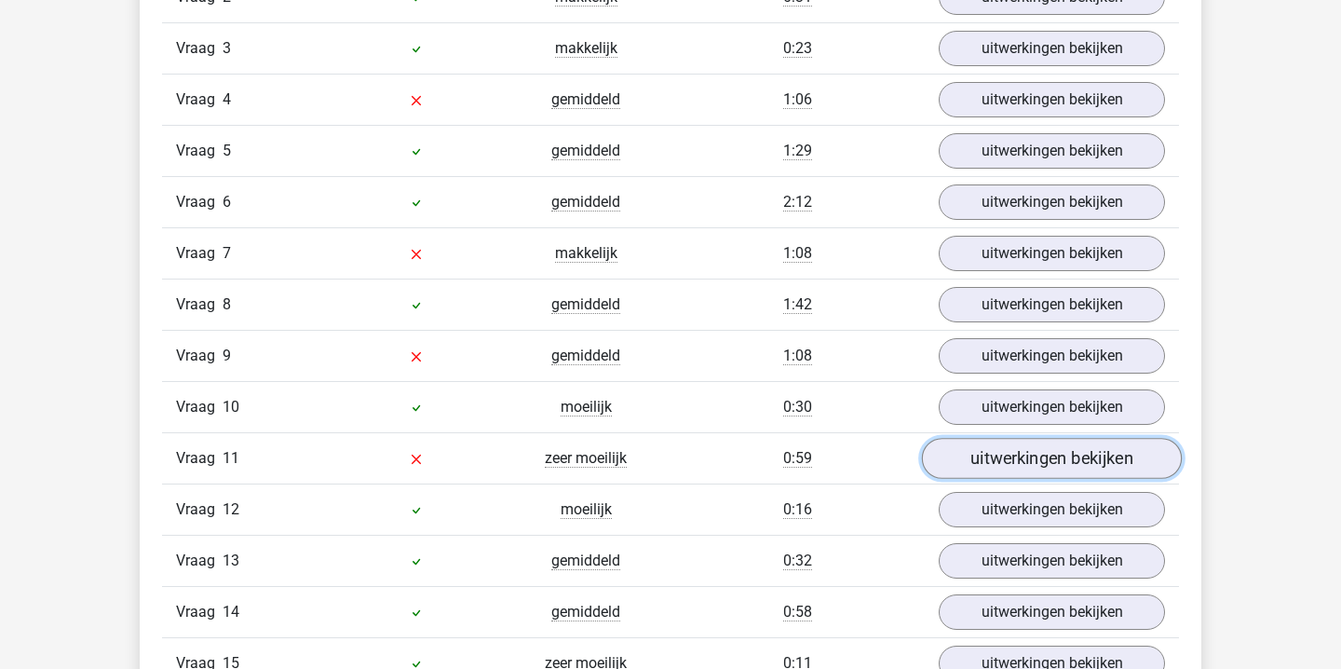
click at [1017, 459] on link "uitwerkingen bekijken" at bounding box center [1052, 458] width 260 height 41
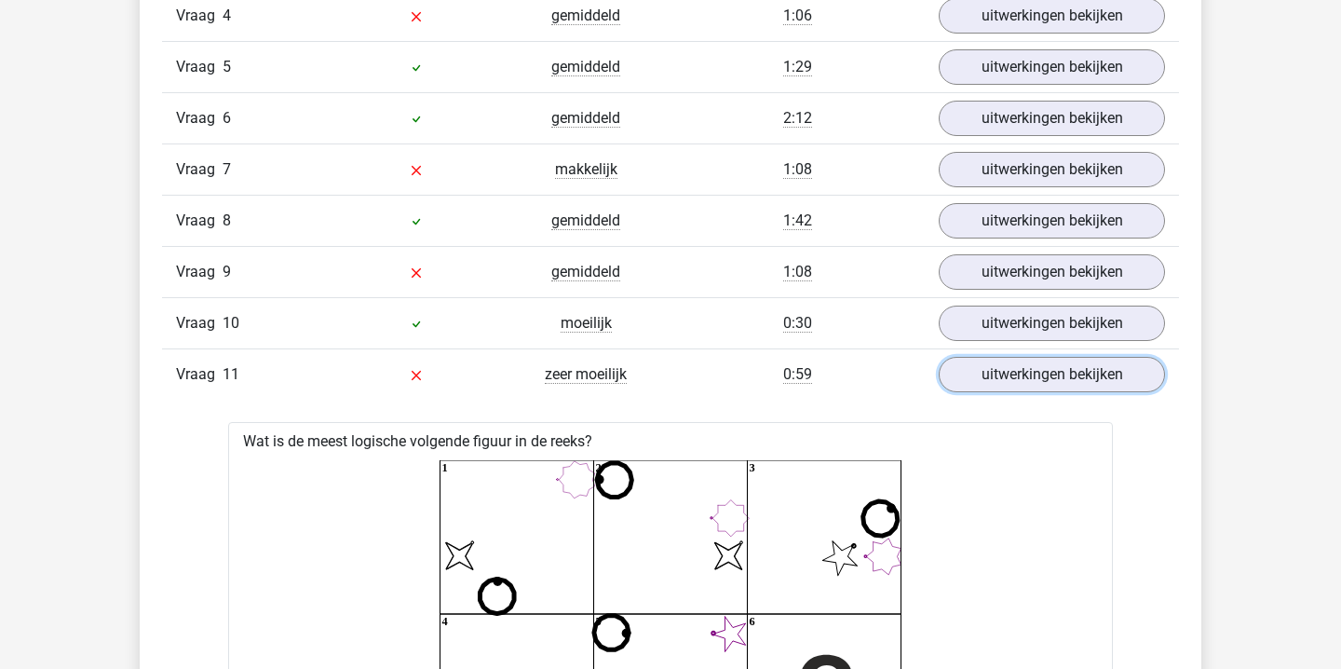
scroll to position [2330, 0]
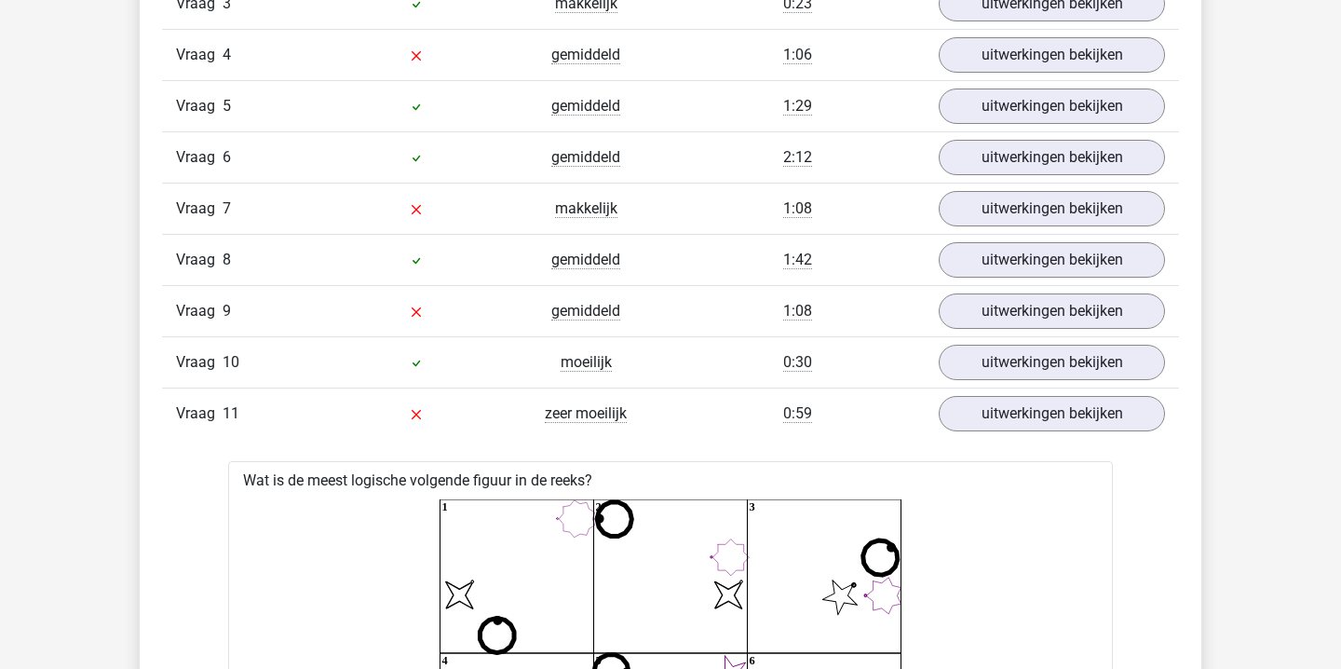
click at [982, 436] on div "Vraag 11 zeer moeilijk 0:59 uitwerkingen bekijken" at bounding box center [670, 413] width 1017 height 51
click at [985, 422] on link "uitwerkingen bekijken" at bounding box center [1052, 413] width 260 height 41
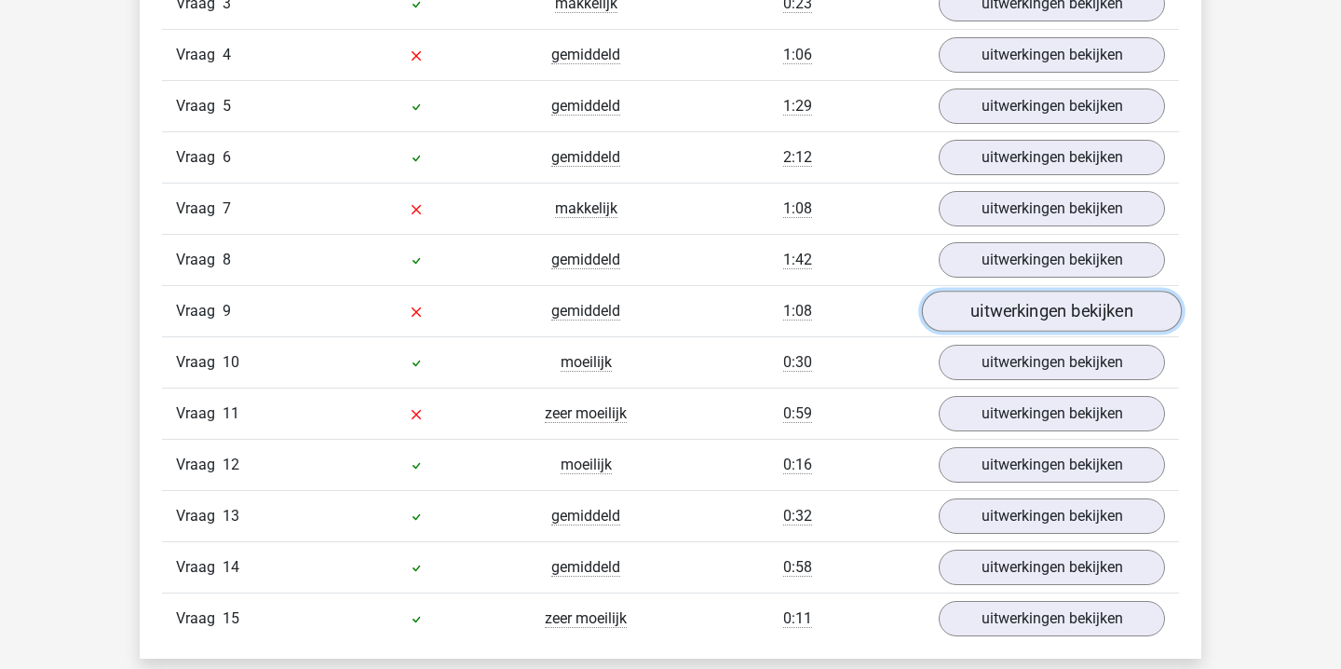
click at [1029, 313] on link "uitwerkingen bekijken" at bounding box center [1052, 311] width 260 height 41
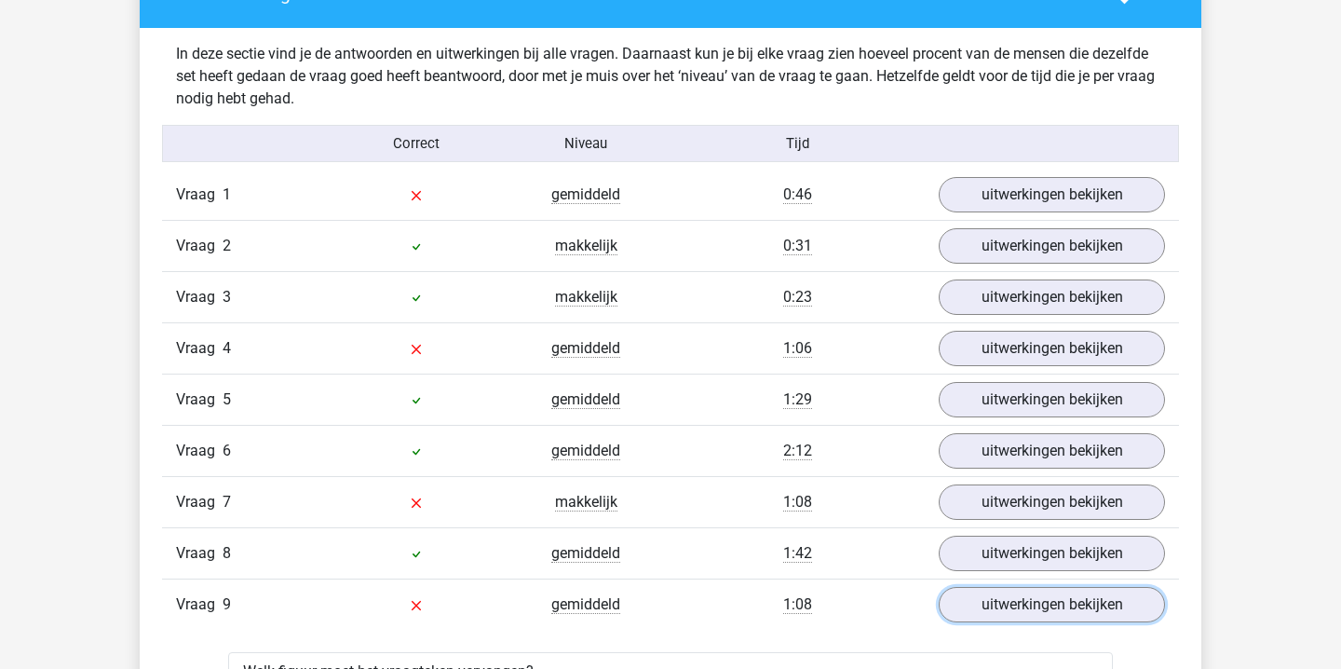
scroll to position [2039, 0]
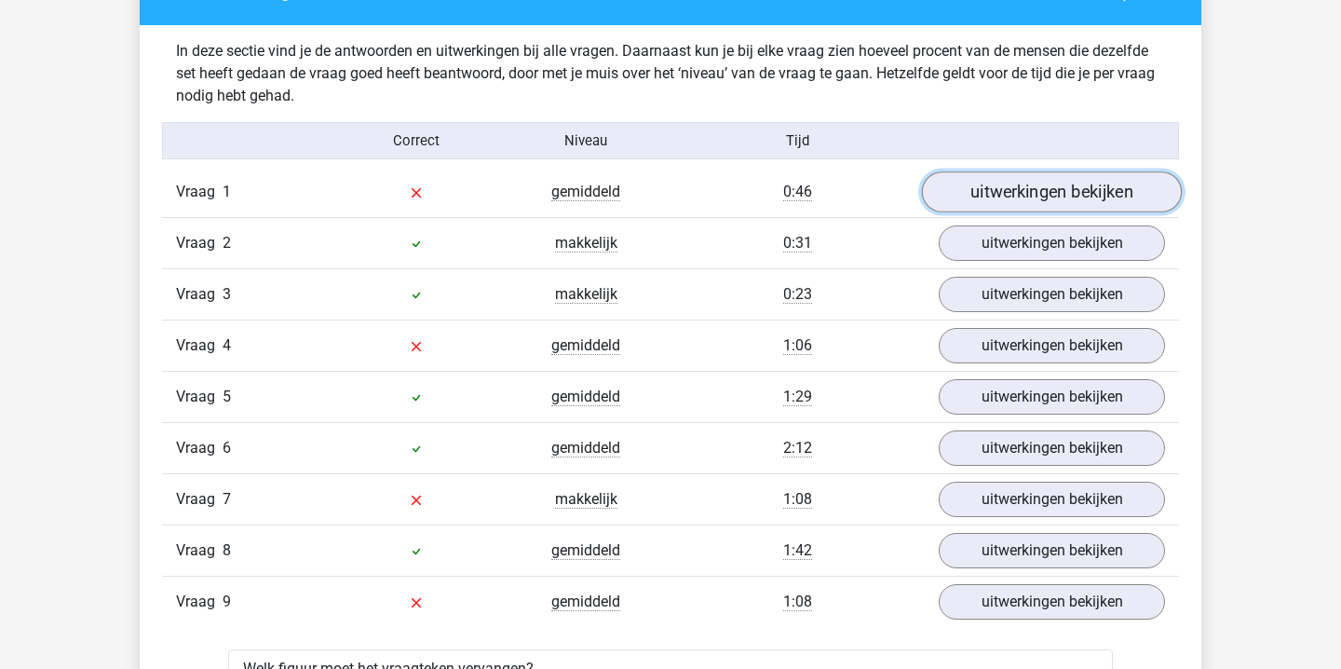
click at [1030, 198] on link "uitwerkingen bekijken" at bounding box center [1052, 191] width 260 height 41
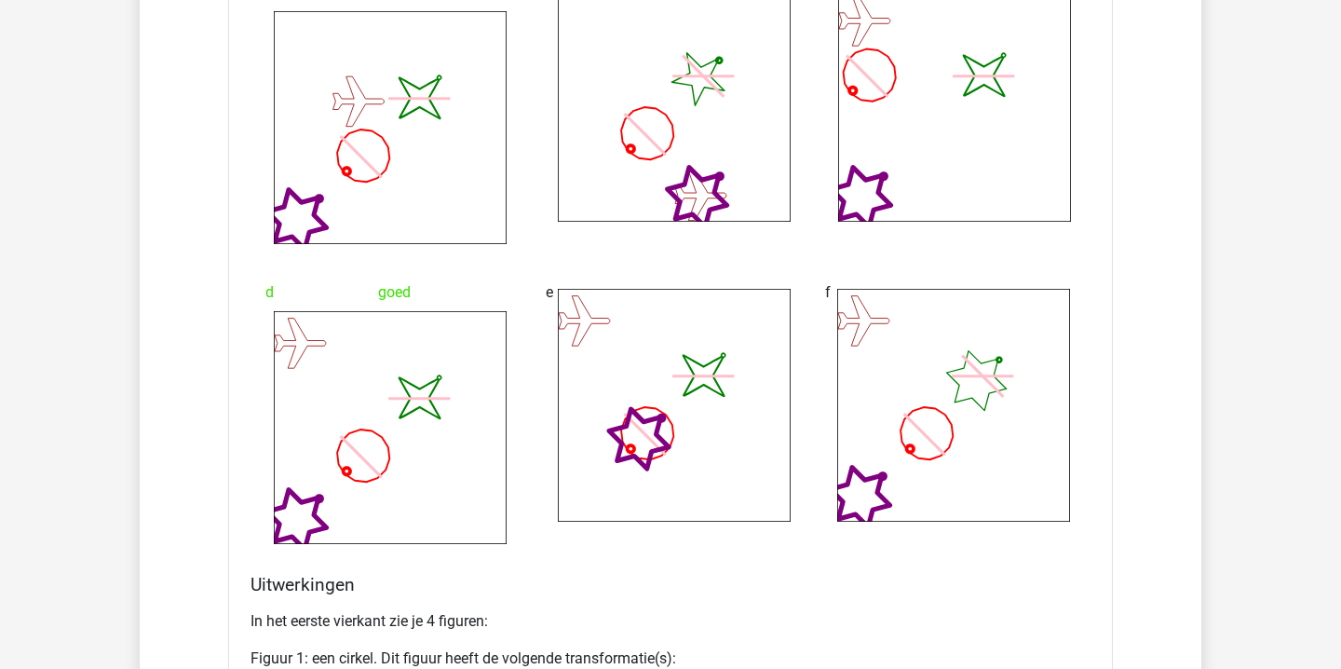
scroll to position [3450, 0]
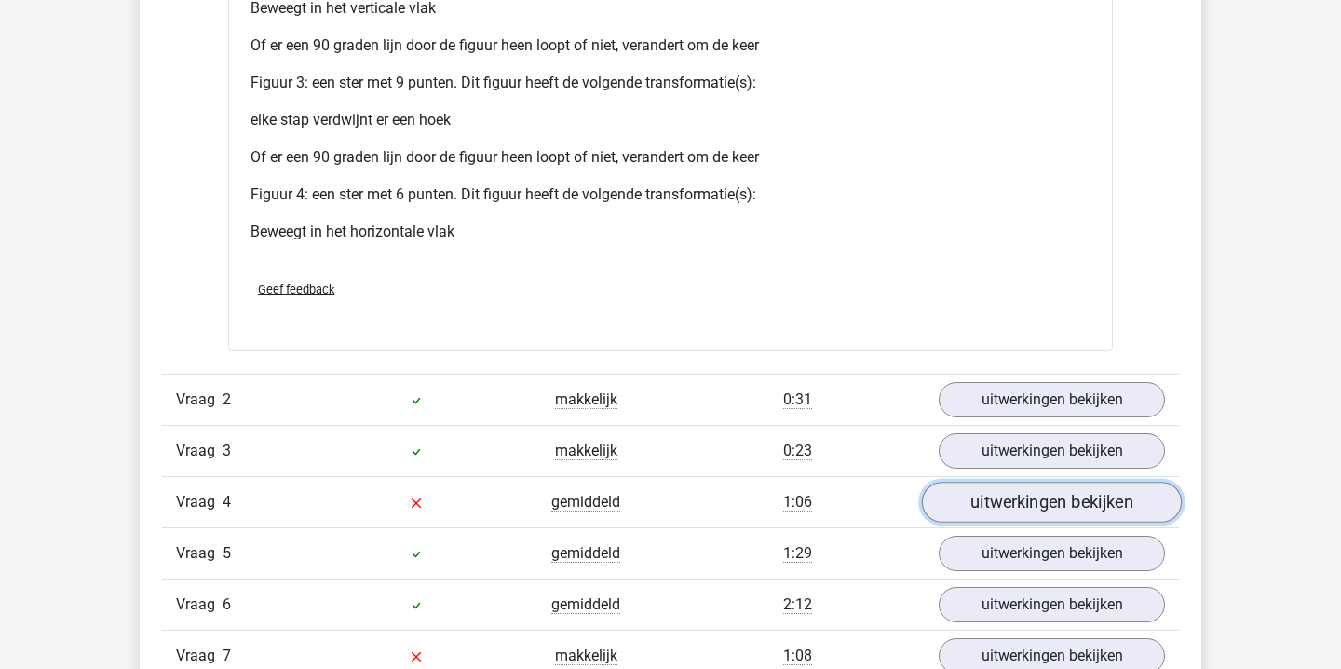
click at [987, 504] on link "uitwerkingen bekijken" at bounding box center [1052, 502] width 260 height 41
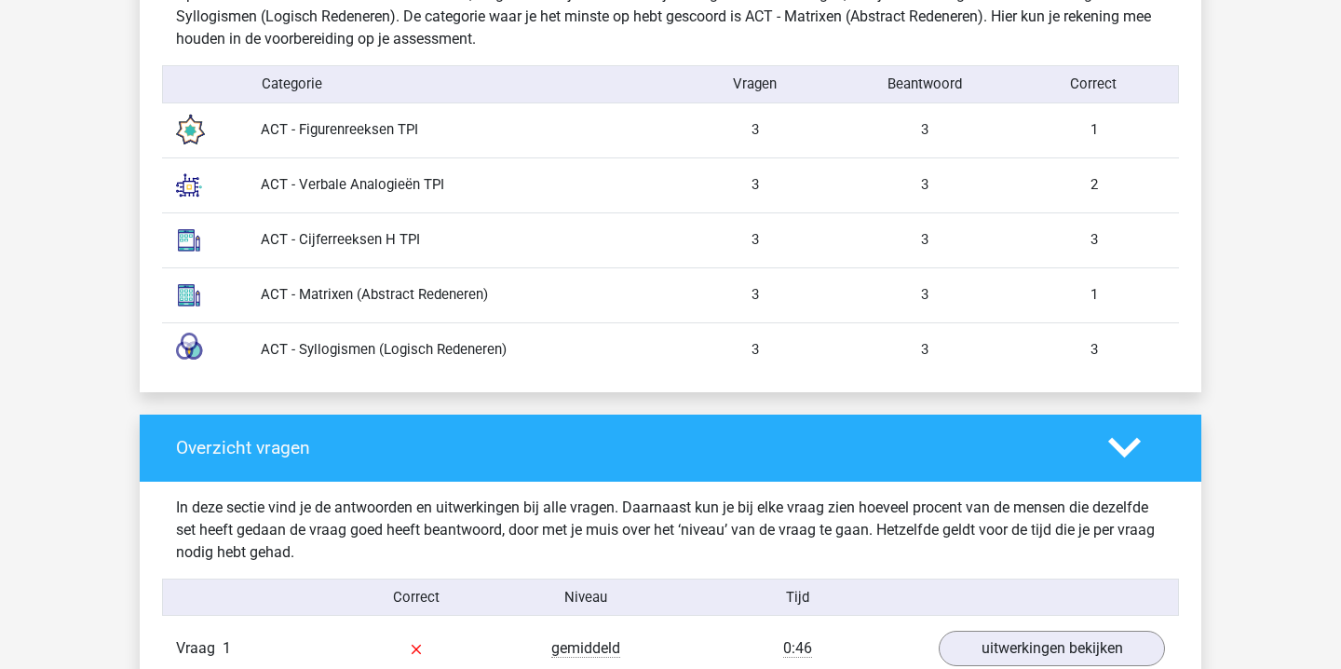
scroll to position [1569, 0]
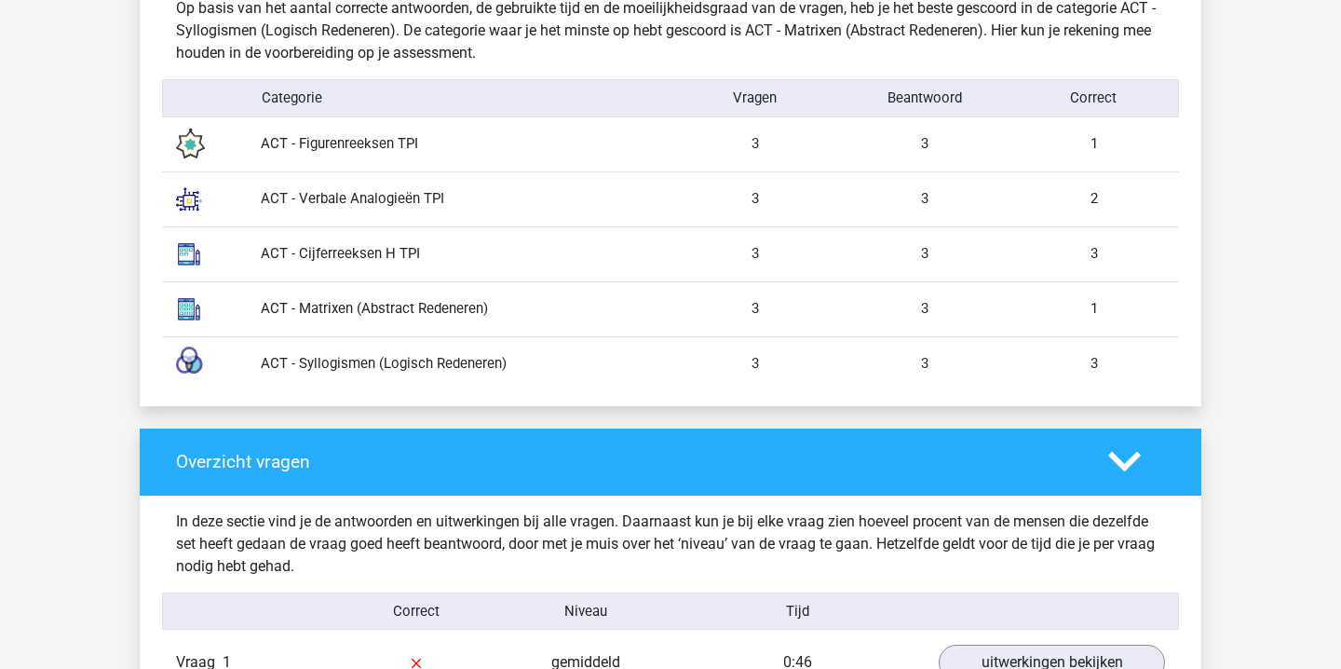
click at [359, 355] on div "ACT - Syllogismen (Logisch Redeneren)" at bounding box center [459, 363] width 424 height 21
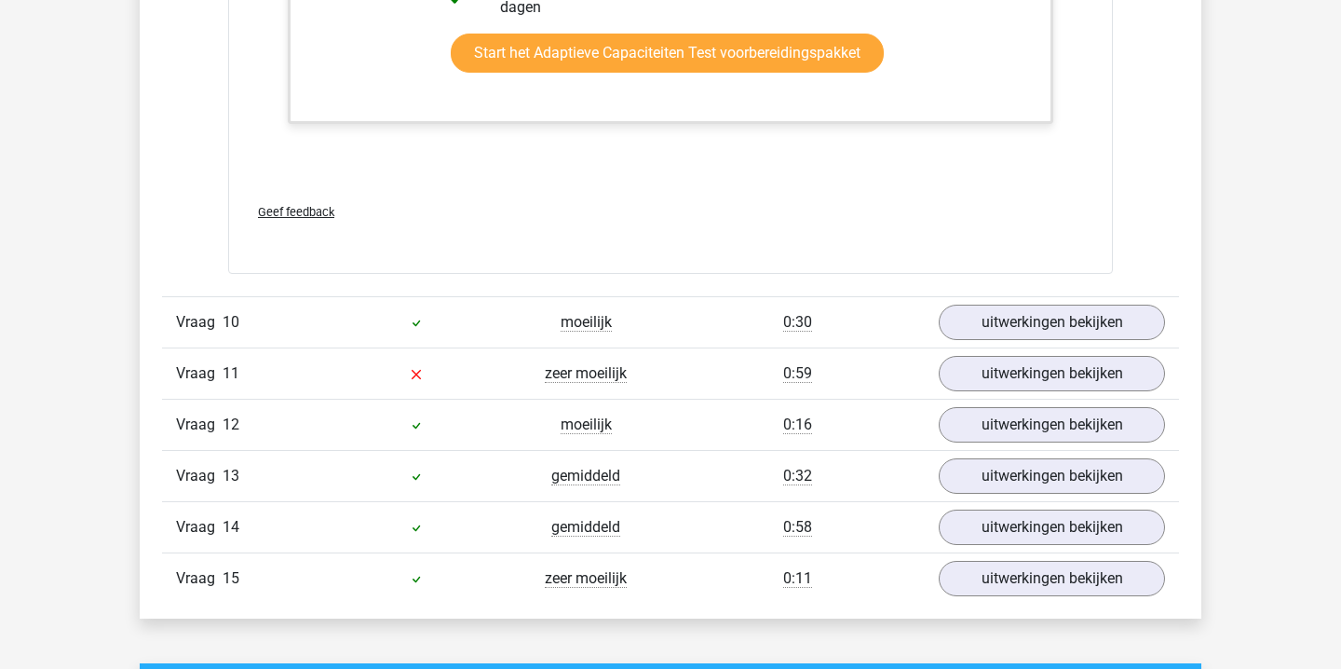
scroll to position [5978, 0]
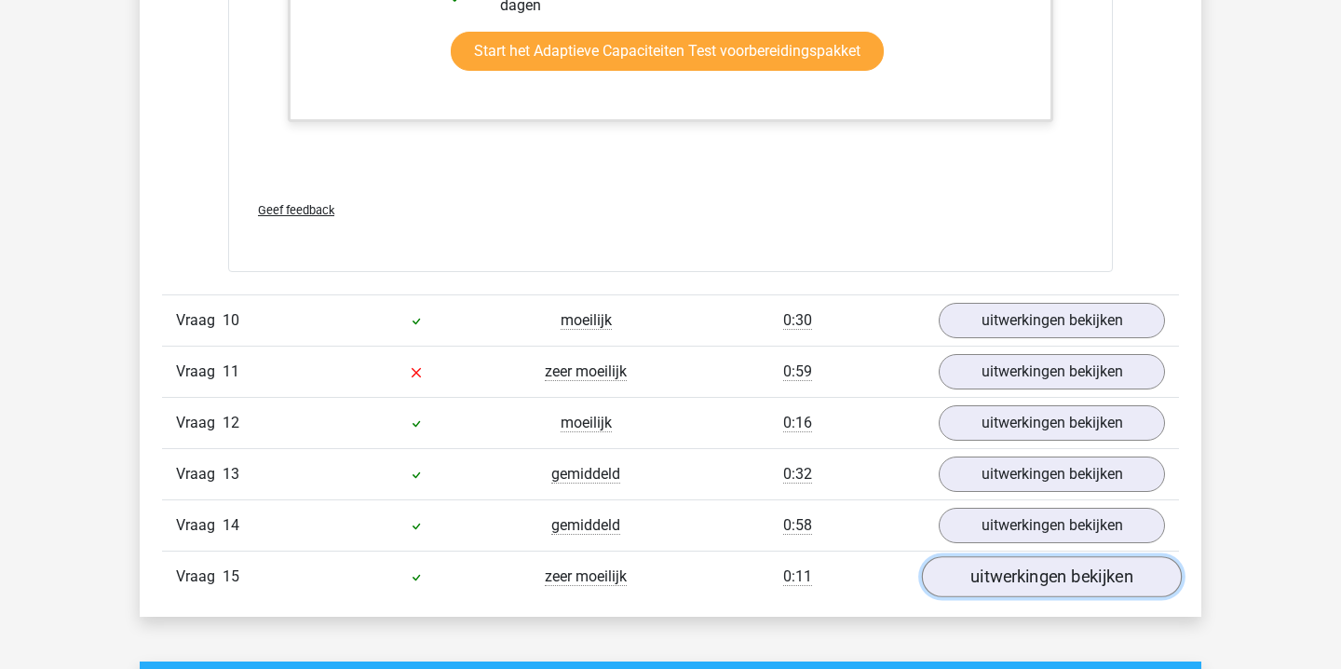
click at [964, 587] on link "uitwerkingen bekijken" at bounding box center [1052, 576] width 260 height 41
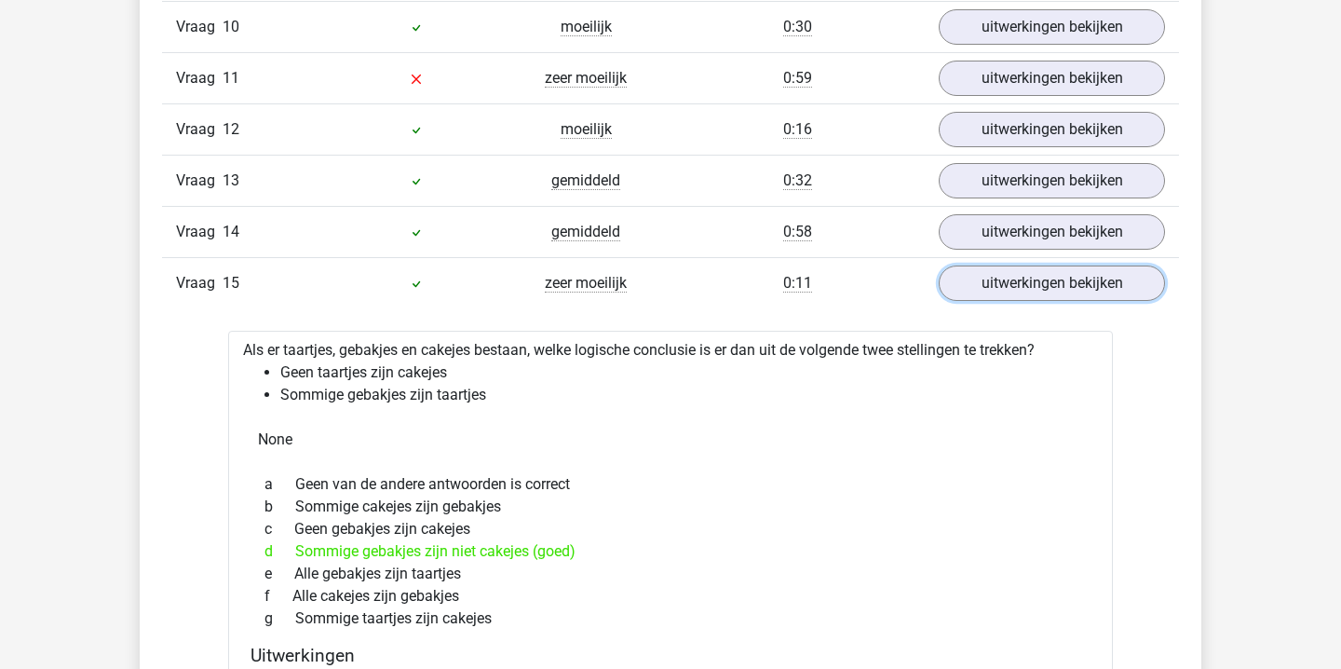
scroll to position [6266, 0]
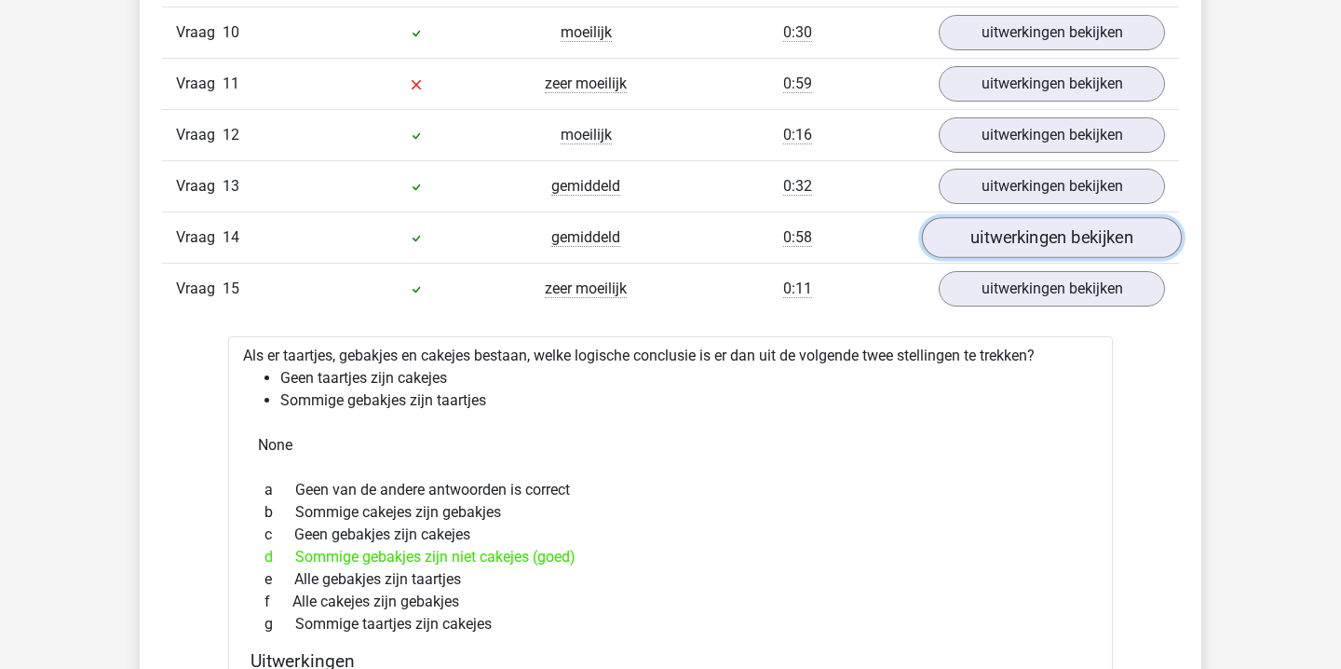
click at [1047, 240] on link "uitwerkingen bekijken" at bounding box center [1052, 237] width 260 height 41
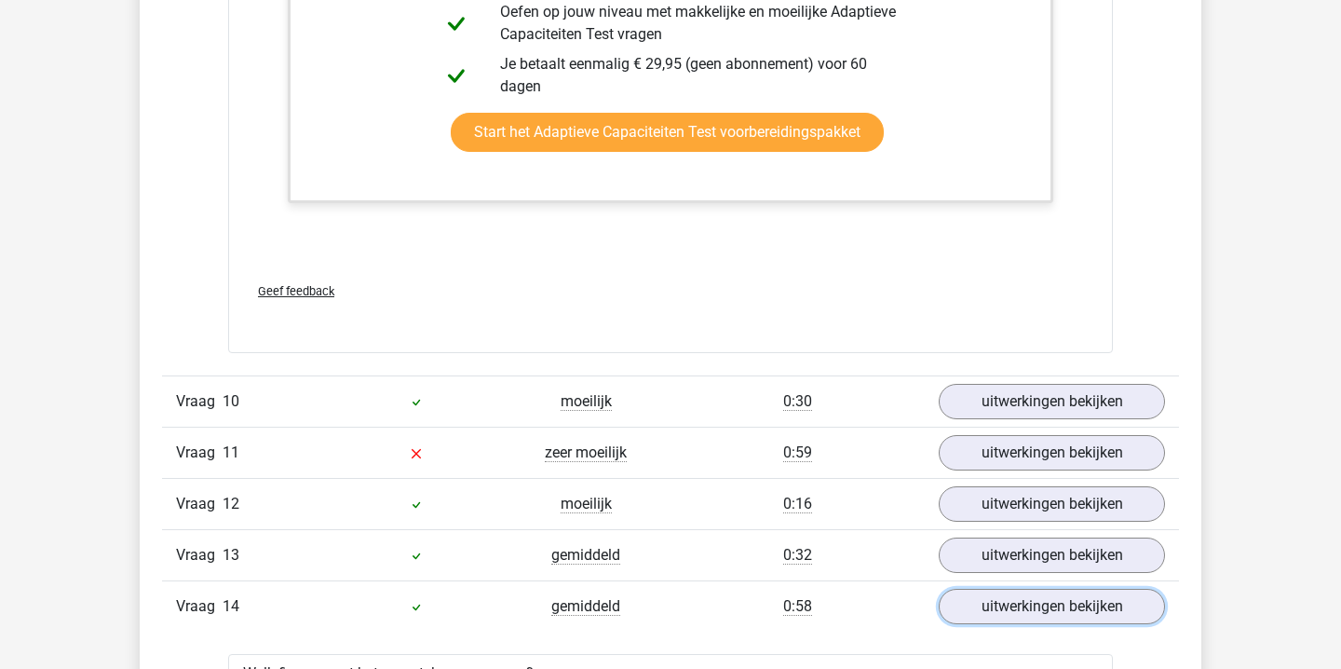
scroll to position [5894, 0]
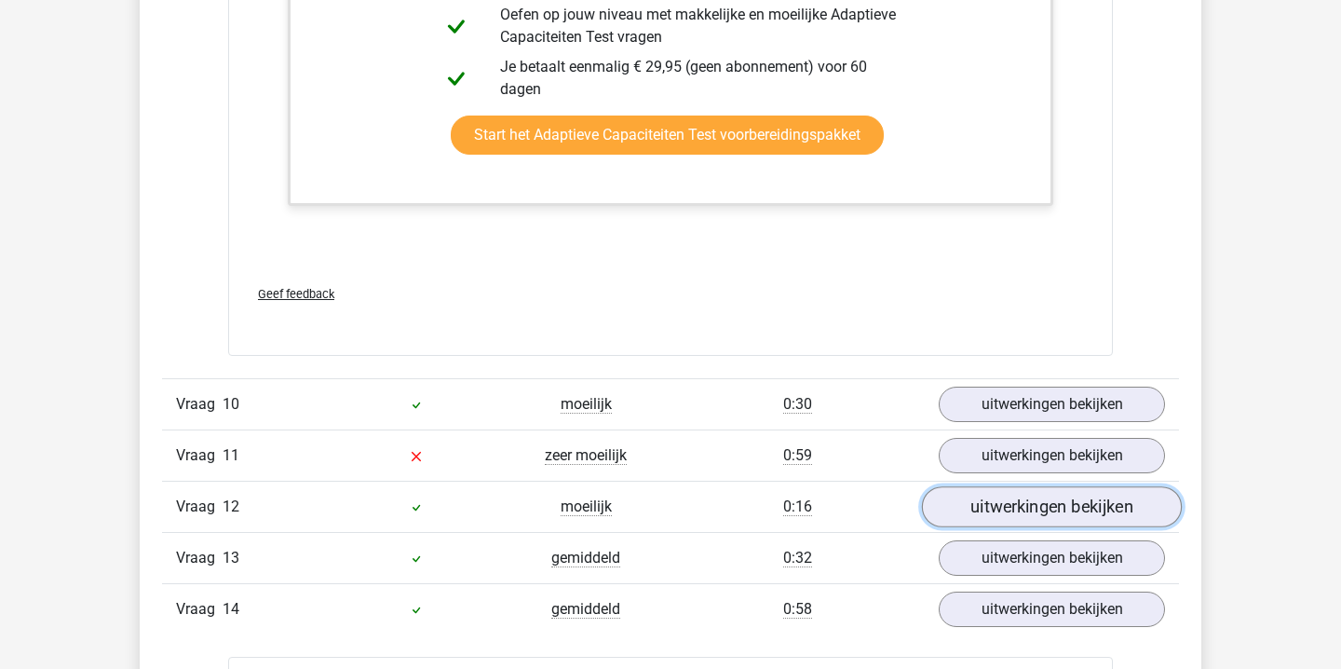
click at [1054, 510] on link "uitwerkingen bekijken" at bounding box center [1052, 506] width 260 height 41
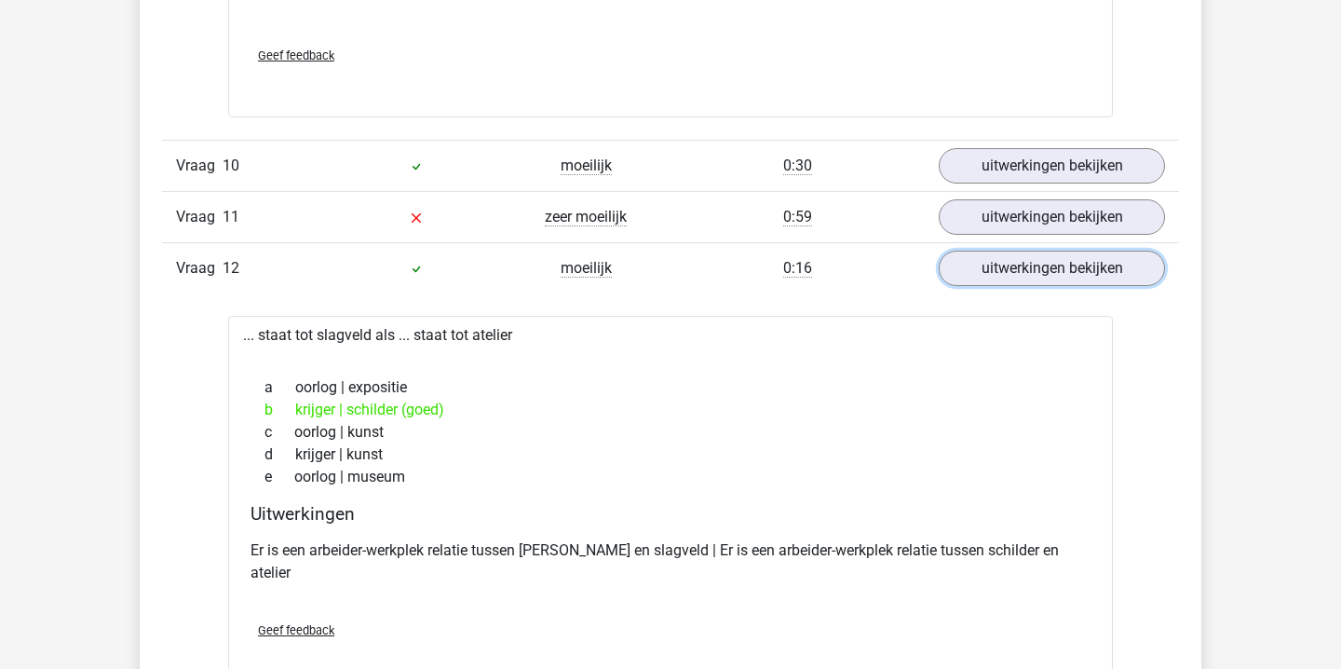
scroll to position [6117, 0]
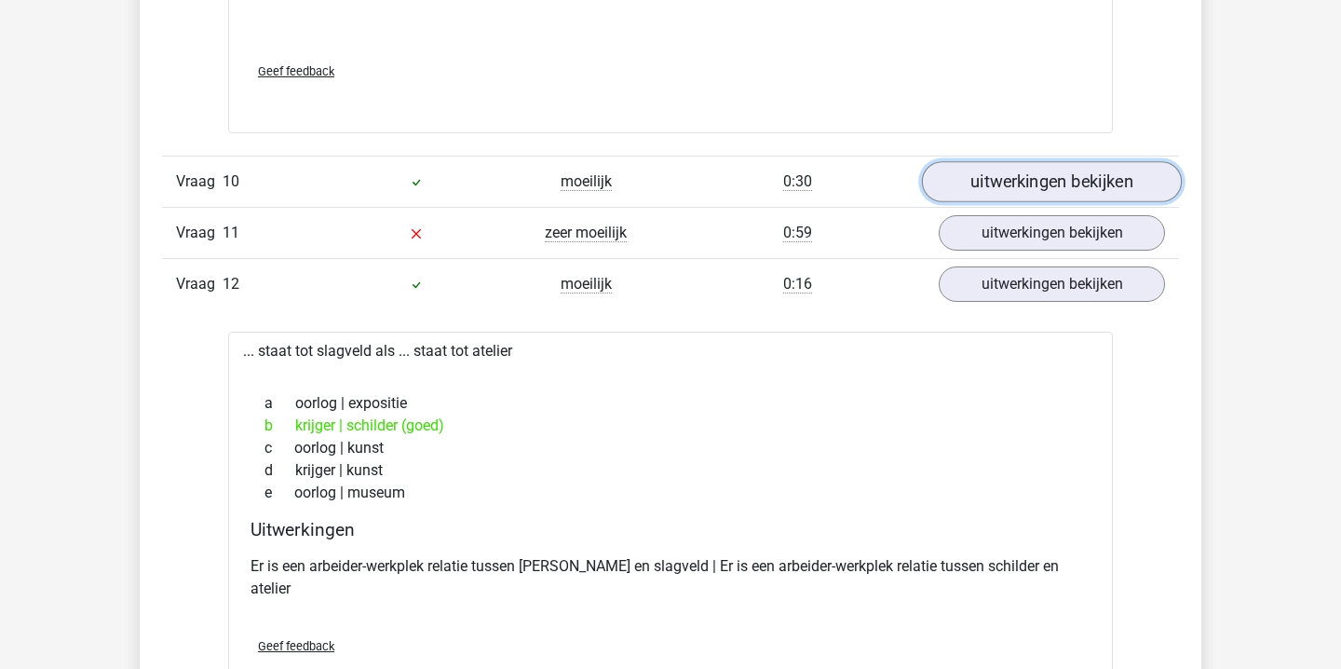
click at [1068, 168] on link "uitwerkingen bekijken" at bounding box center [1052, 181] width 260 height 41
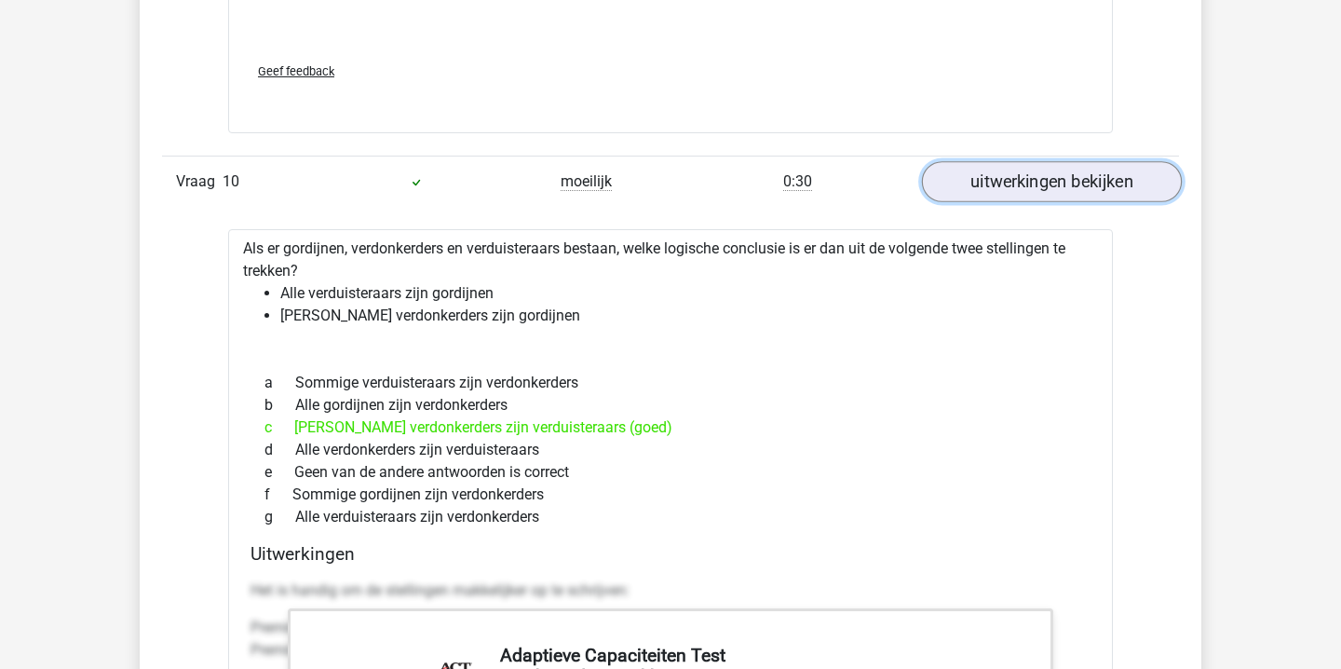
click at [1068, 174] on link "uitwerkingen bekijken" at bounding box center [1052, 181] width 260 height 41
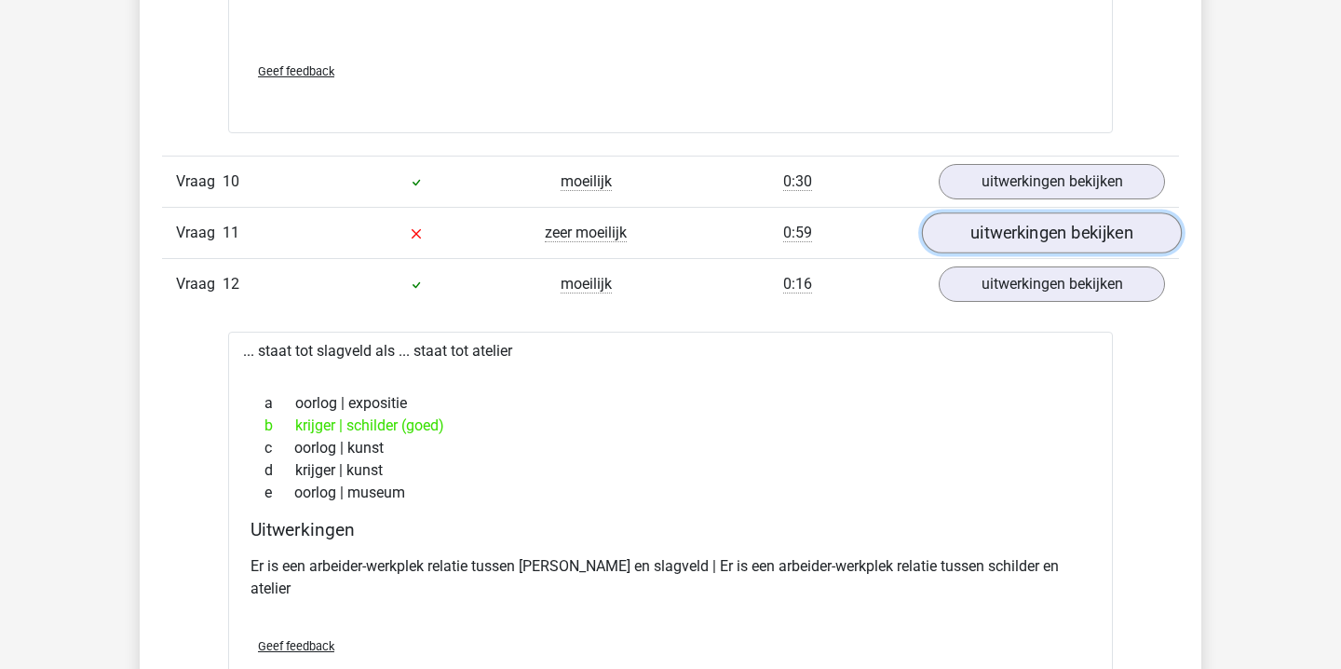
click at [1047, 233] on link "uitwerkingen bekijken" at bounding box center [1052, 232] width 260 height 41
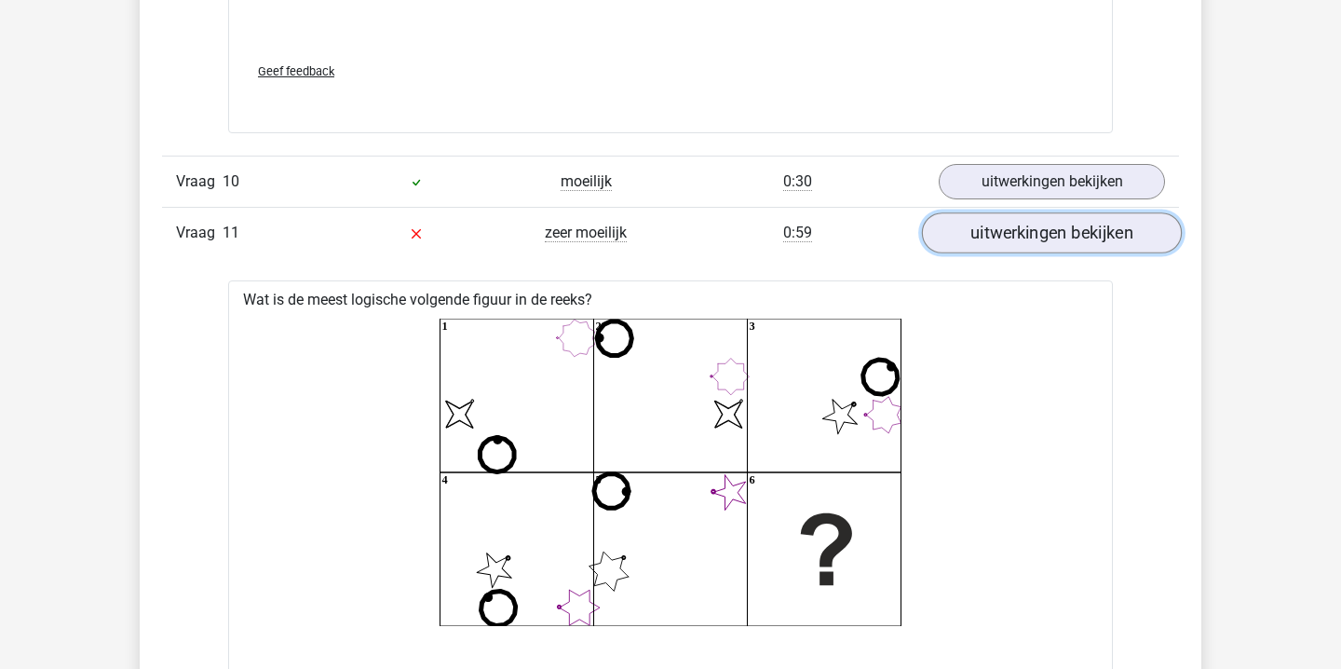
click at [1047, 233] on link "uitwerkingen bekijken" at bounding box center [1052, 232] width 260 height 41
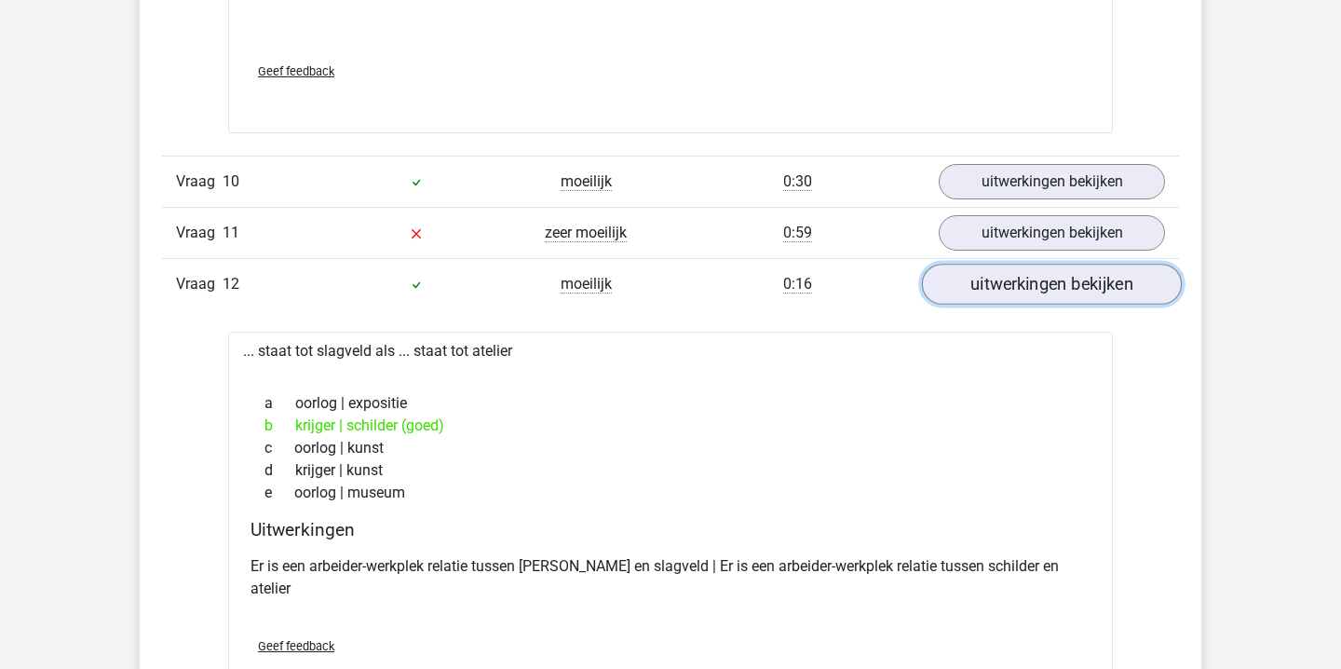
click at [1023, 296] on link "uitwerkingen bekijken" at bounding box center [1052, 284] width 260 height 41
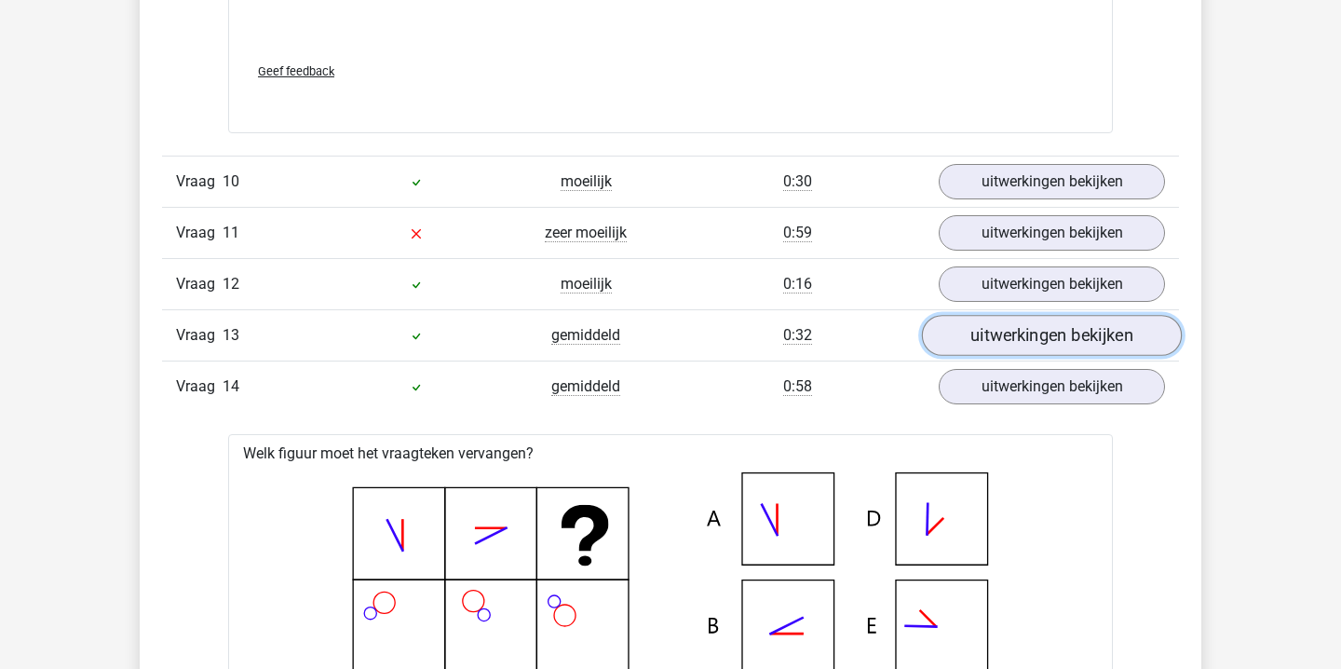
click at [1024, 332] on link "uitwerkingen bekijken" at bounding box center [1052, 335] width 260 height 41
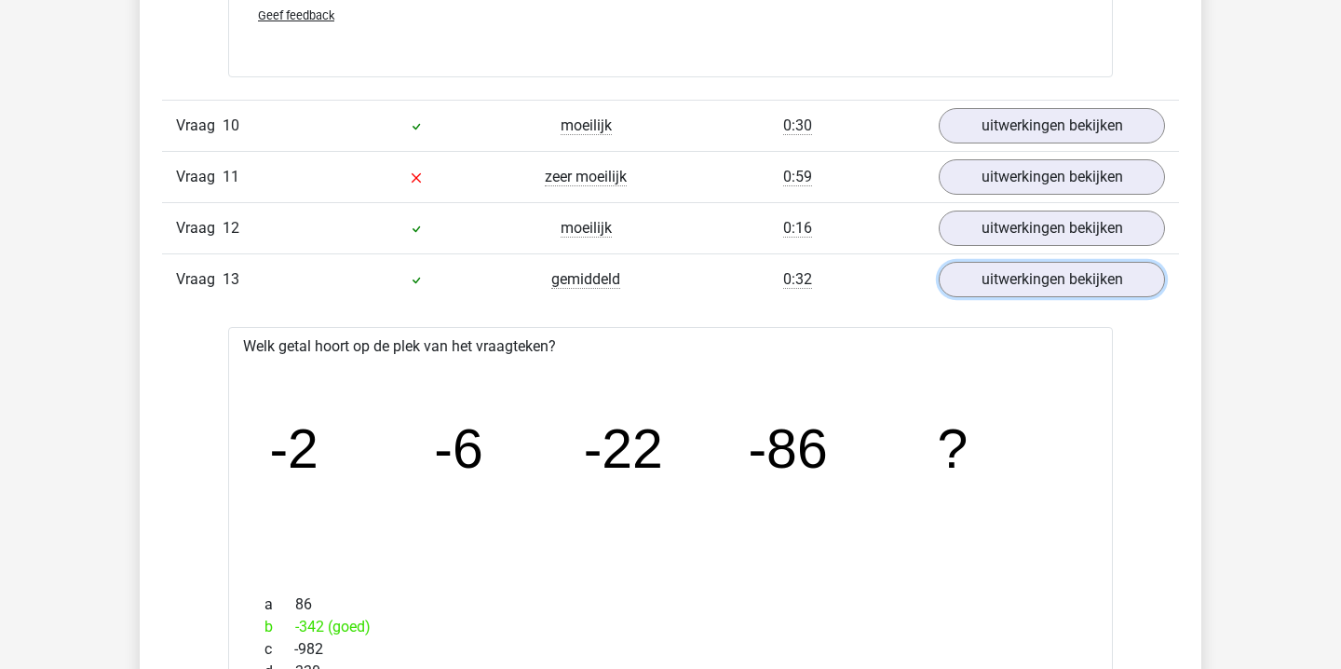
scroll to position [6166, 0]
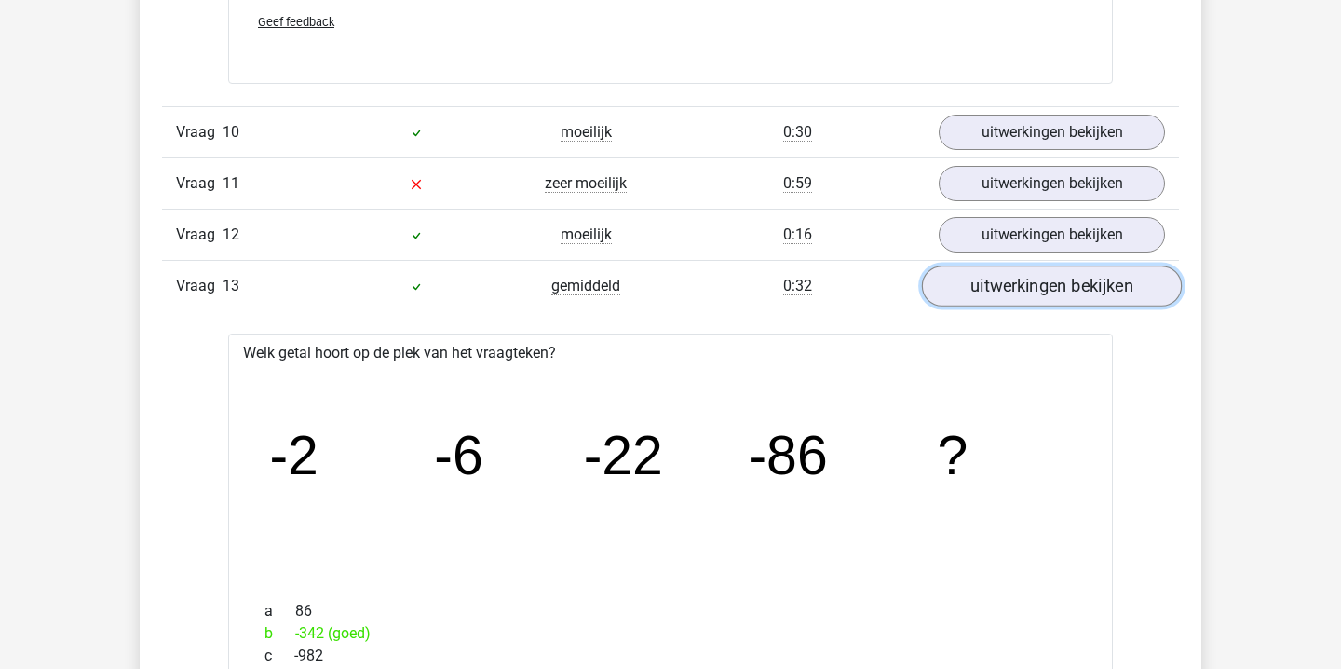
click at [1001, 290] on link "uitwerkingen bekijken" at bounding box center [1052, 285] width 260 height 41
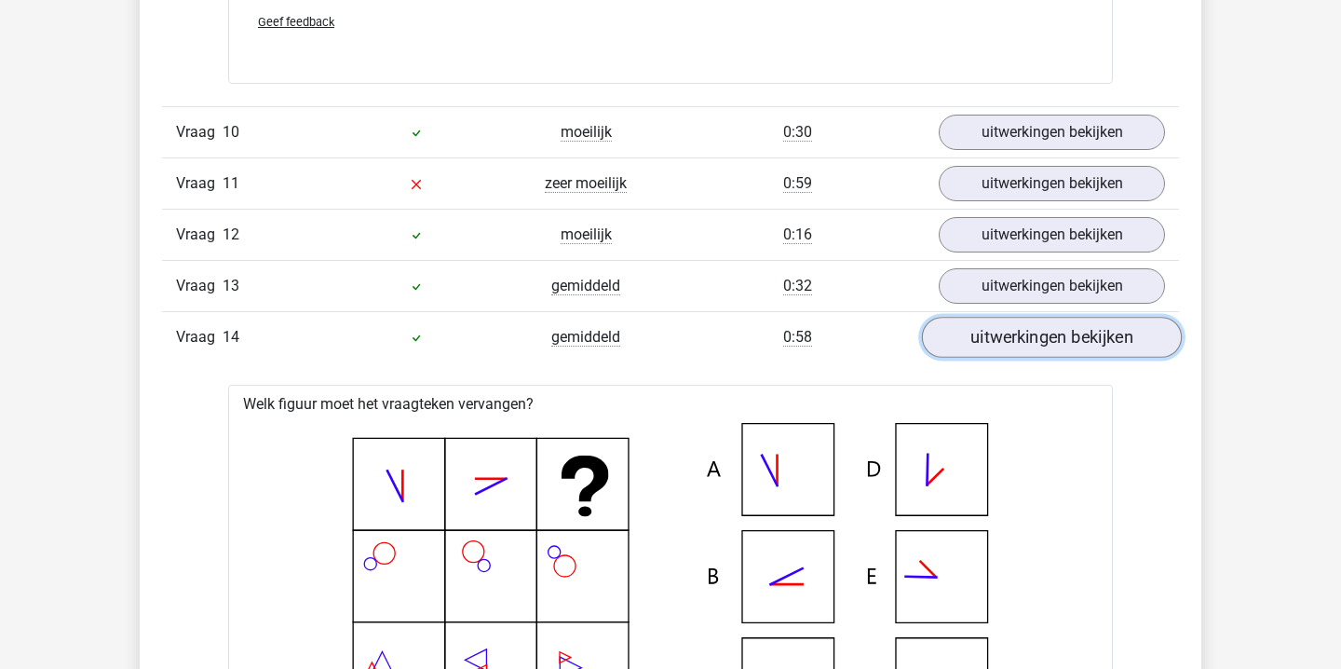
click at [1010, 352] on link "uitwerkingen bekijken" at bounding box center [1052, 337] width 260 height 41
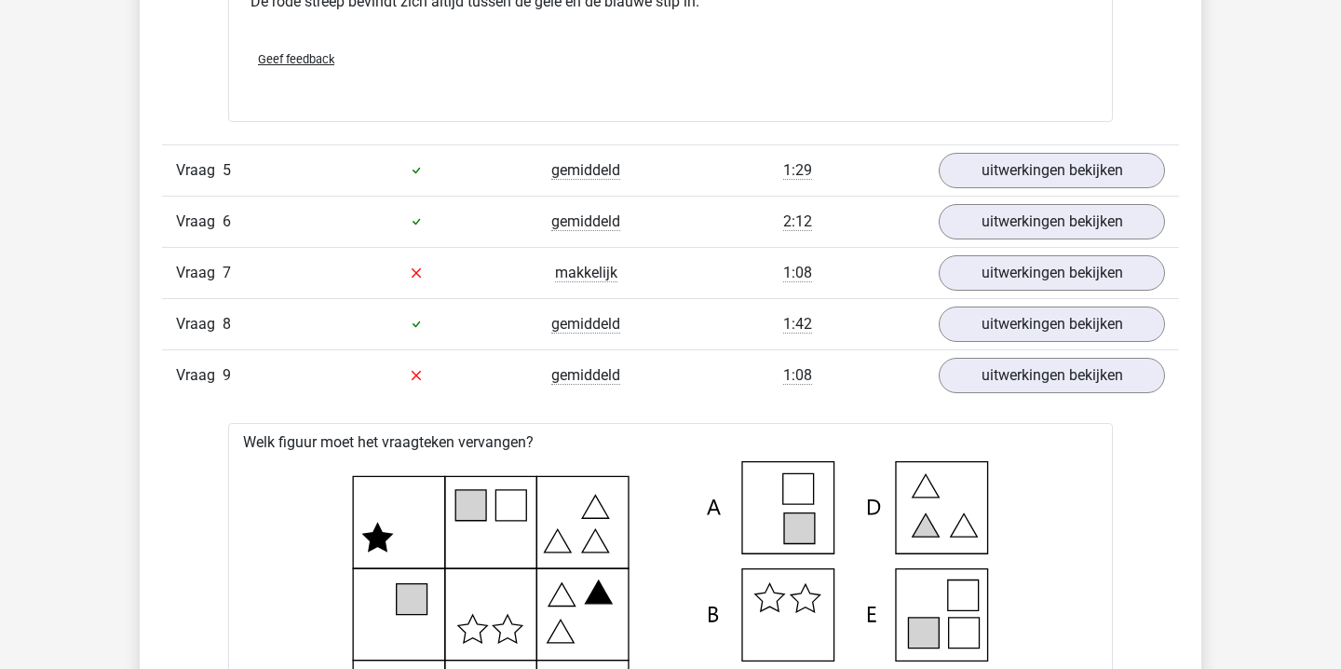
scroll to position [4433, 0]
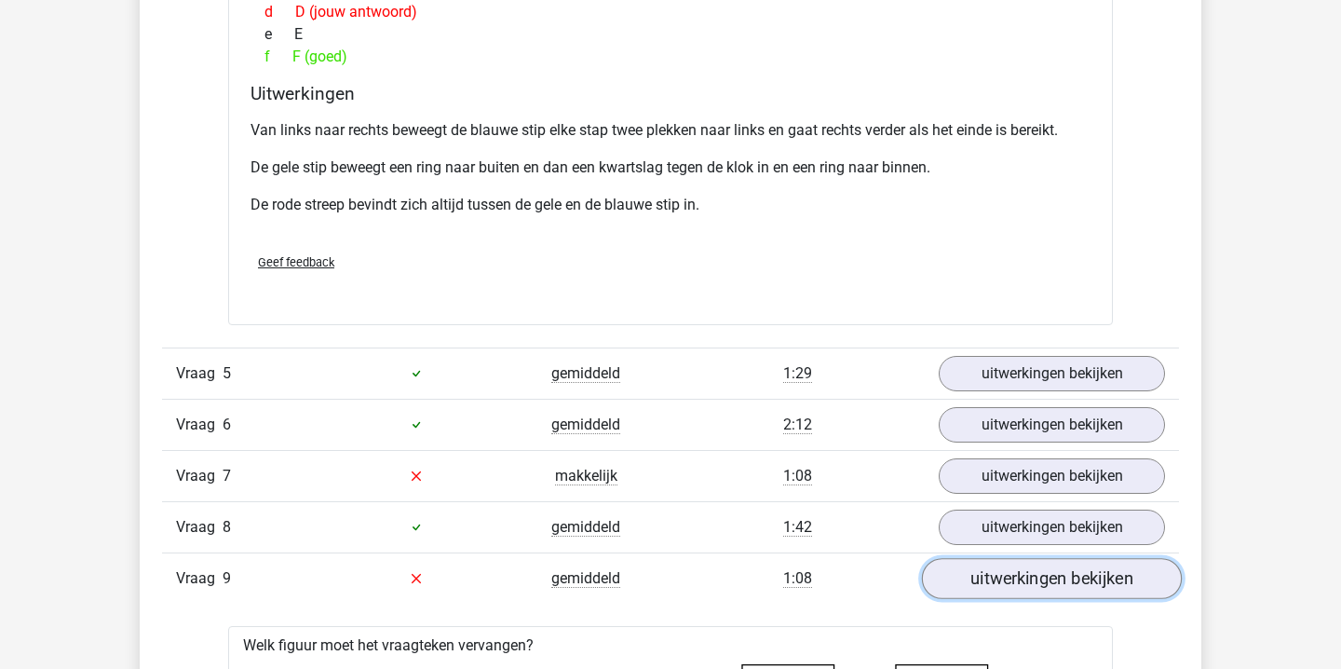
click at [1006, 579] on link "uitwerkingen bekijken" at bounding box center [1052, 578] width 260 height 41
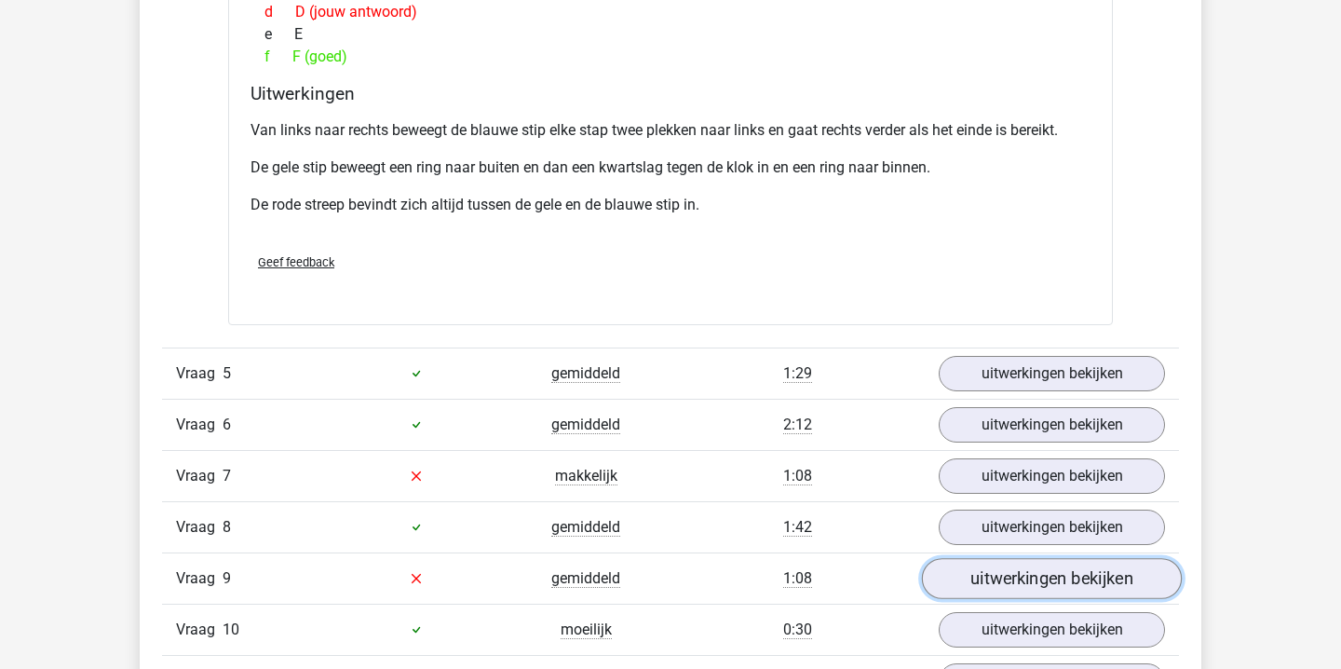
click at [1006, 569] on link "uitwerkingen bekijken" at bounding box center [1052, 578] width 260 height 41
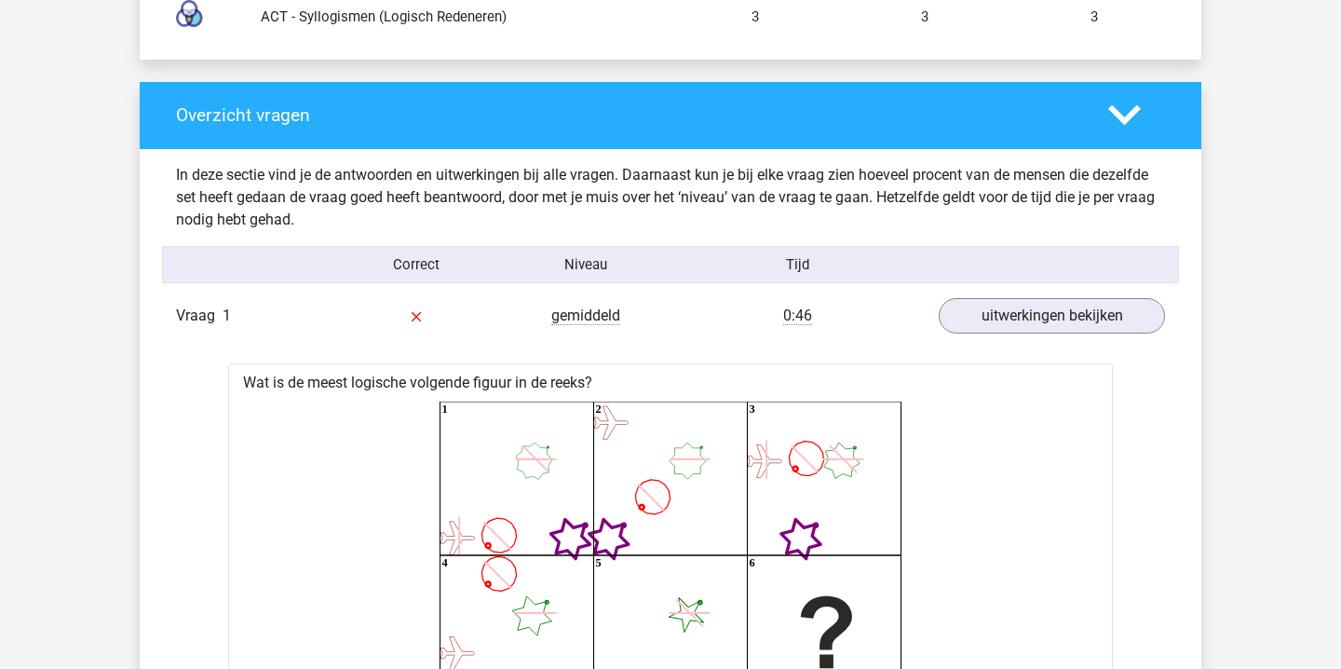
scroll to position [1883, 0]
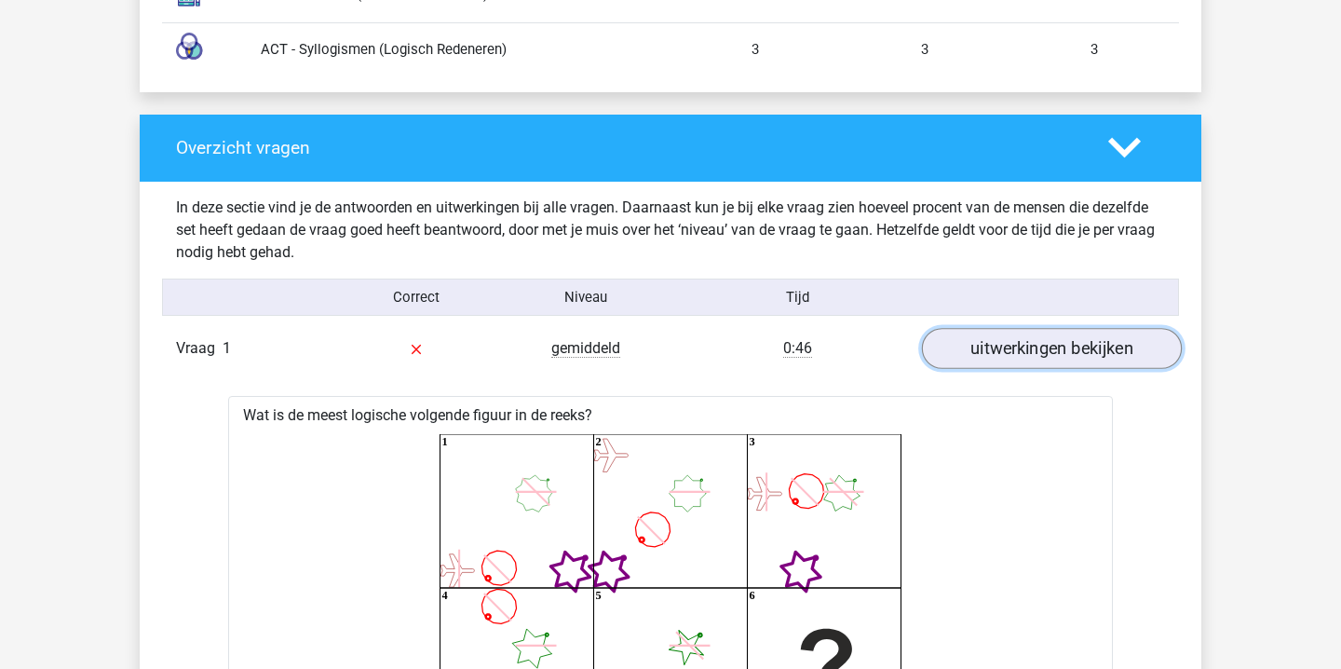
click at [1086, 332] on link "uitwerkingen bekijken" at bounding box center [1052, 348] width 260 height 41
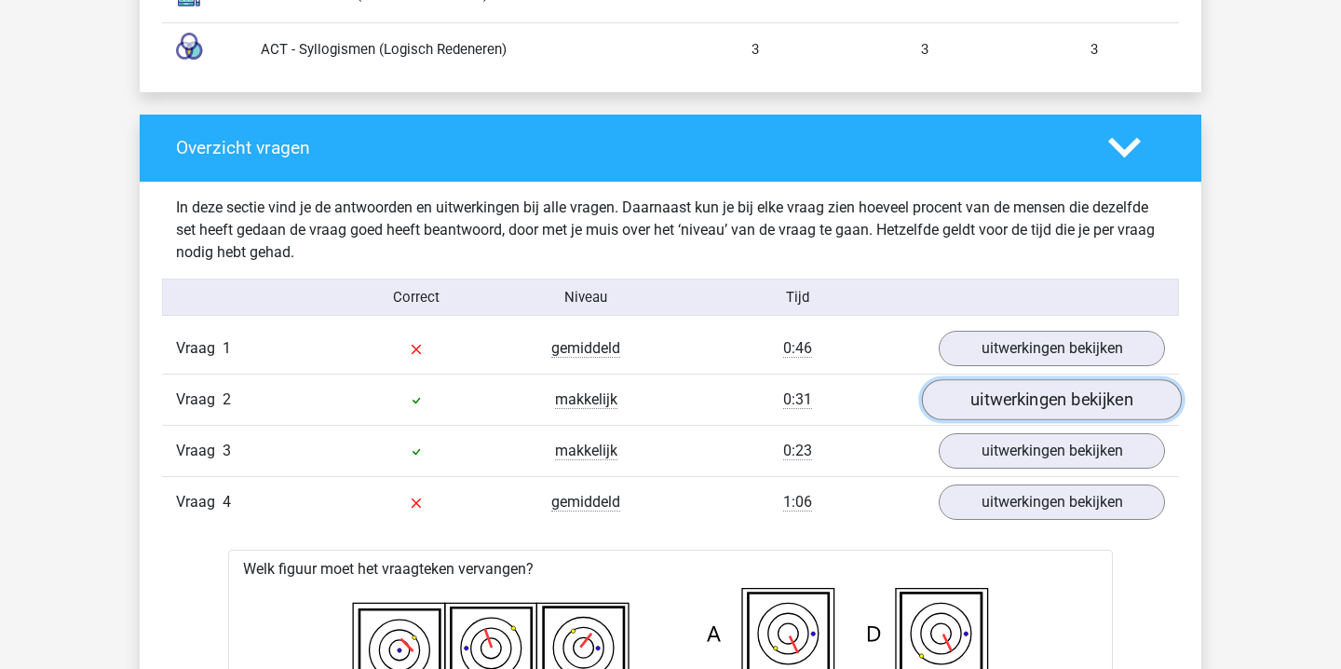
click at [1060, 397] on link "uitwerkingen bekijken" at bounding box center [1052, 399] width 260 height 41
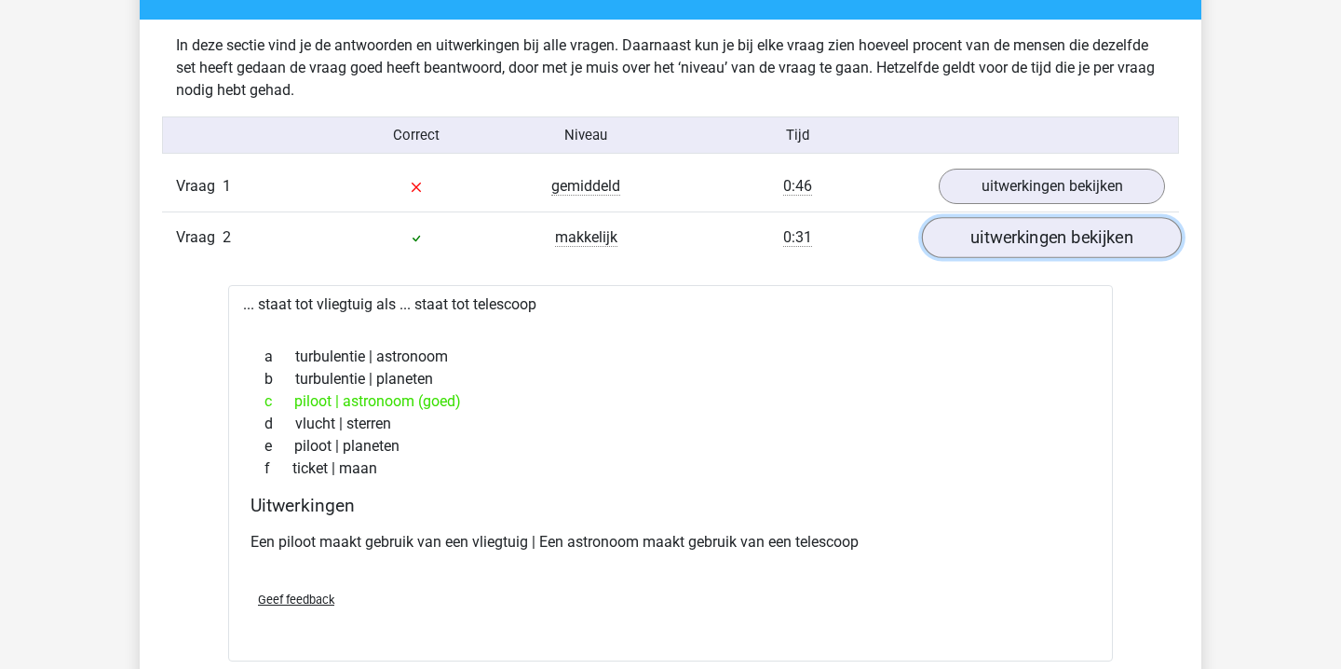
scroll to position [2040, 0]
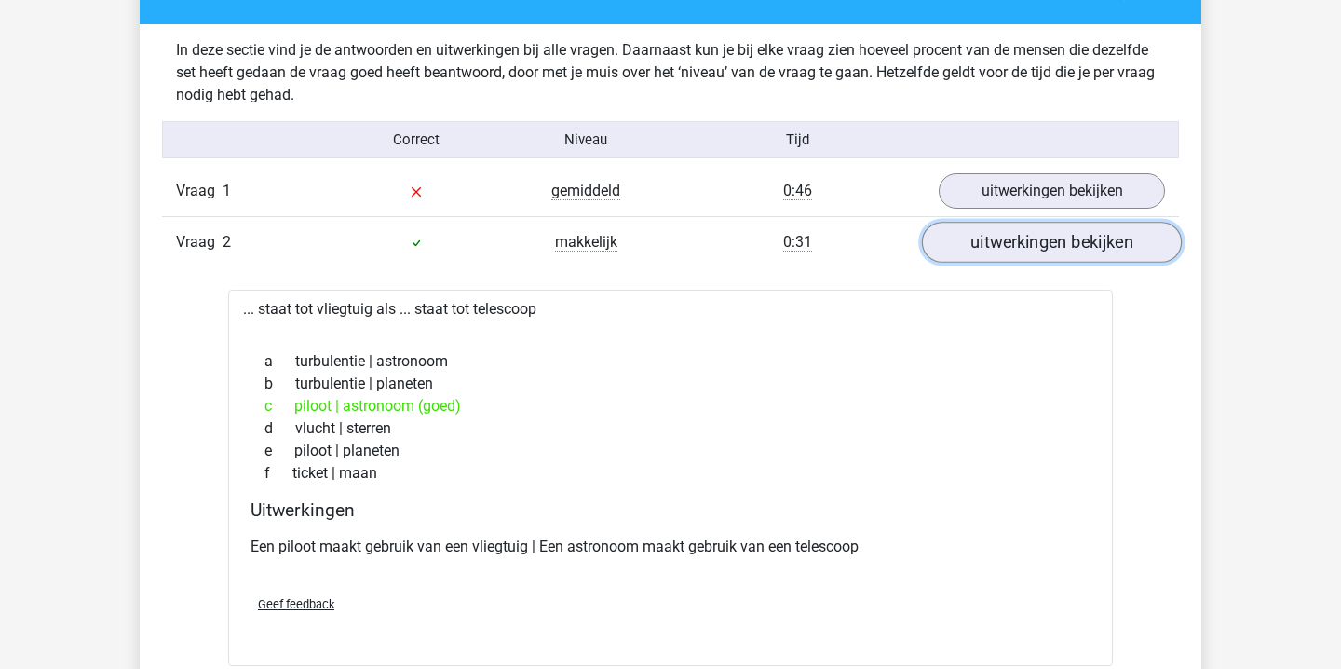
click at [1060, 249] on link "uitwerkingen bekijken" at bounding box center [1052, 242] width 260 height 41
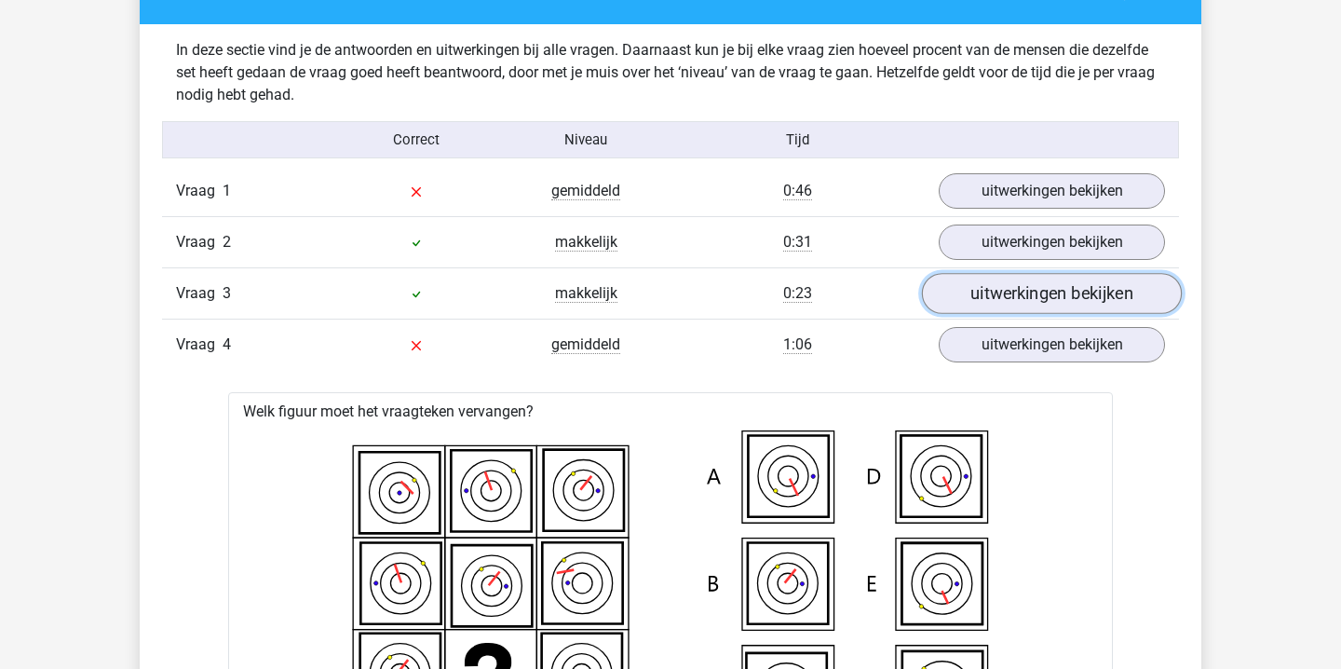
click at [1024, 301] on link "uitwerkingen bekijken" at bounding box center [1052, 293] width 260 height 41
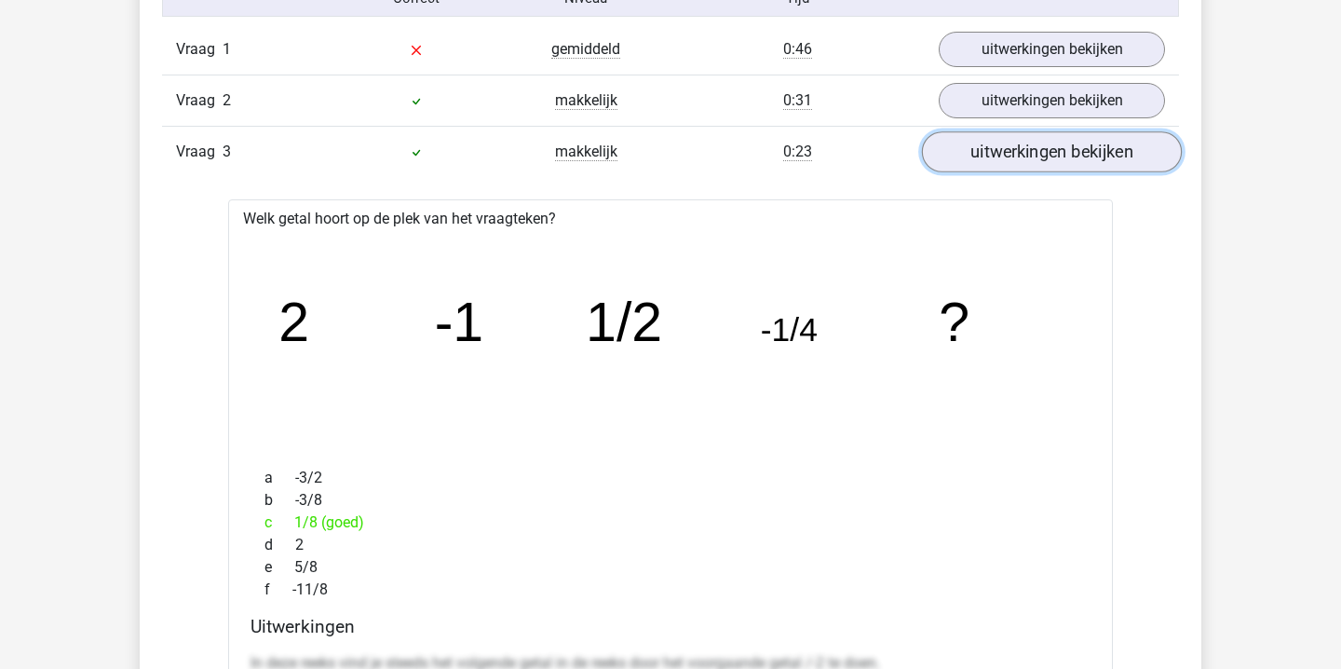
scroll to position [2181, 0]
click at [1053, 159] on link "uitwerkingen bekijken" at bounding box center [1052, 152] width 260 height 41
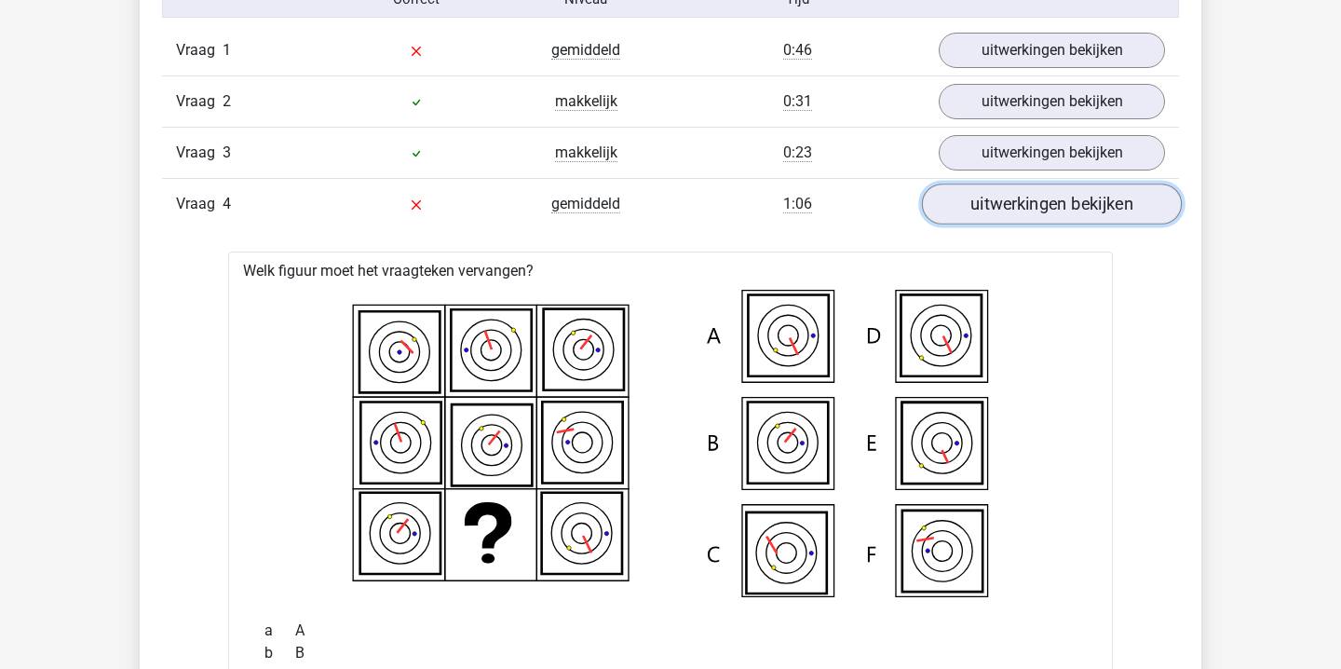
click at [1005, 211] on link "uitwerkingen bekijken" at bounding box center [1052, 204] width 260 height 41
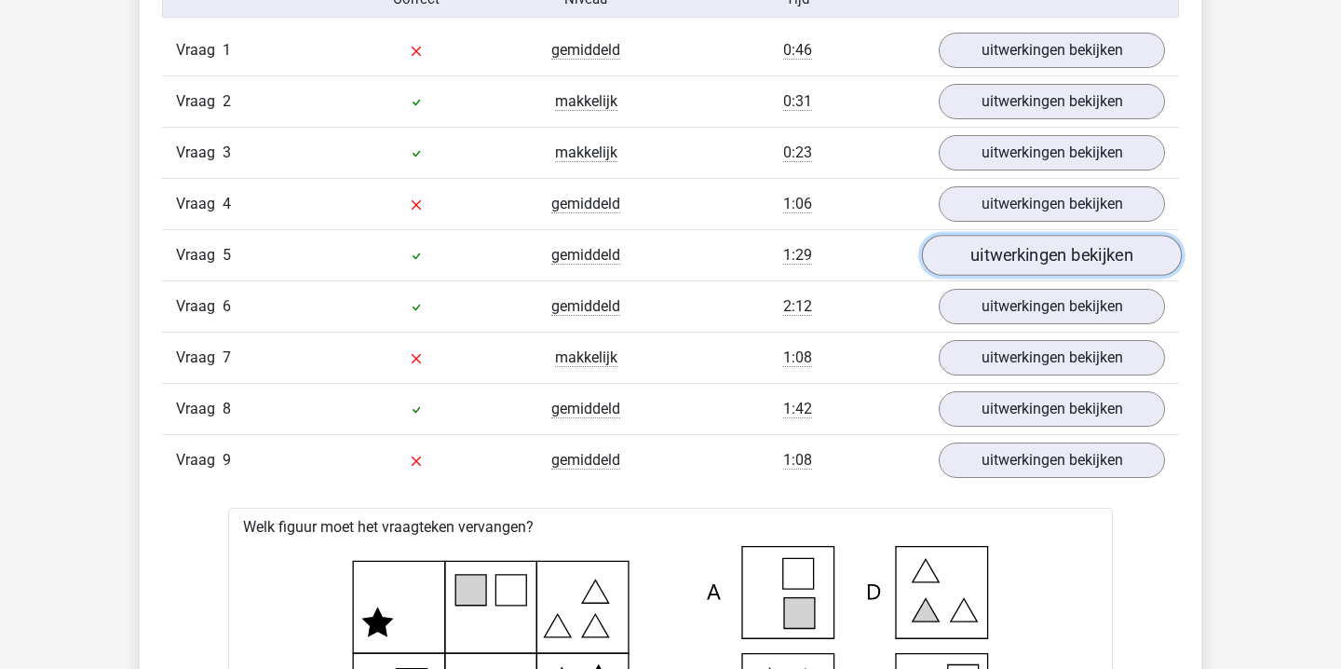
click at [1009, 262] on link "uitwerkingen bekijken" at bounding box center [1052, 255] width 260 height 41
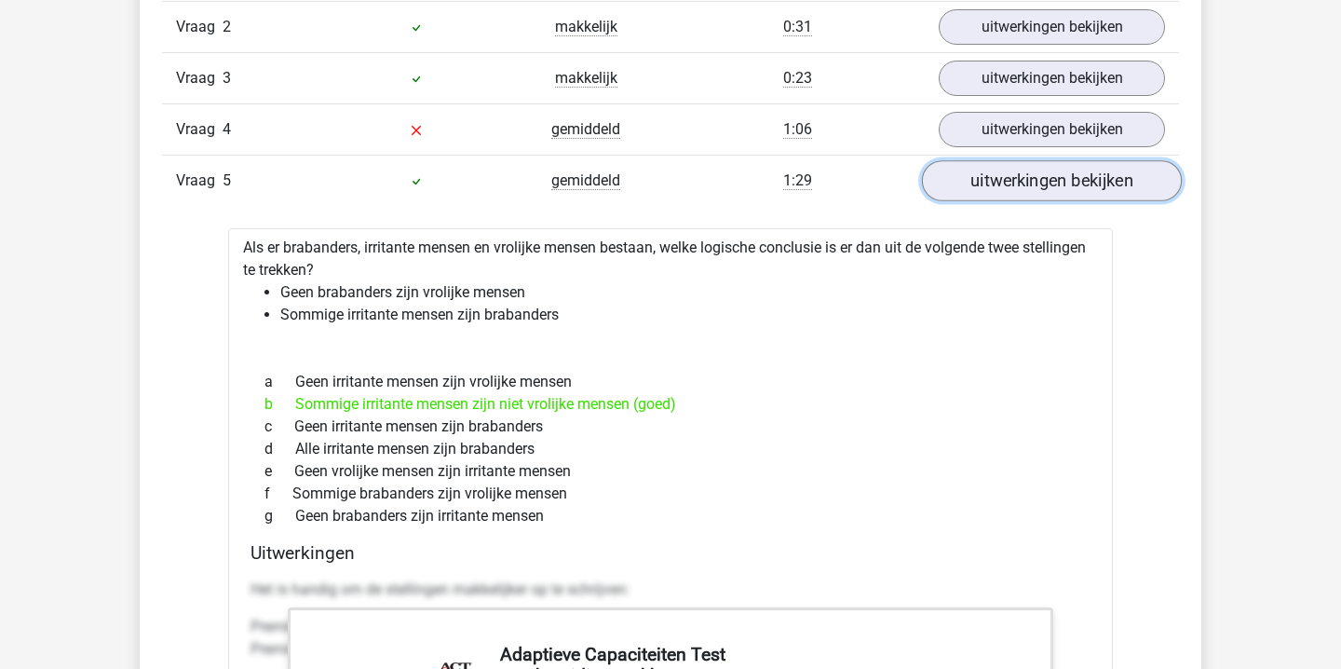
scroll to position [2266, 0]
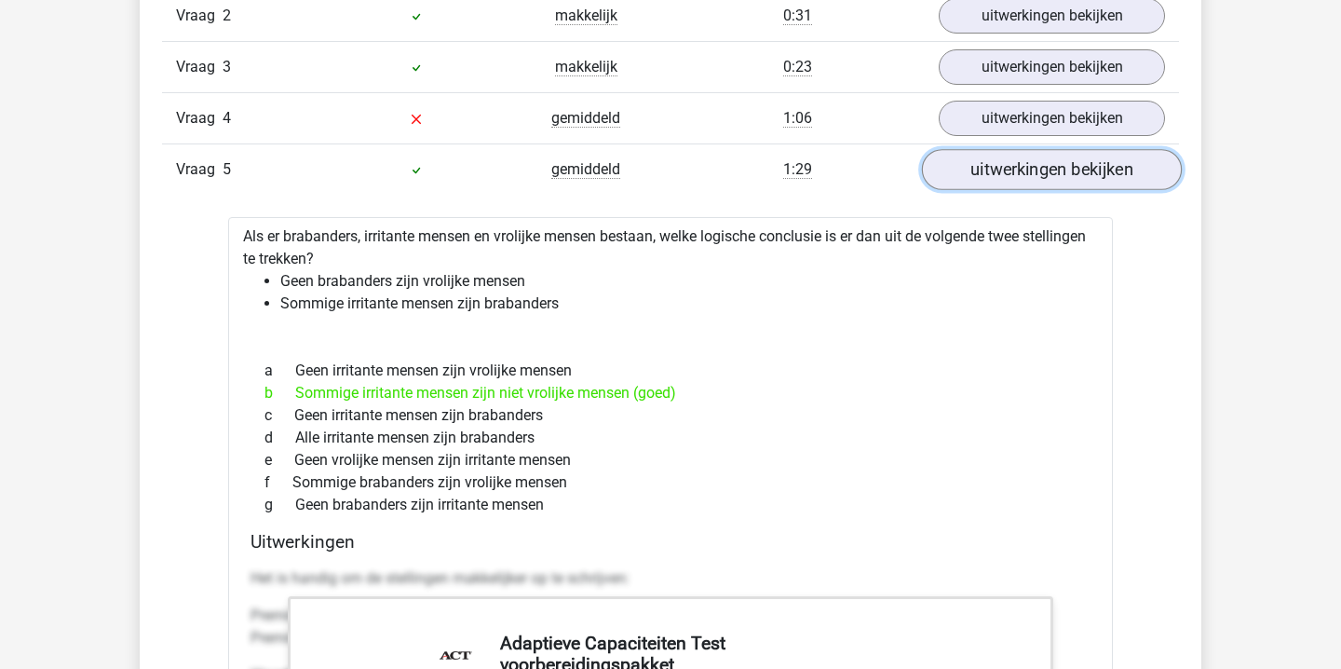
click at [991, 162] on link "uitwerkingen bekijken" at bounding box center [1052, 169] width 260 height 41
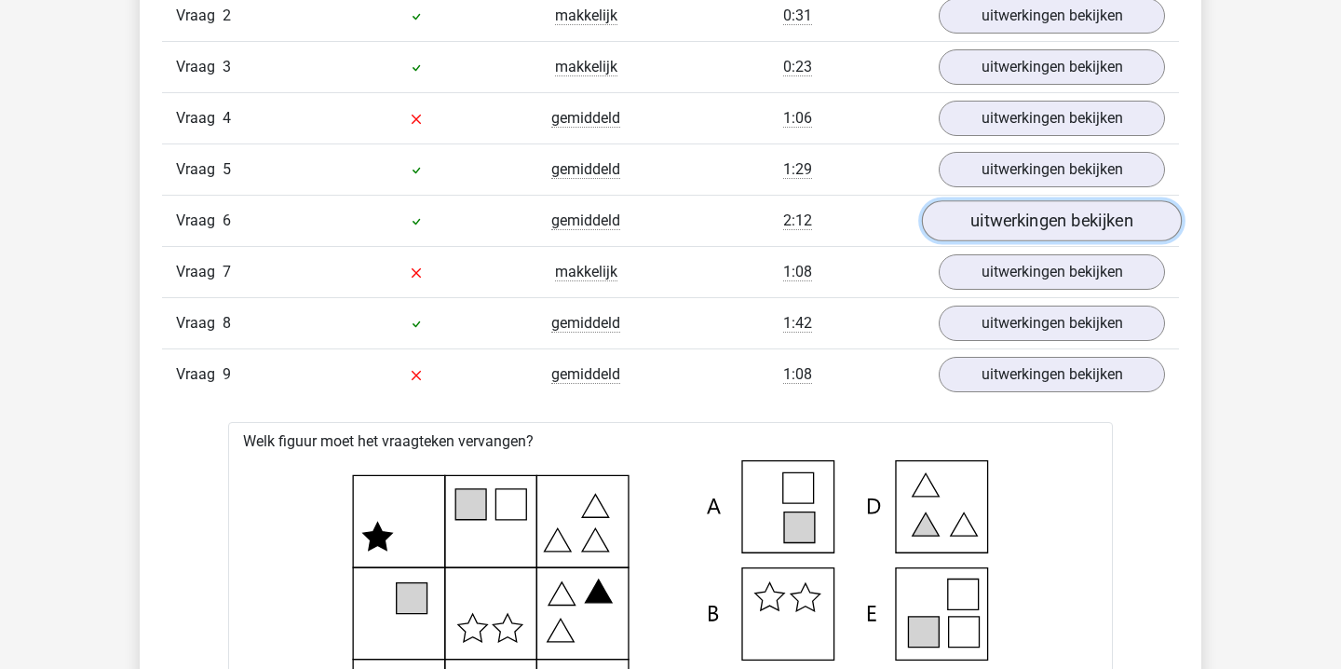
click at [990, 215] on link "uitwerkingen bekijken" at bounding box center [1052, 220] width 260 height 41
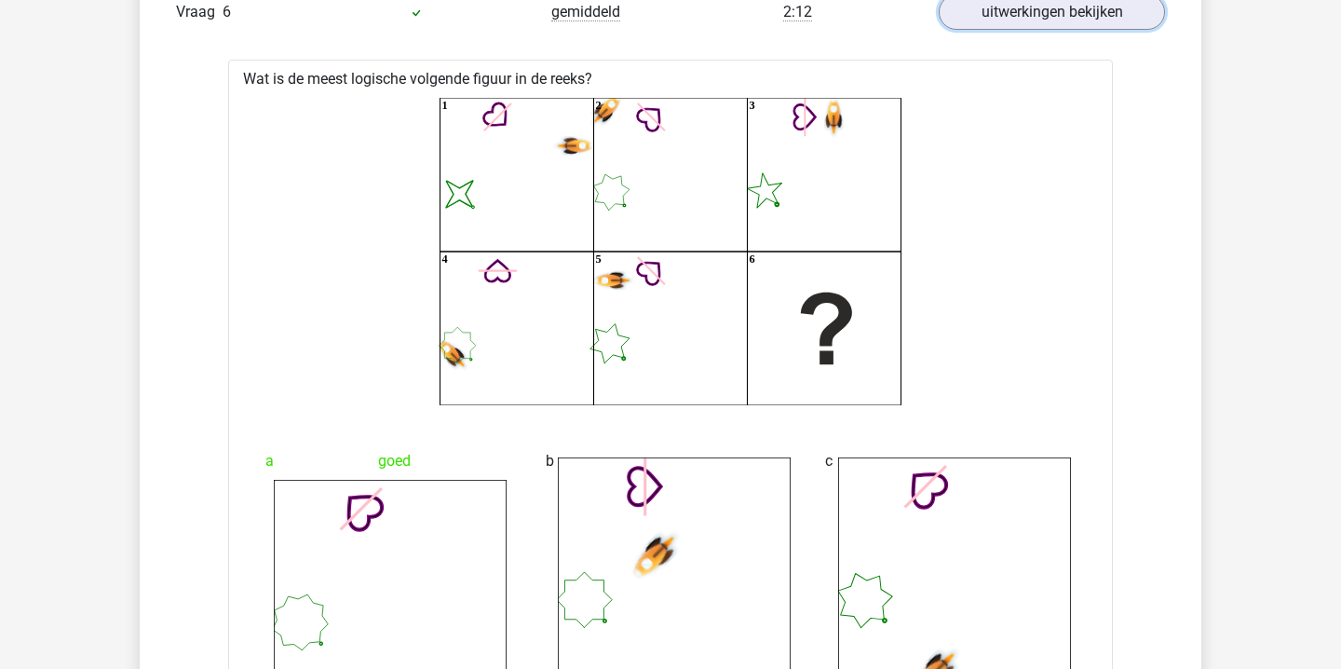
scroll to position [2444, 0]
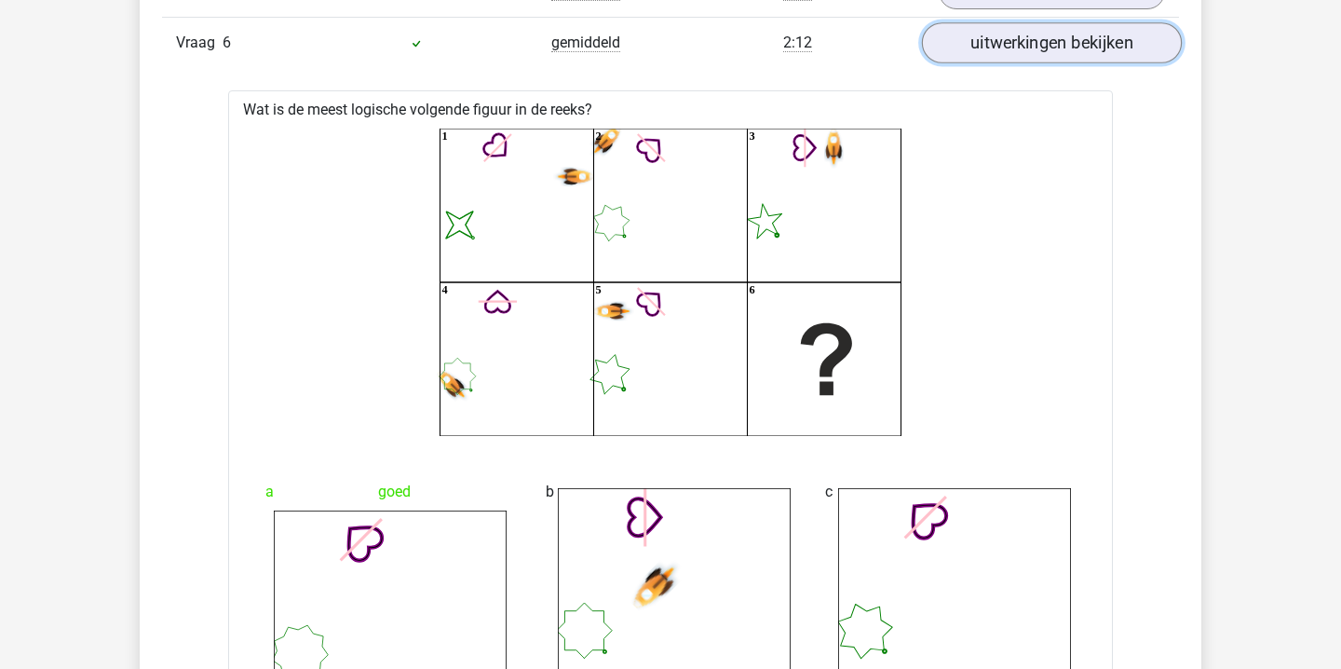
click at [1063, 56] on link "uitwerkingen bekijken" at bounding box center [1052, 42] width 260 height 41
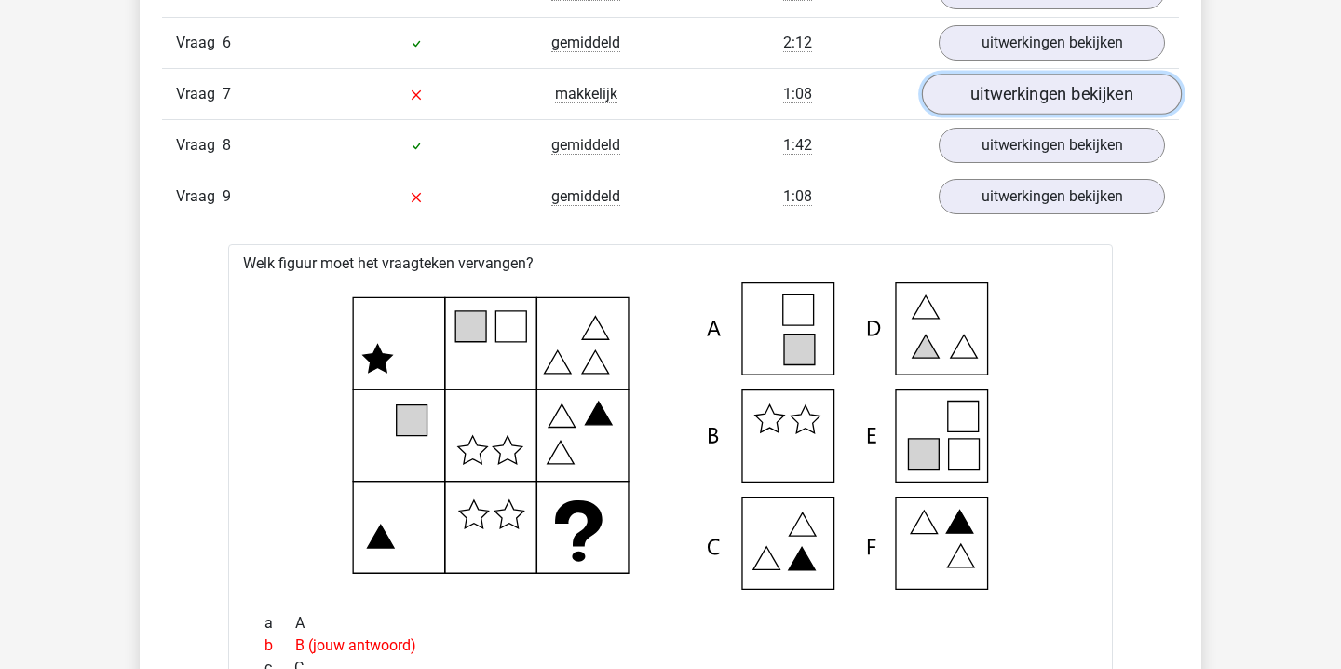
click at [1046, 97] on link "uitwerkingen bekijken" at bounding box center [1052, 94] width 260 height 41
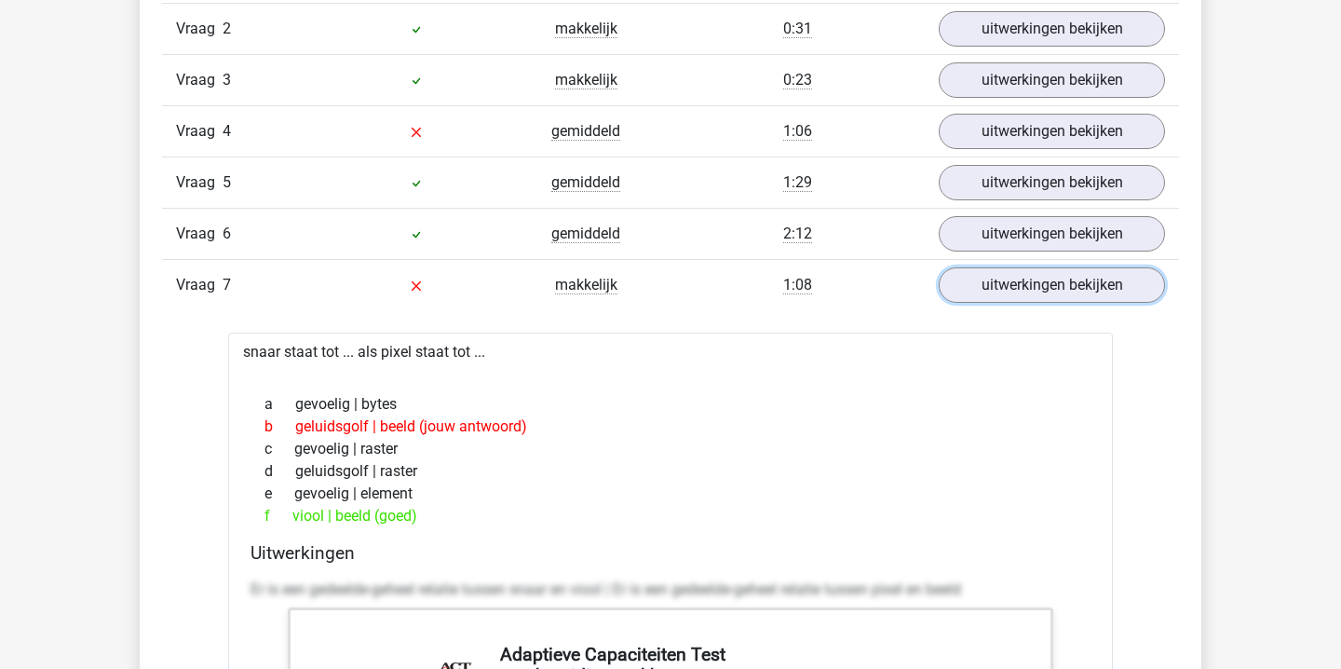
scroll to position [2250, 0]
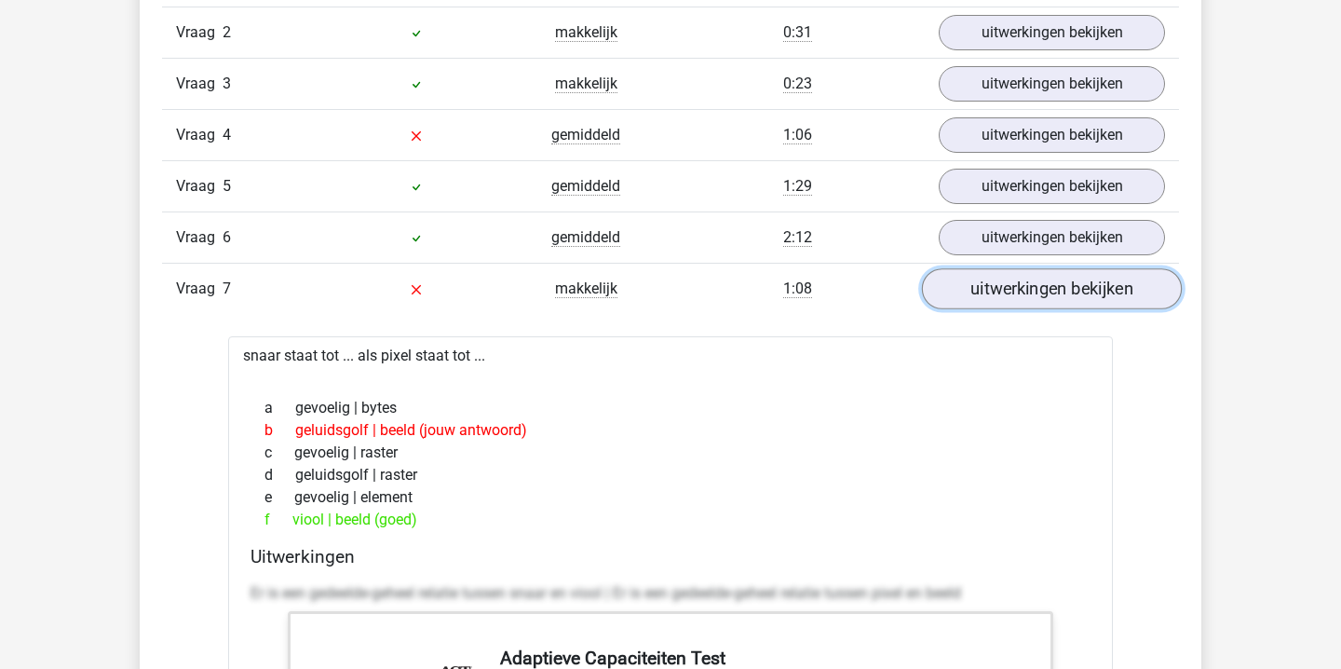
click at [1054, 304] on link "uitwerkingen bekijken" at bounding box center [1052, 288] width 260 height 41
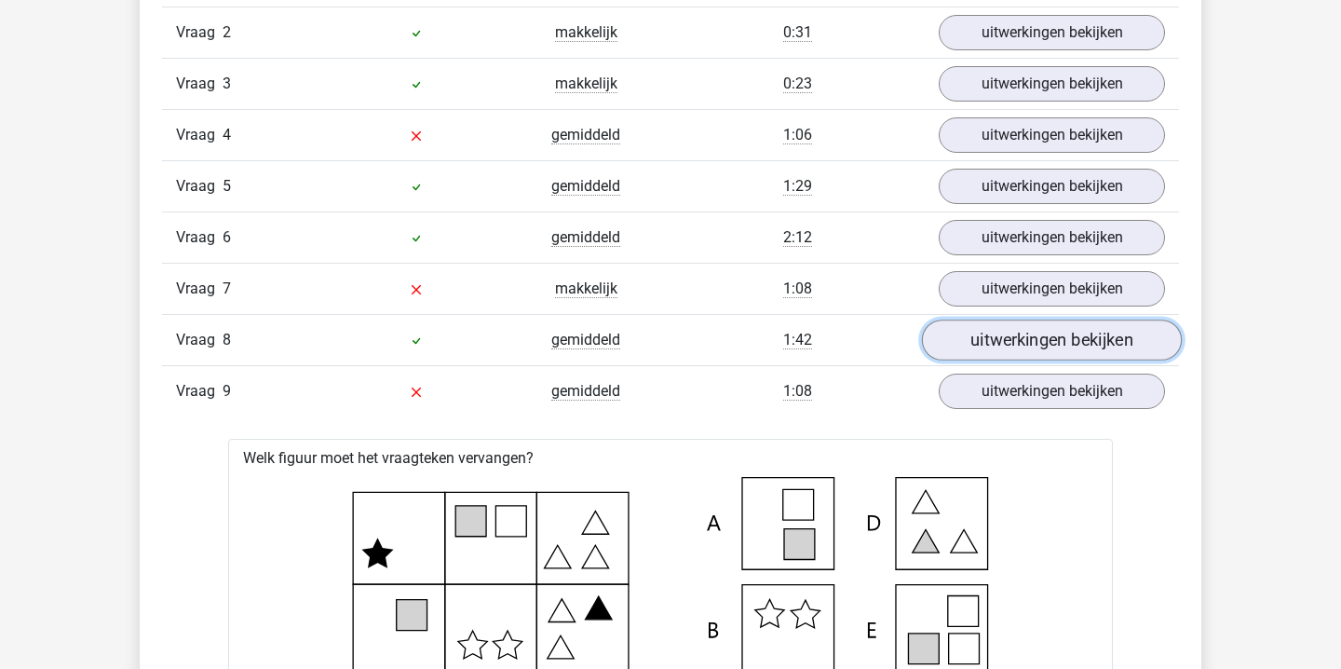
click at [1017, 345] on link "uitwerkingen bekijken" at bounding box center [1052, 340] width 260 height 41
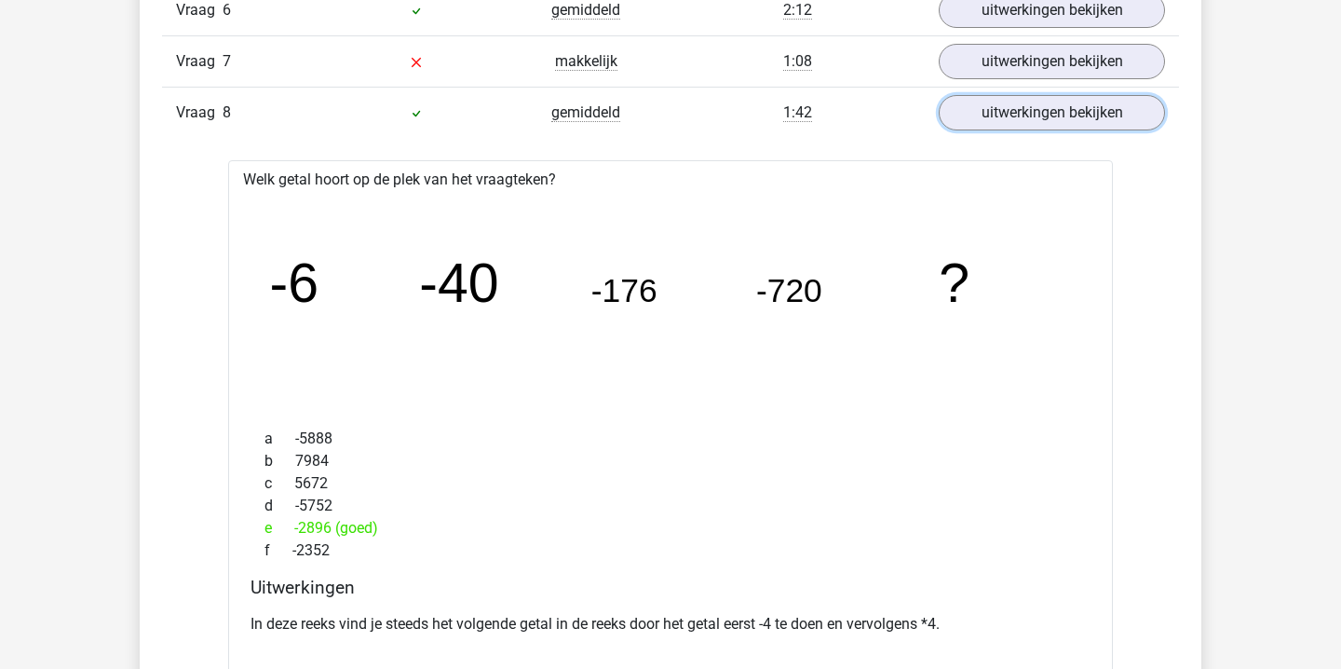
scroll to position [2476, 0]
click at [1027, 121] on link "uitwerkingen bekijken" at bounding box center [1052, 113] width 260 height 41
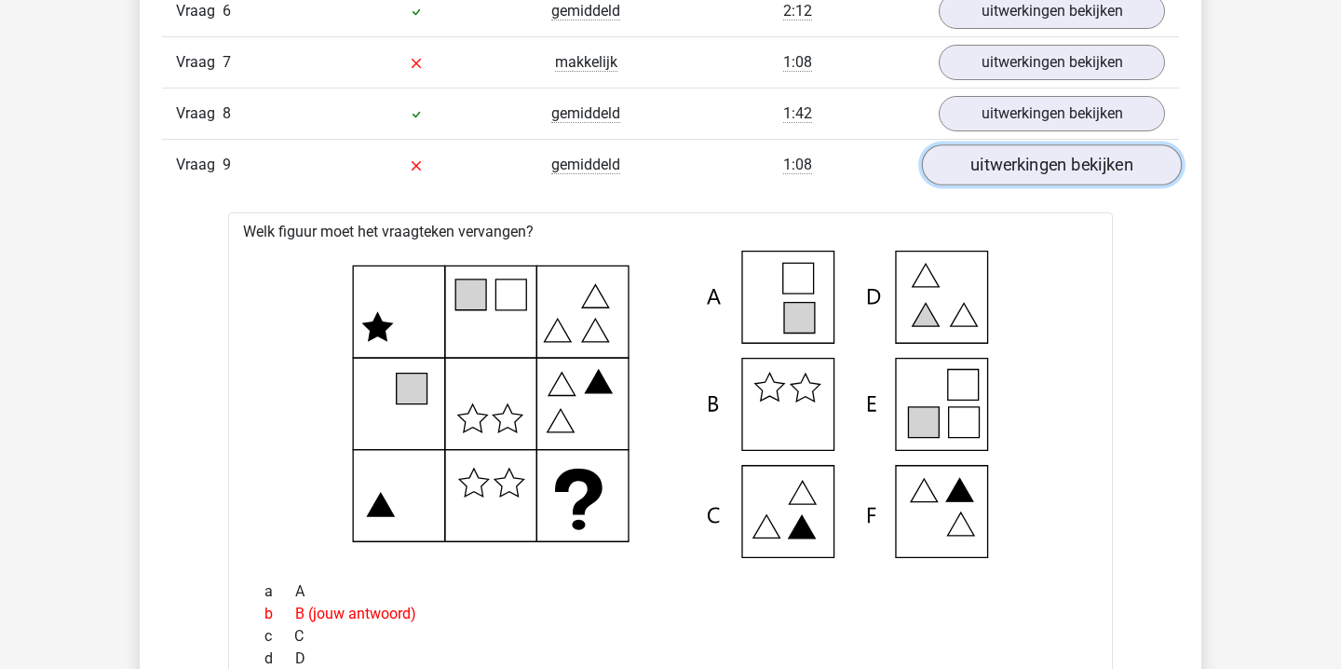
click at [991, 175] on link "uitwerkingen bekijken" at bounding box center [1052, 164] width 260 height 41
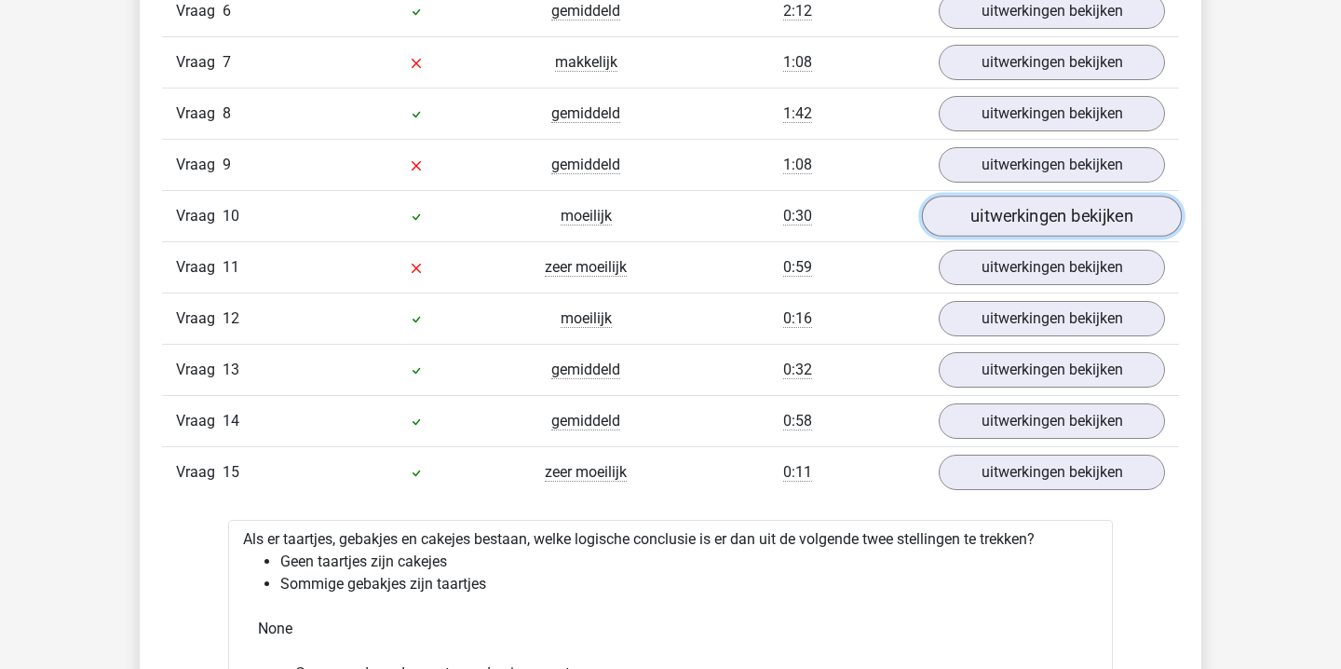
click at [992, 217] on link "uitwerkingen bekijken" at bounding box center [1052, 216] width 260 height 41
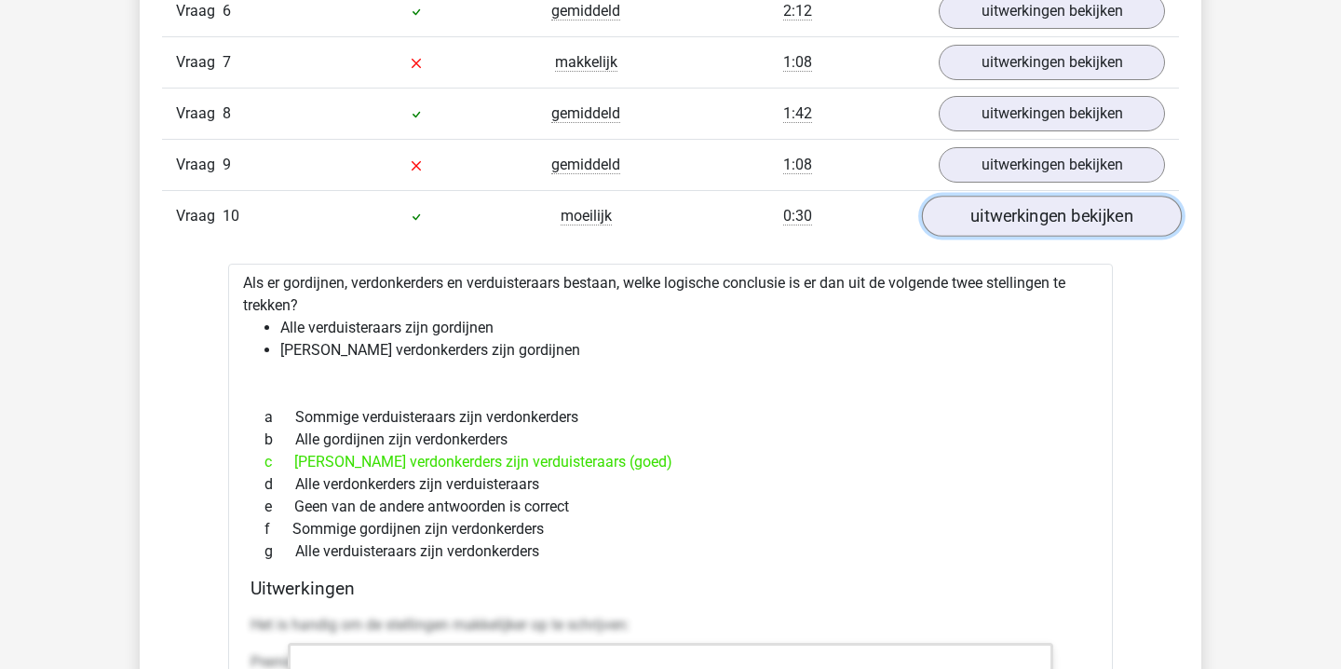
click at [992, 217] on link "uitwerkingen bekijken" at bounding box center [1052, 216] width 260 height 41
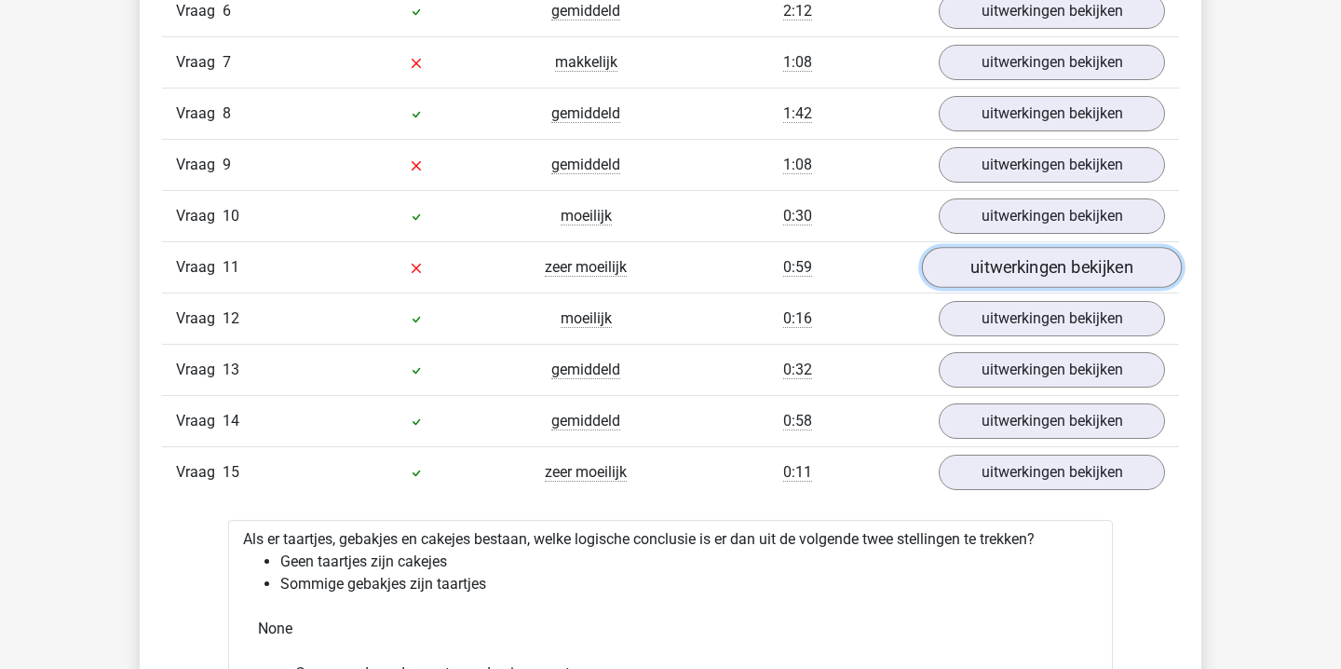
click at [956, 279] on link "uitwerkingen bekijken" at bounding box center [1052, 267] width 260 height 41
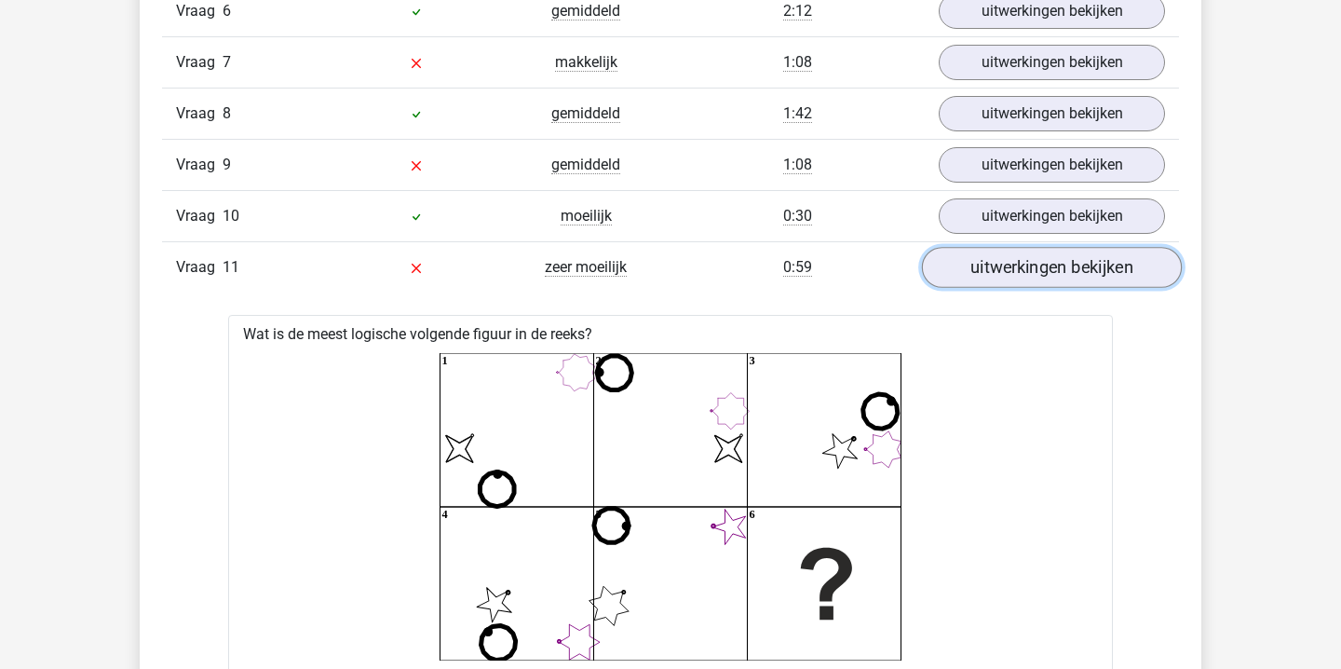
click at [956, 279] on link "uitwerkingen bekijken" at bounding box center [1052, 267] width 260 height 41
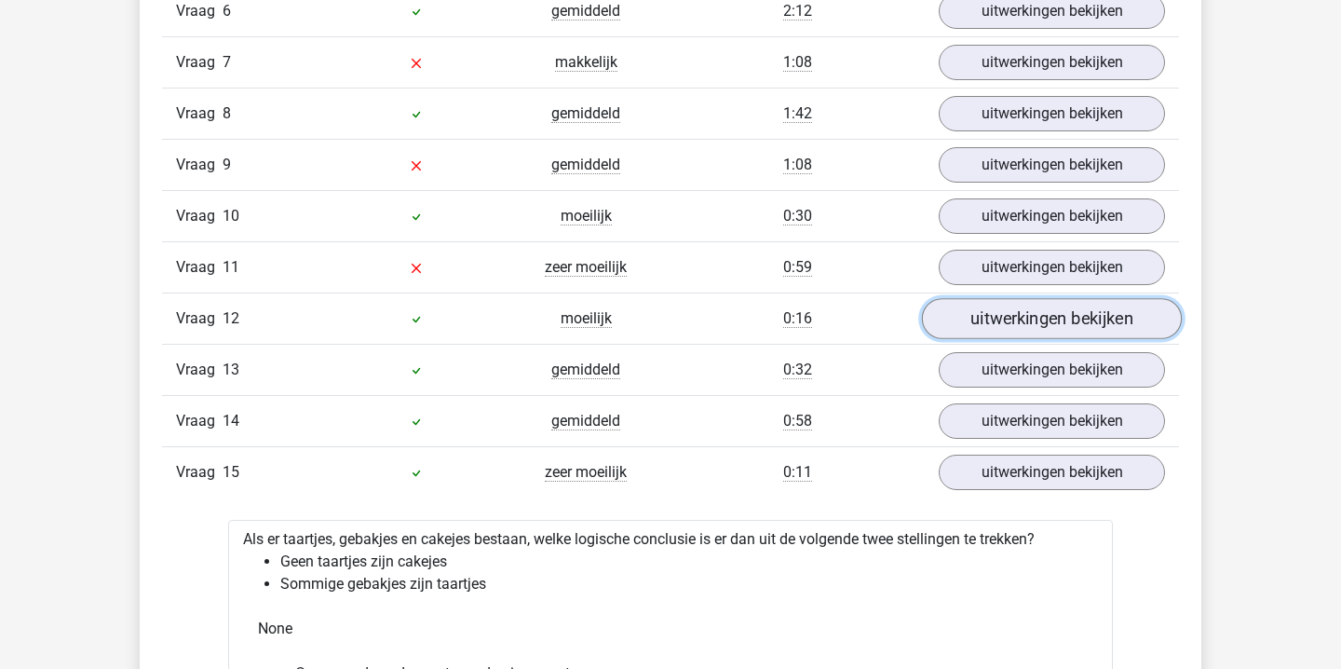
click at [972, 319] on link "uitwerkingen bekijken" at bounding box center [1052, 318] width 260 height 41
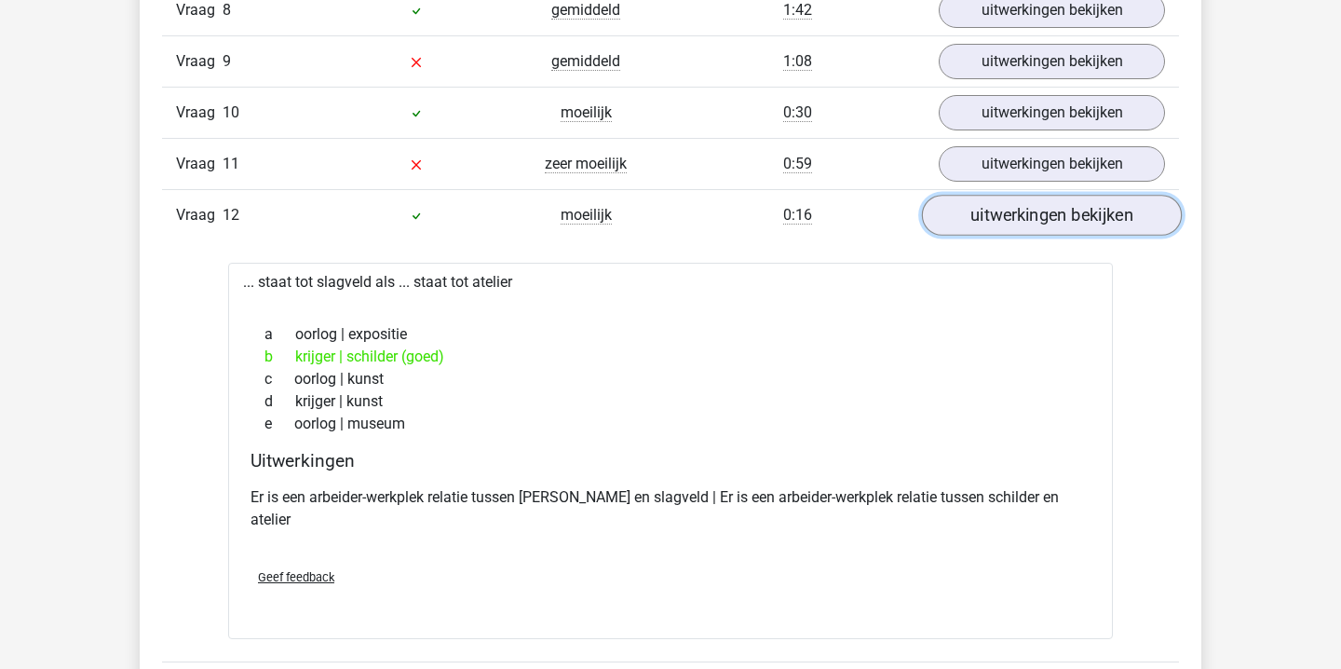
scroll to position [2579, 0]
click at [980, 222] on link "uitwerkingen bekijken" at bounding box center [1052, 216] width 260 height 41
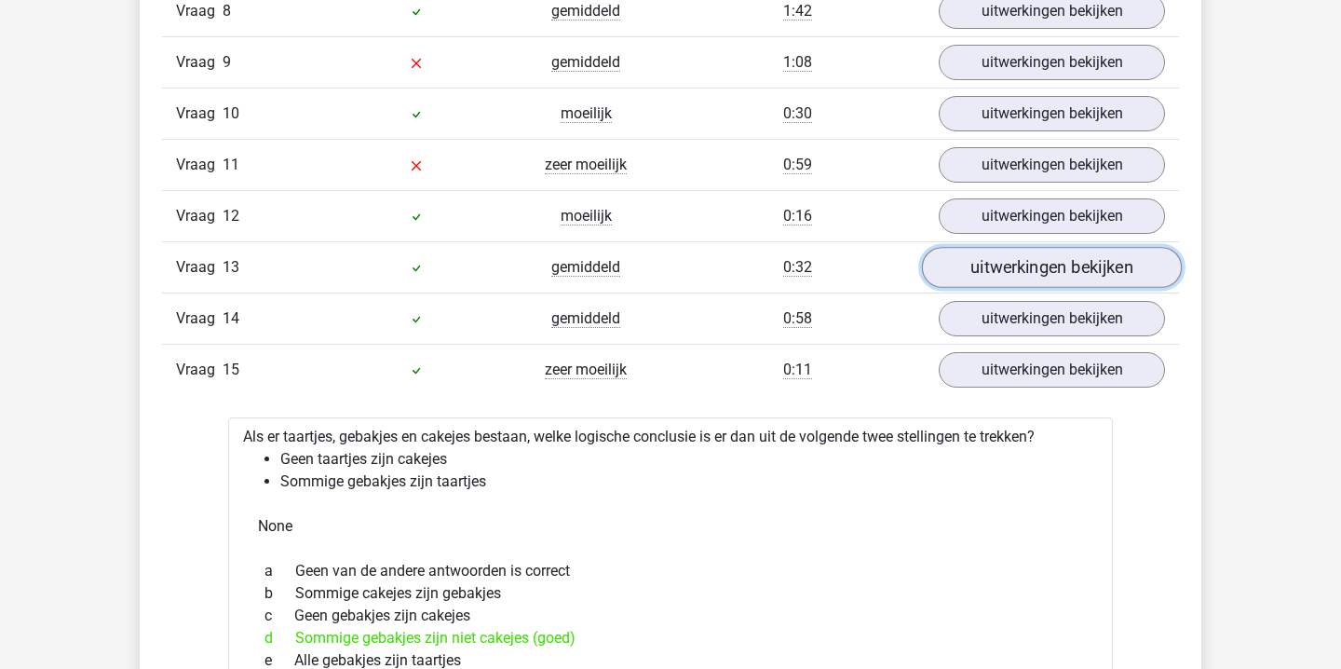
click at [1022, 267] on link "uitwerkingen bekijken" at bounding box center [1052, 267] width 260 height 41
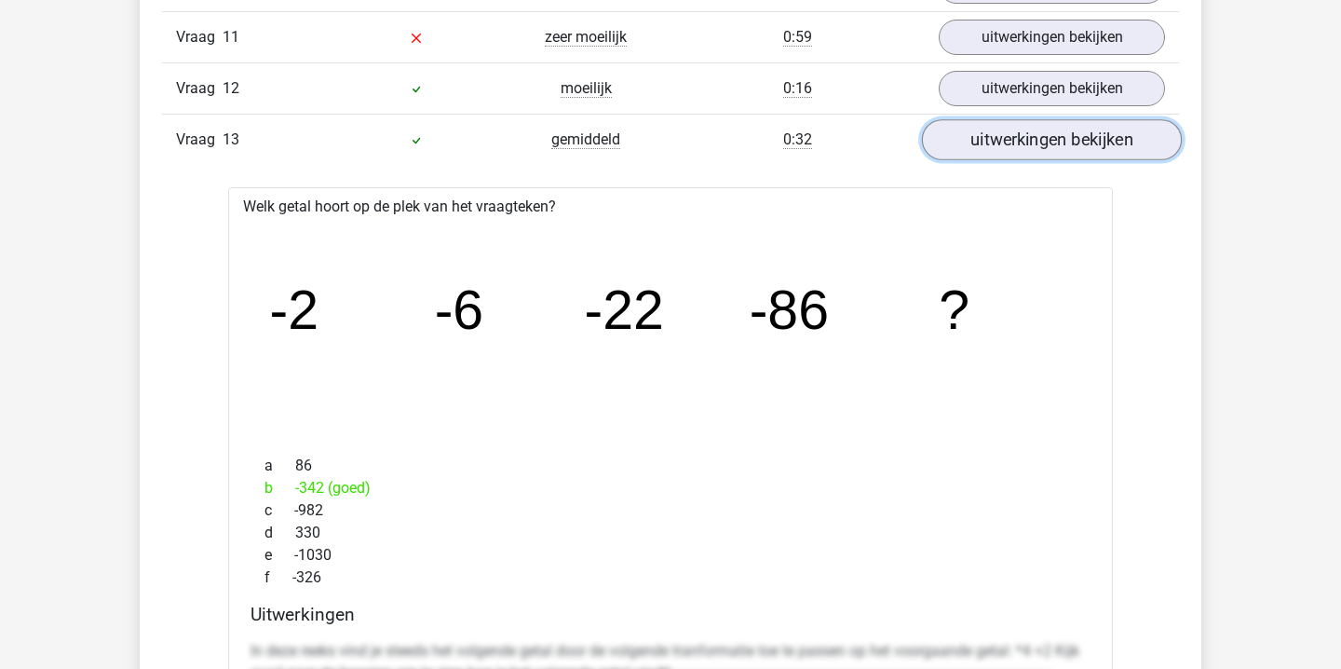
scroll to position [2703, 0]
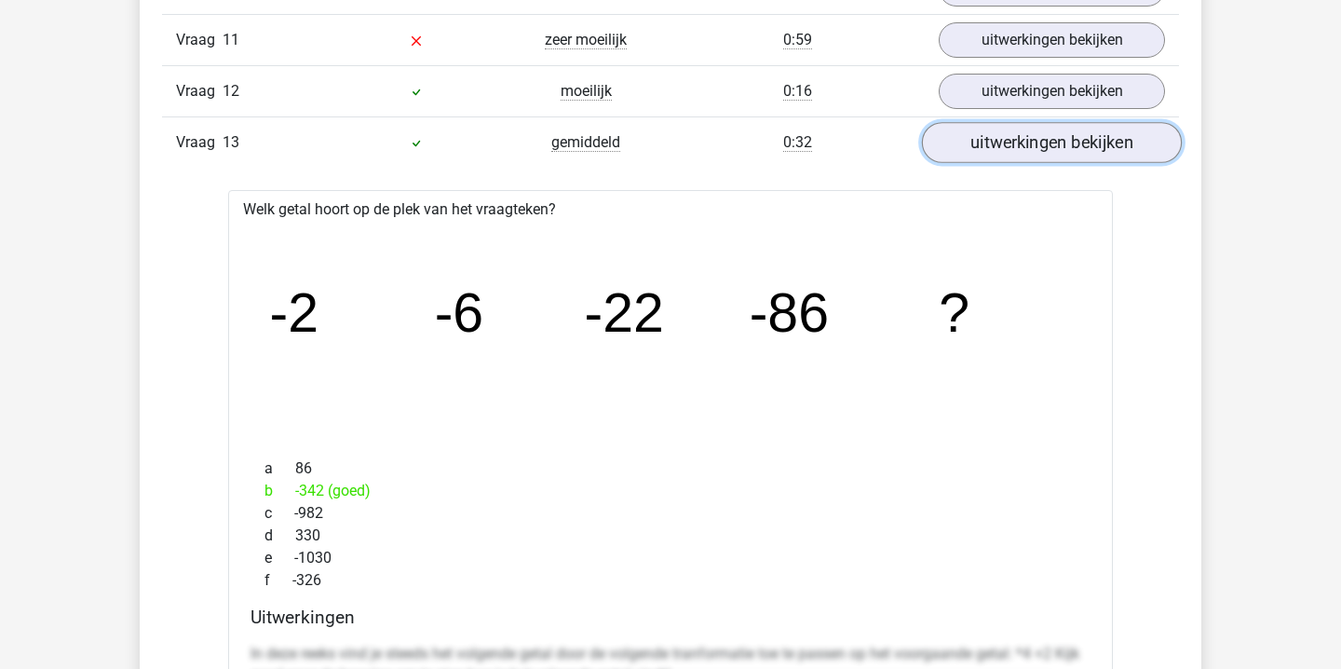
click at [1063, 148] on link "uitwerkingen bekijken" at bounding box center [1052, 142] width 260 height 41
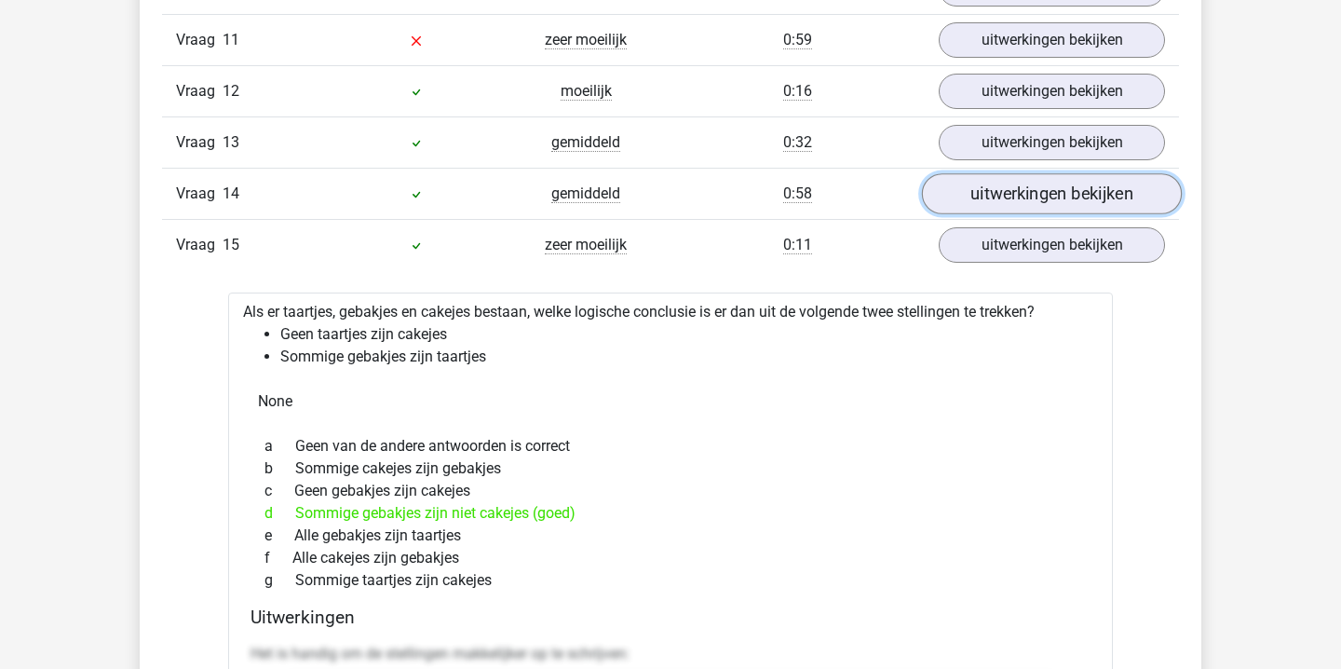
click at [1023, 199] on link "uitwerkingen bekijken" at bounding box center [1052, 193] width 260 height 41
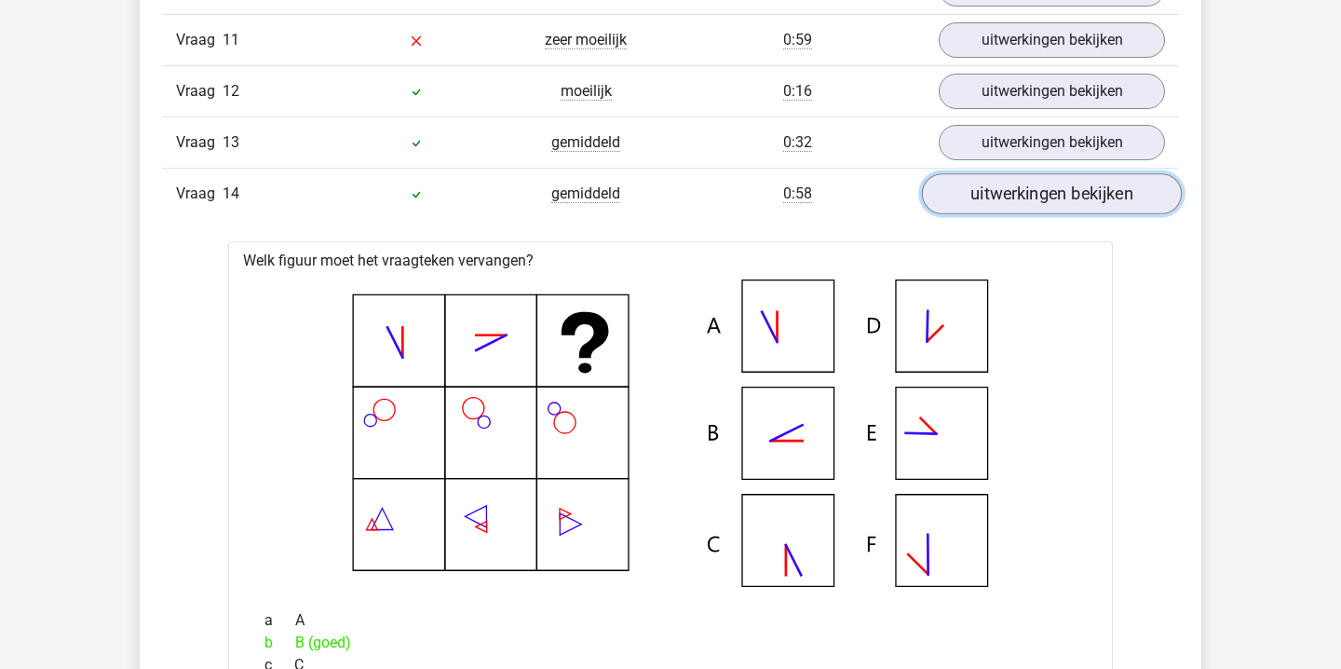
click at [1023, 199] on link "uitwerkingen bekijken" at bounding box center [1052, 193] width 260 height 41
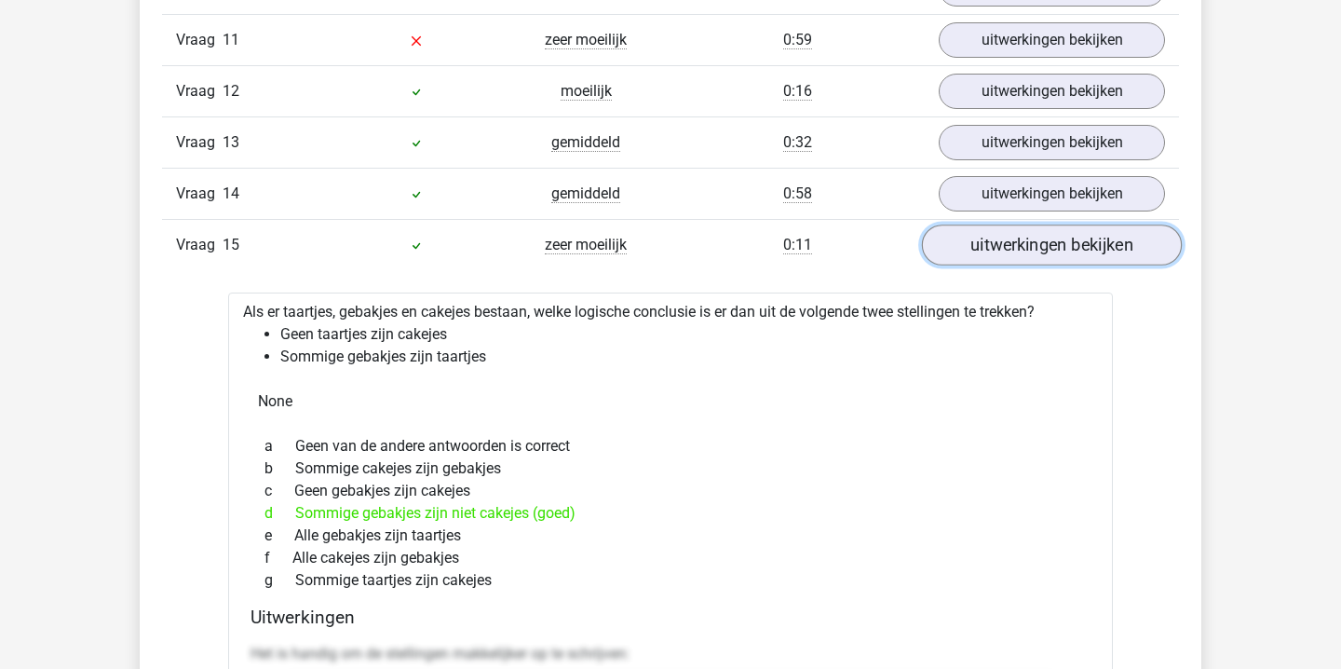
click at [1016, 242] on link "uitwerkingen bekijken" at bounding box center [1052, 245] width 260 height 41
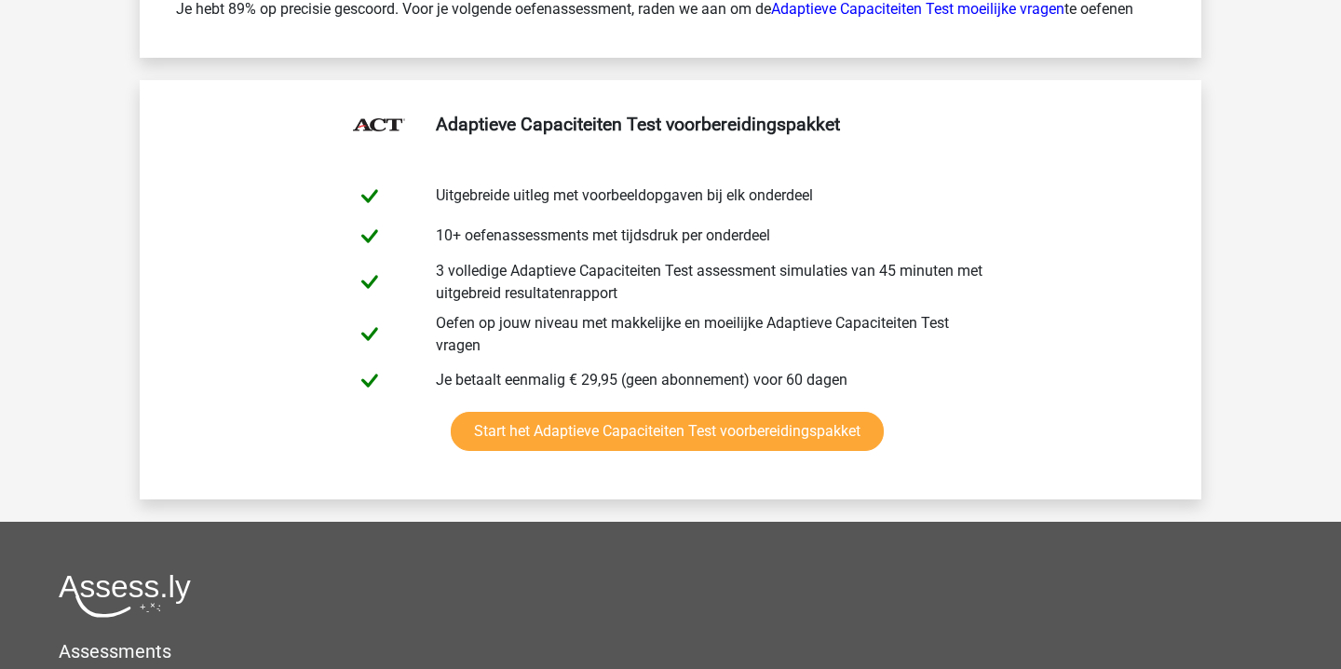
scroll to position [4345, 0]
